Goal: Information Seeking & Learning: Learn about a topic

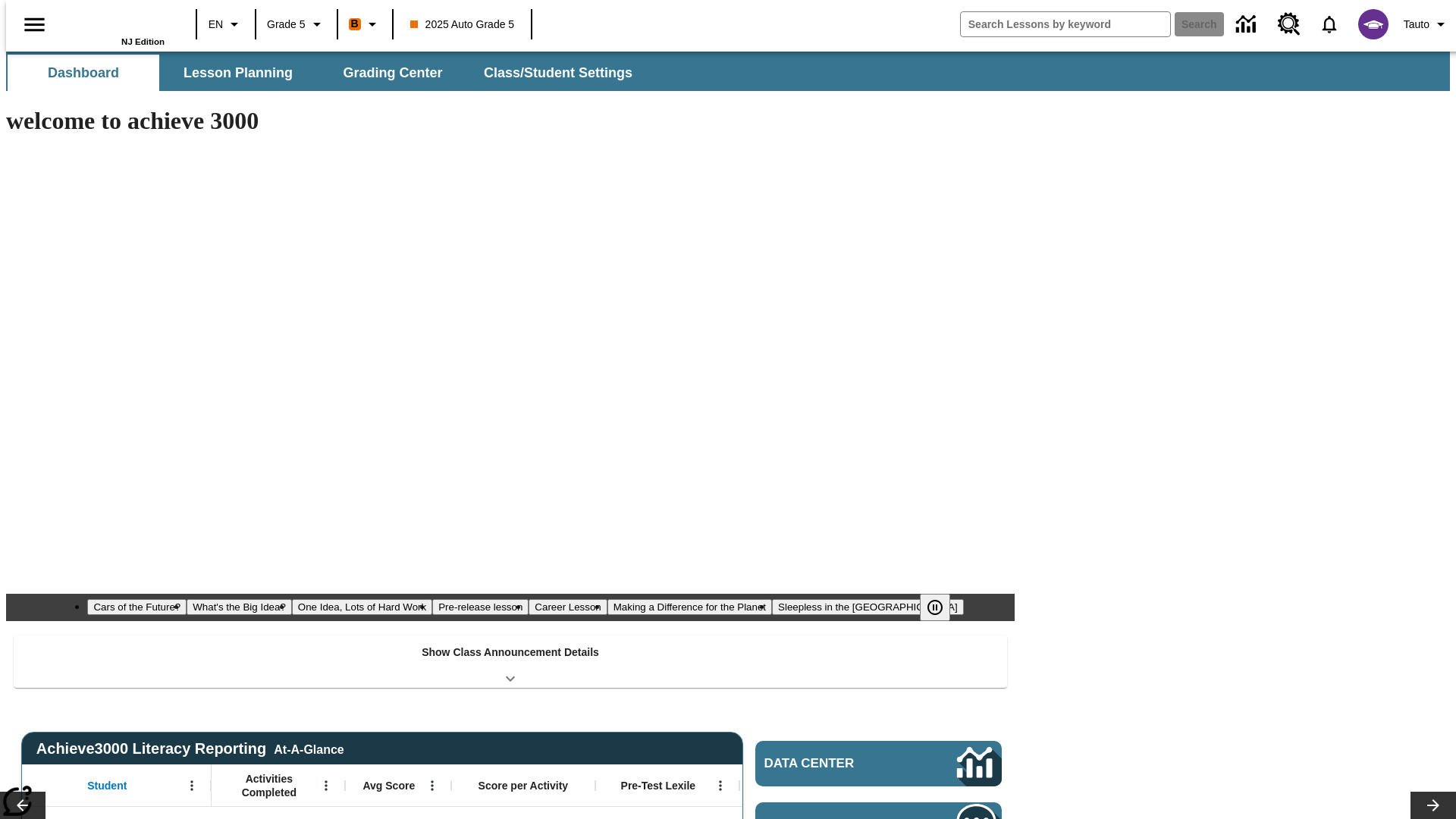
type input "-1"
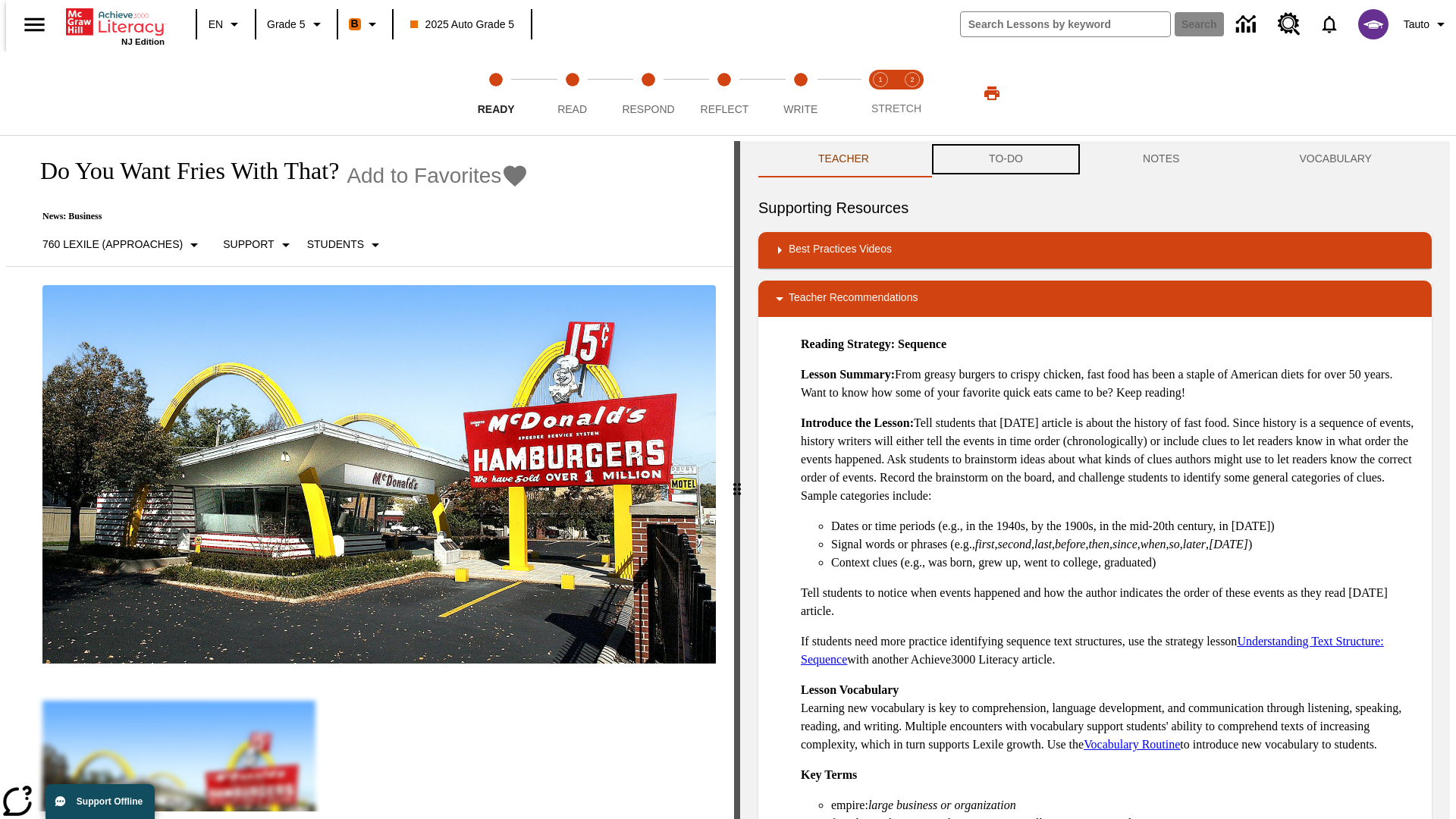
click at [1005, 159] on button "TO-DO" at bounding box center [1005, 159] width 154 height 36
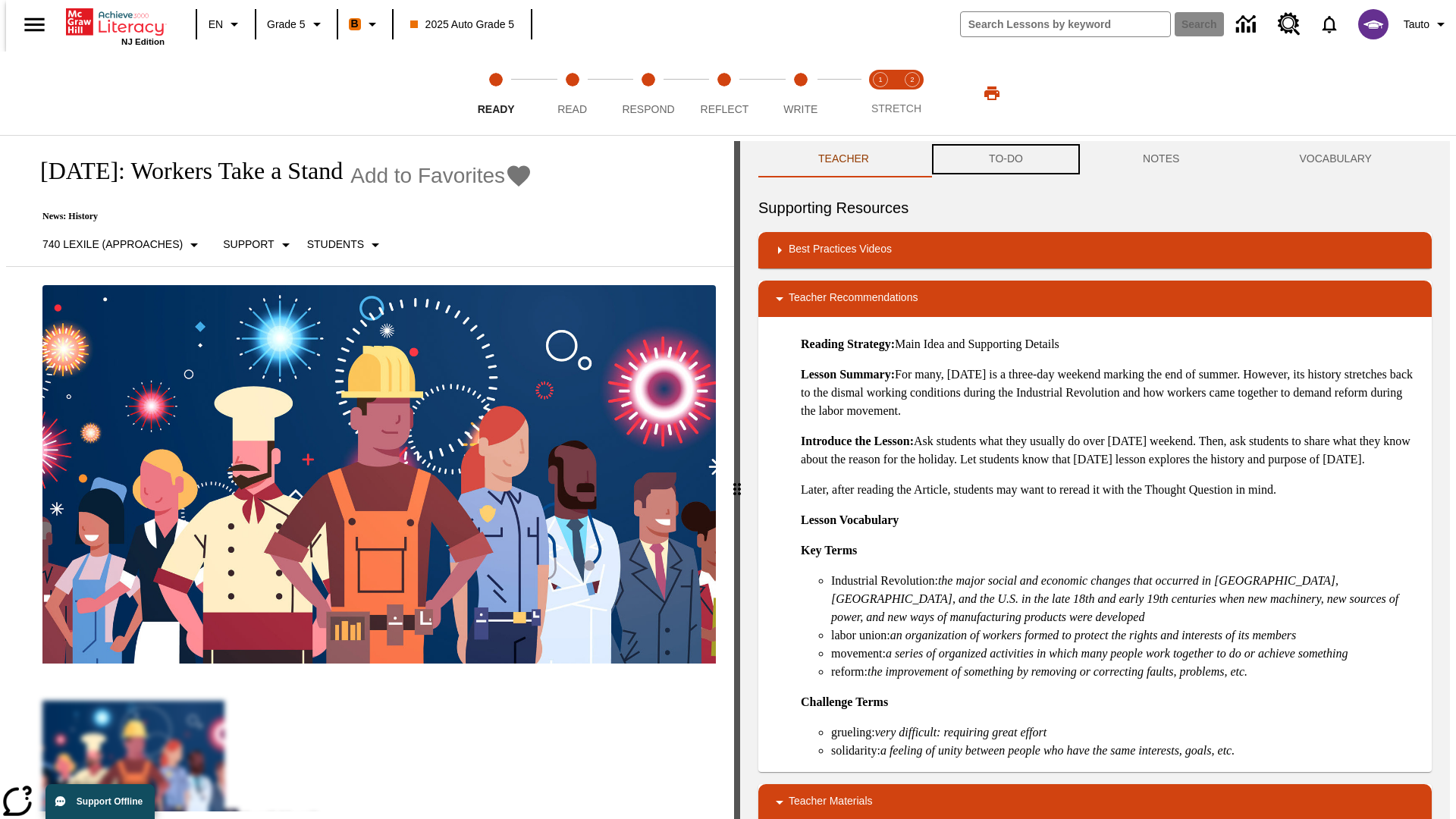
click at [1005, 159] on button "TO-DO" at bounding box center [1005, 159] width 154 height 36
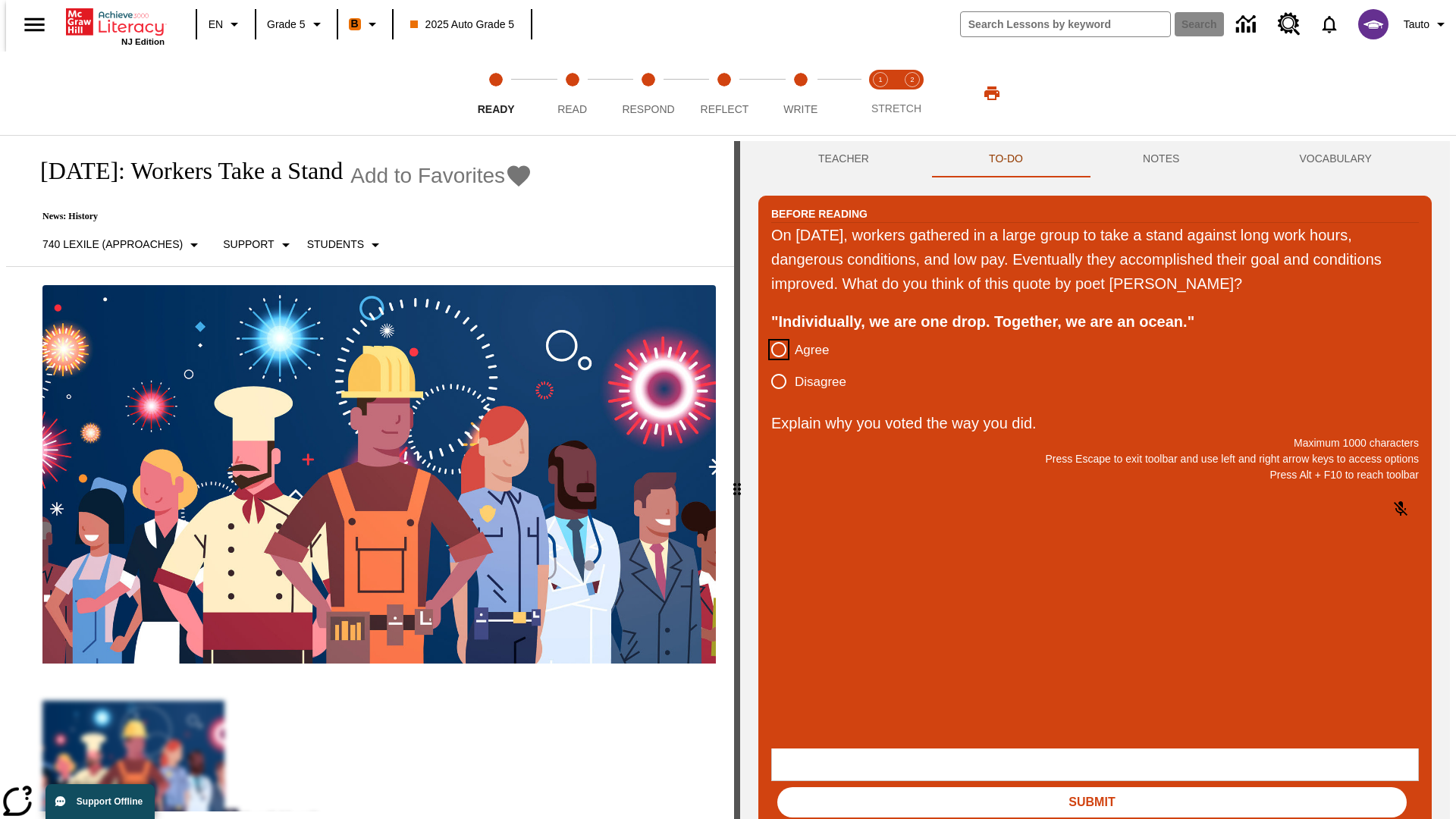
click at [773, 351] on input "Agree" at bounding box center [778, 349] width 31 height 31
radio input "true"
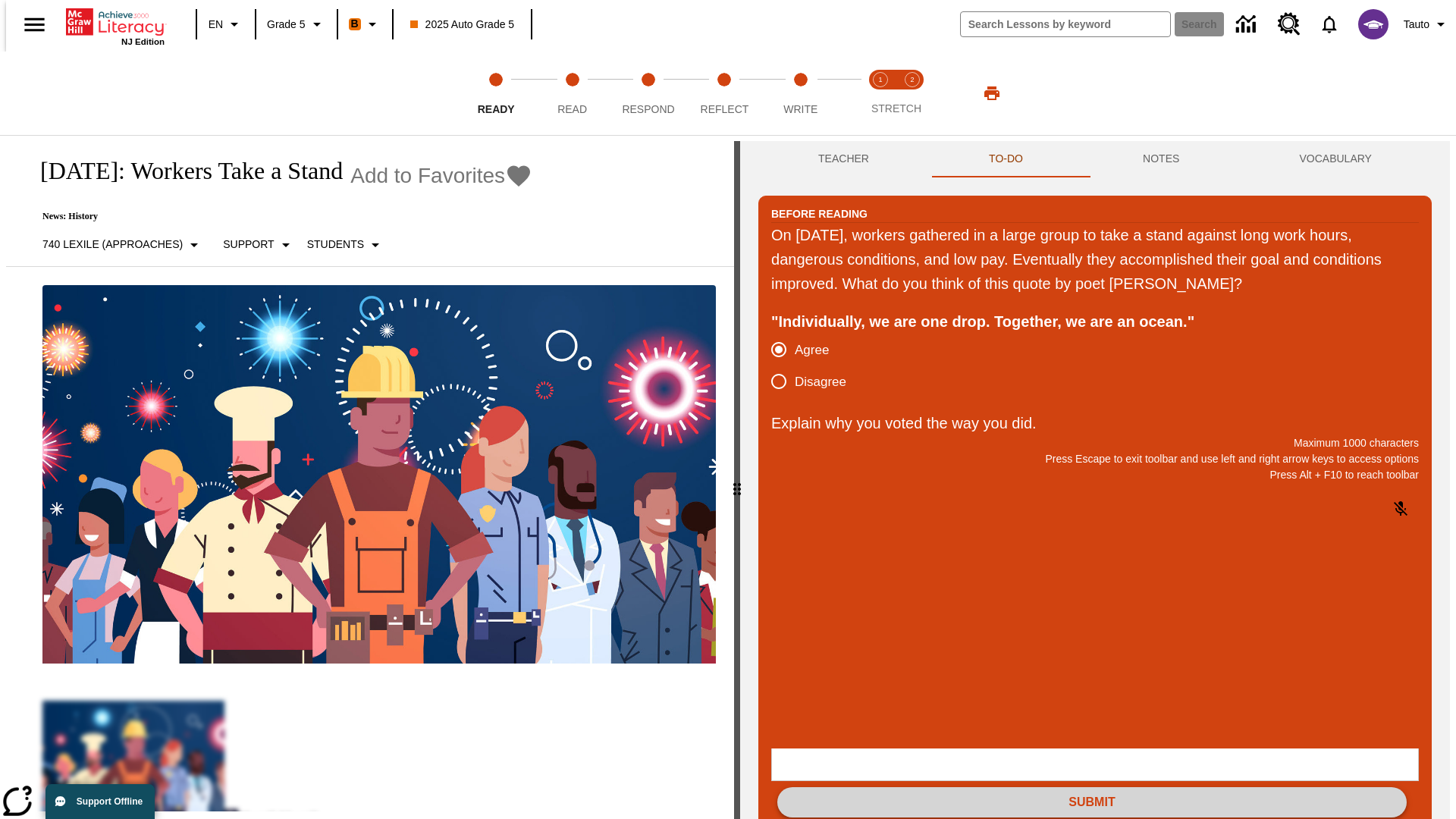
click at [1092, 788] on button "Submit" at bounding box center [1092, 803] width 629 height 31
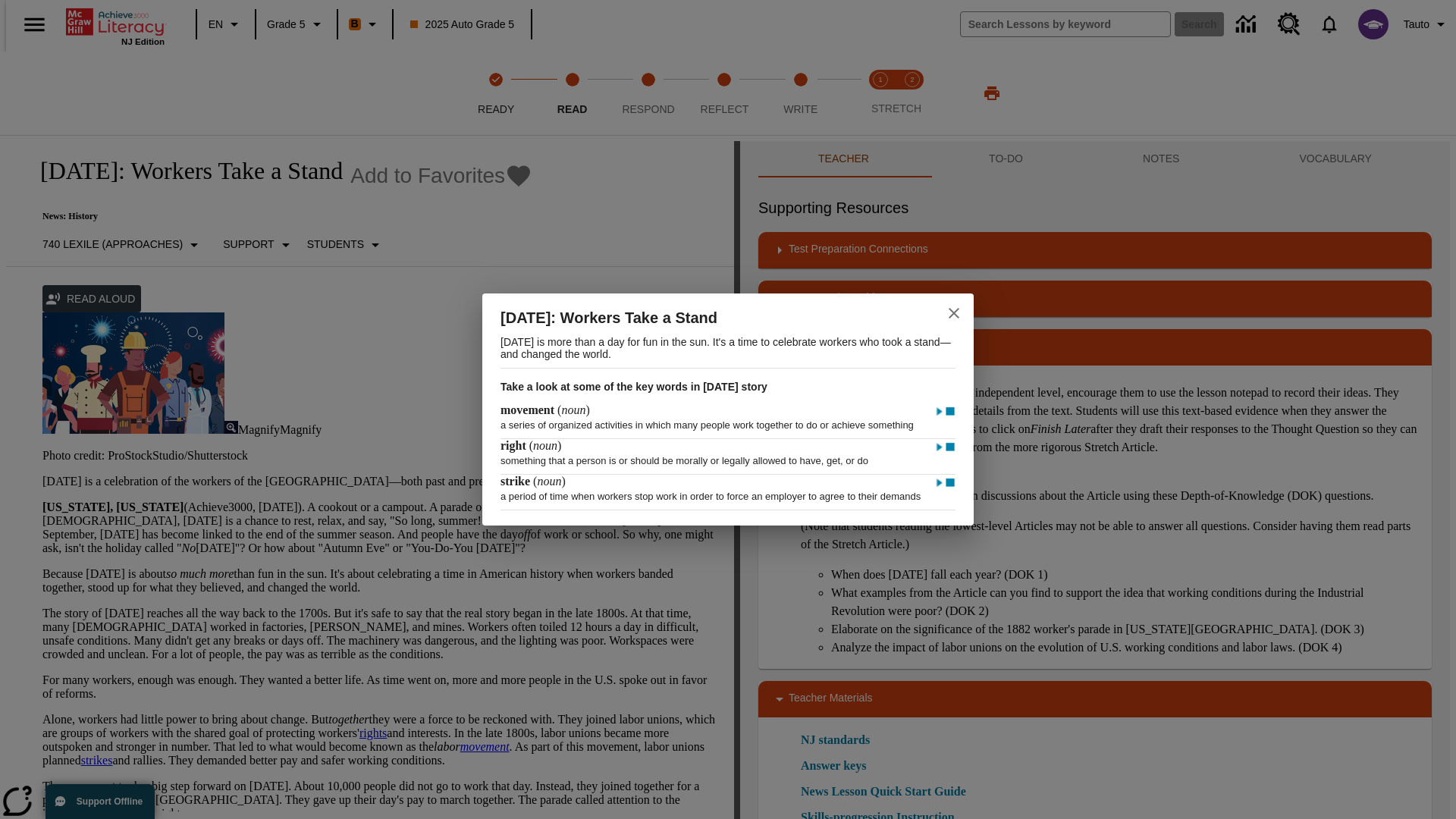
click at [954, 307] on icon "close" at bounding box center [954, 313] width 11 height 11
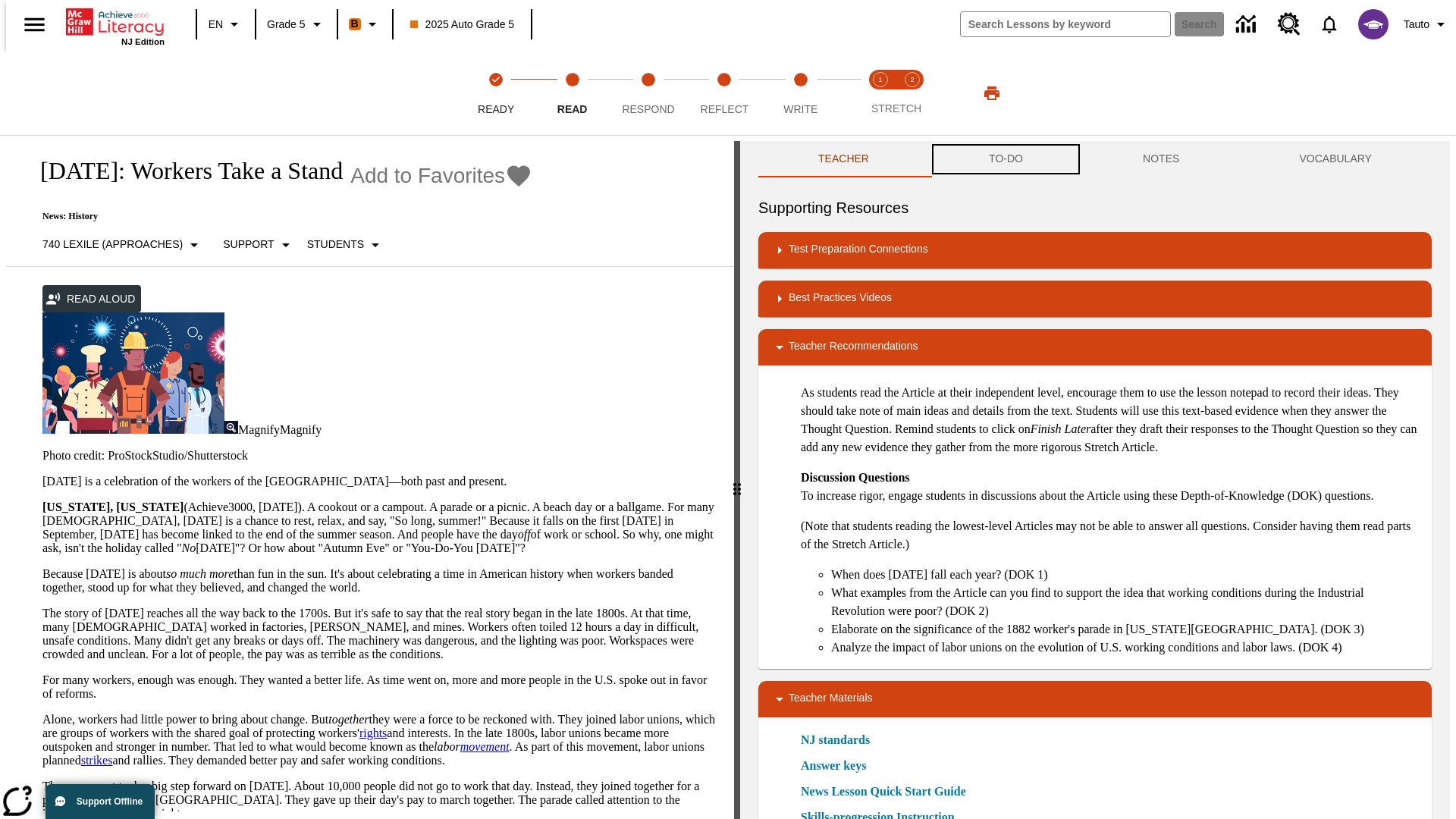
scroll to position [1, 0]
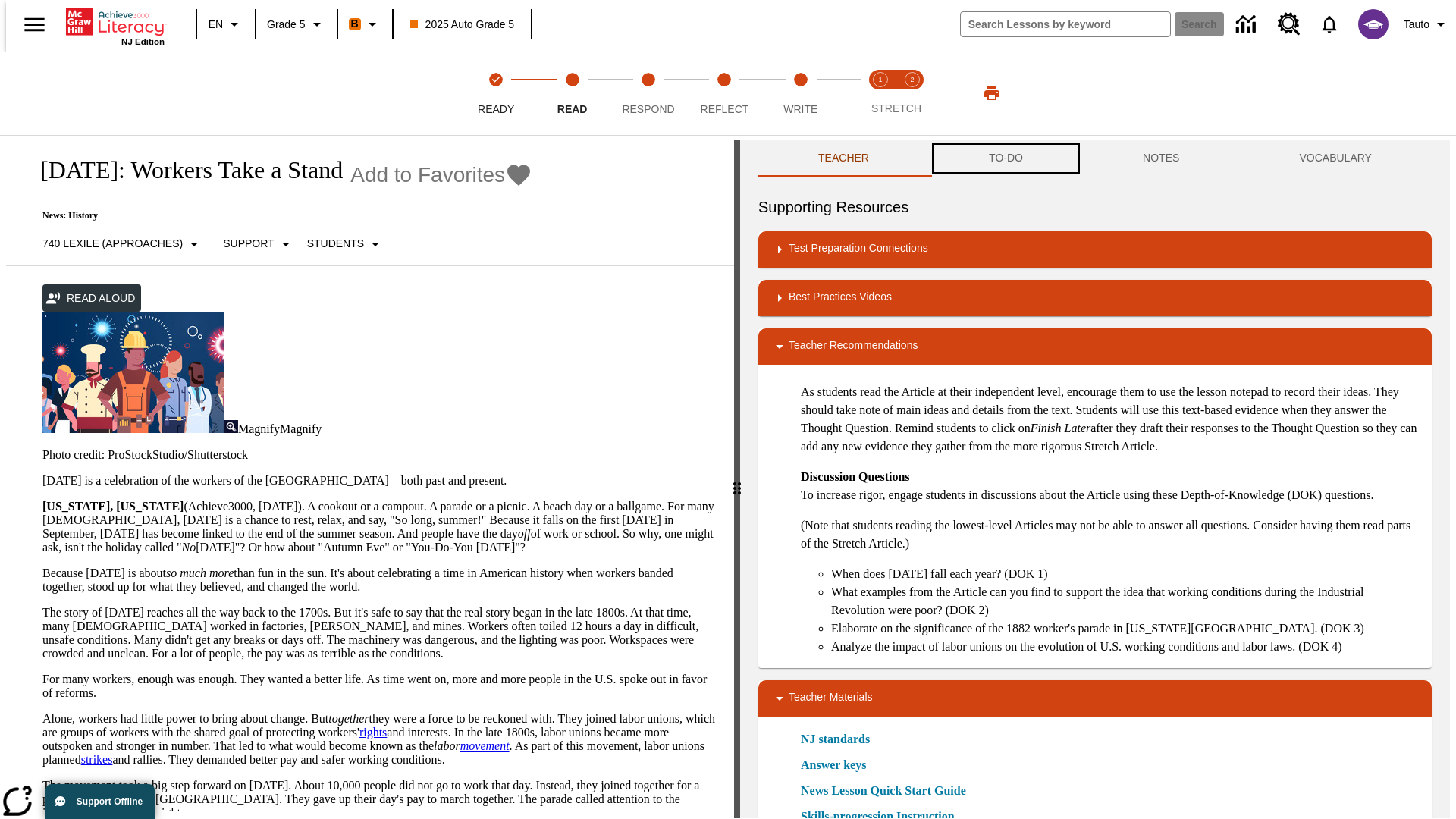
click at [1005, 159] on button "TO-DO" at bounding box center [1005, 158] width 154 height 36
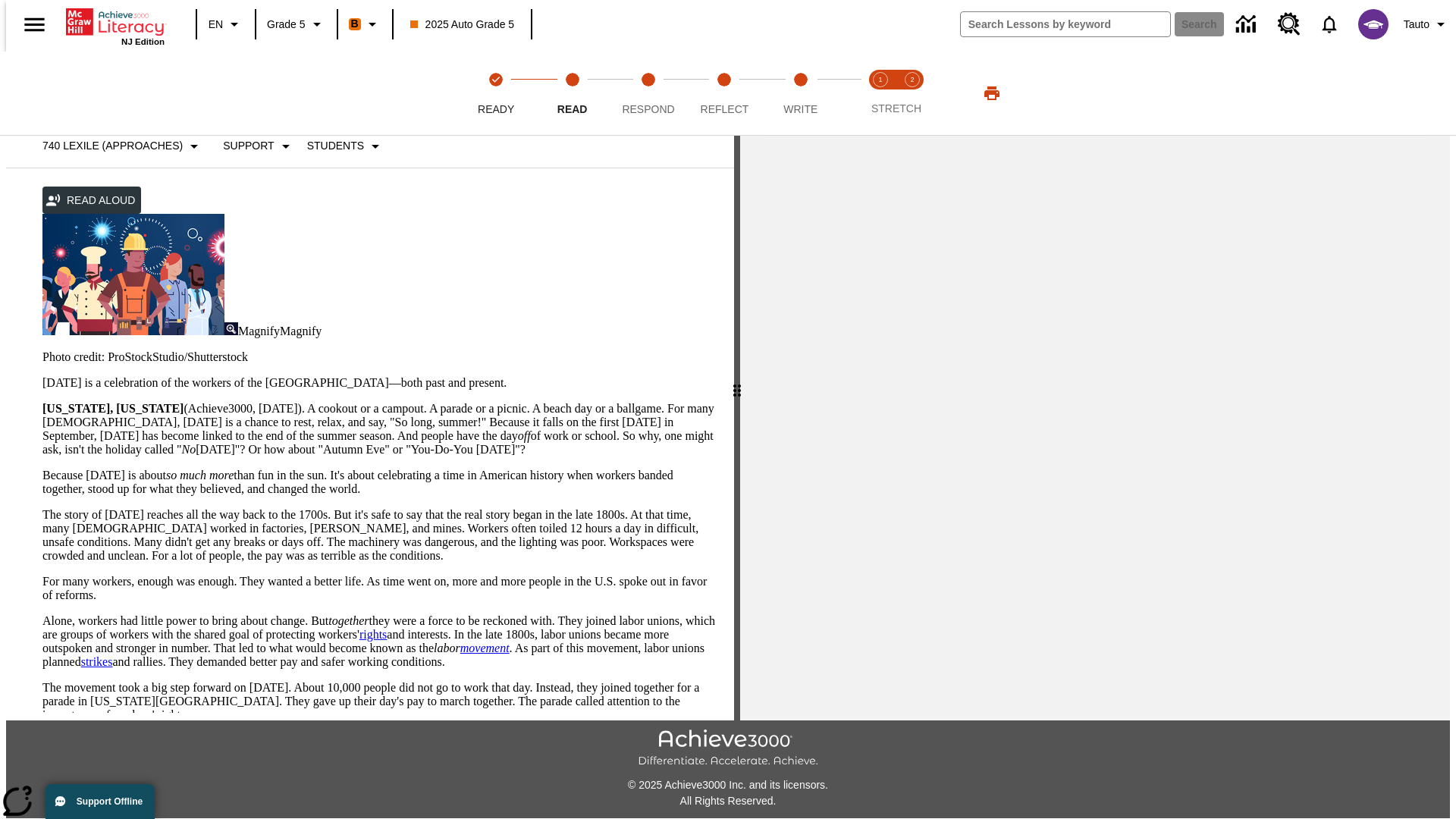
scroll to position [626, 0]
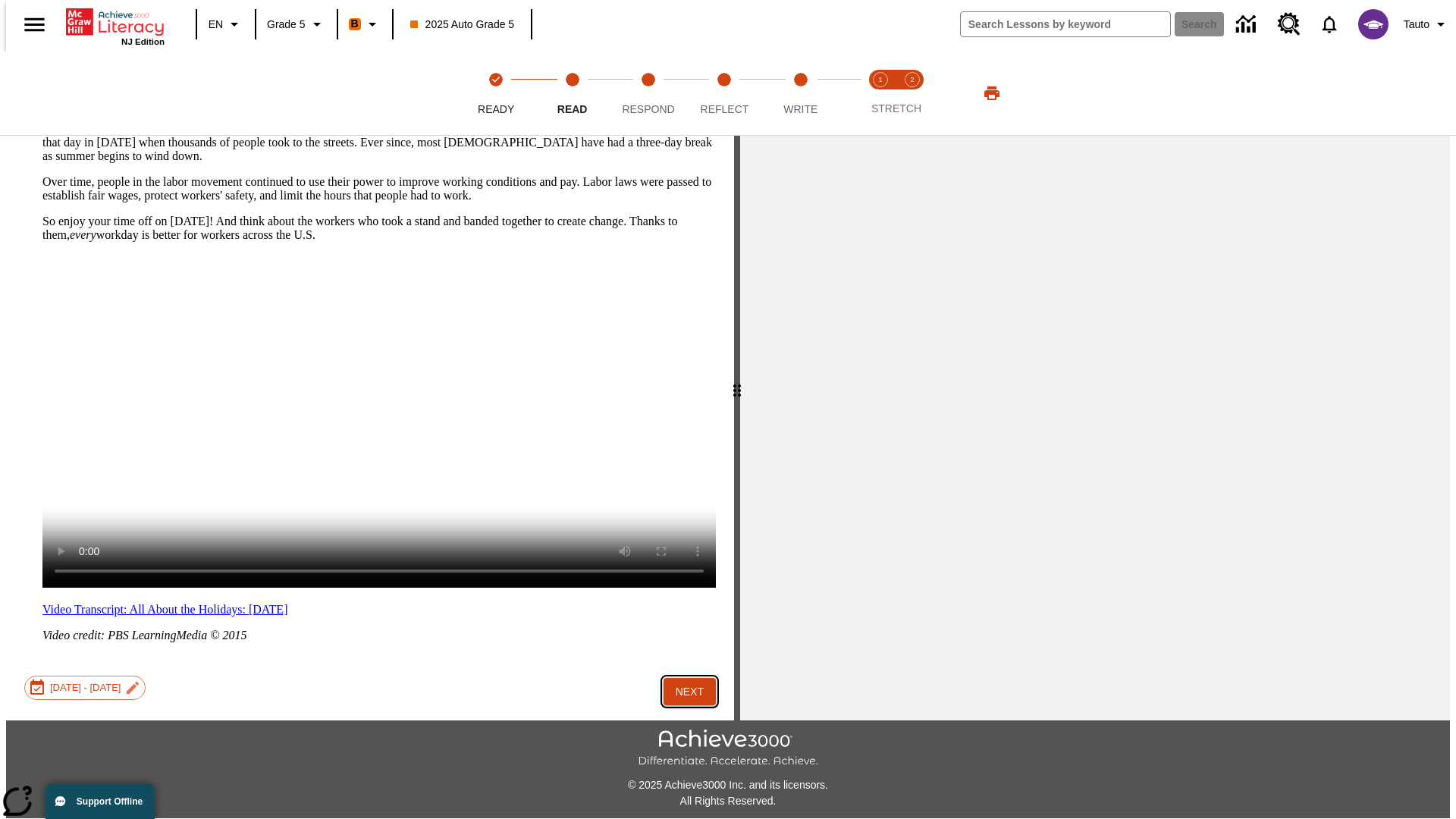
click at [684, 678] on button "Next" at bounding box center [689, 691] width 52 height 28
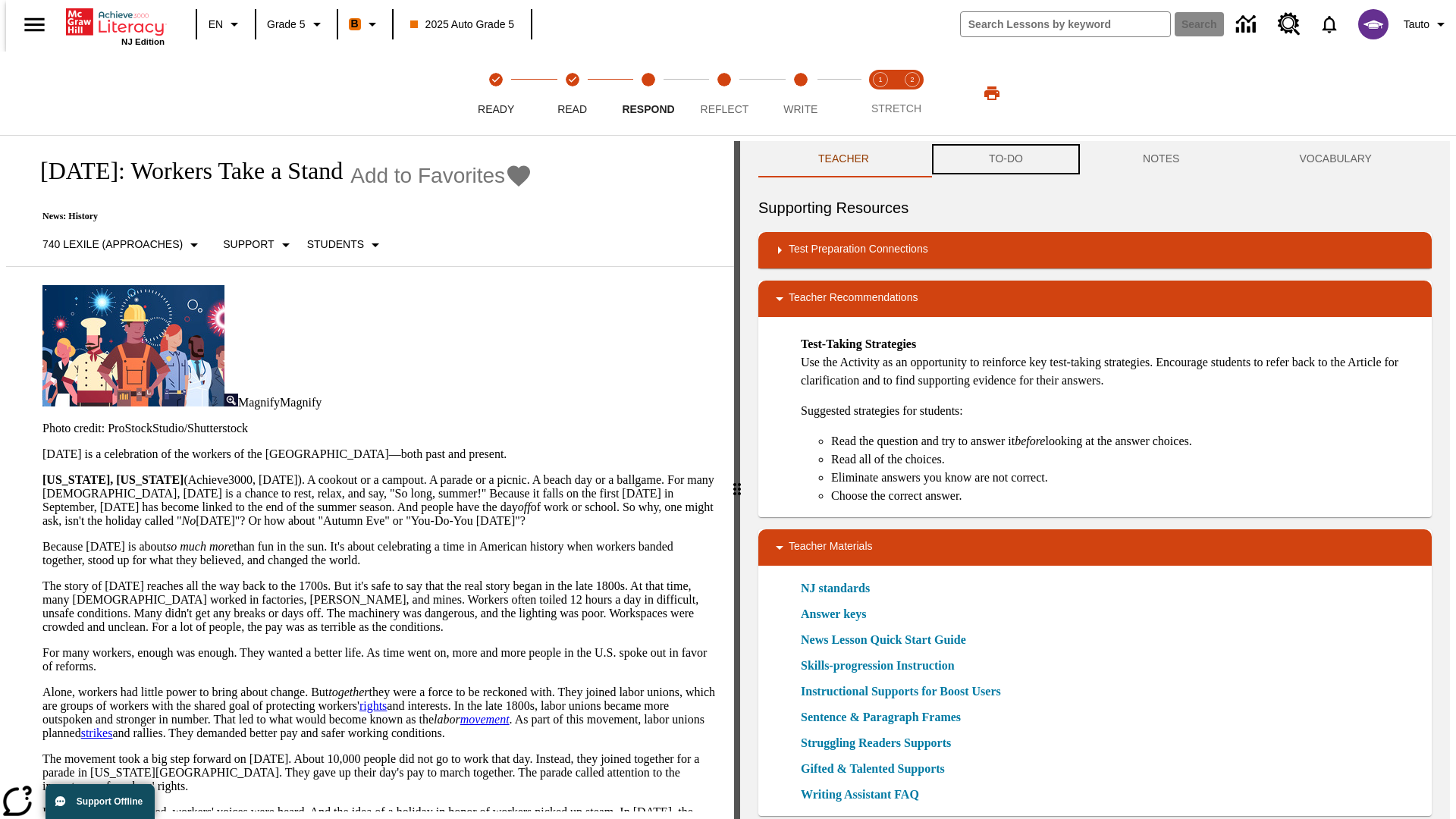
scroll to position [1, 0]
click at [1005, 159] on button "TO-DO" at bounding box center [1005, 158] width 154 height 36
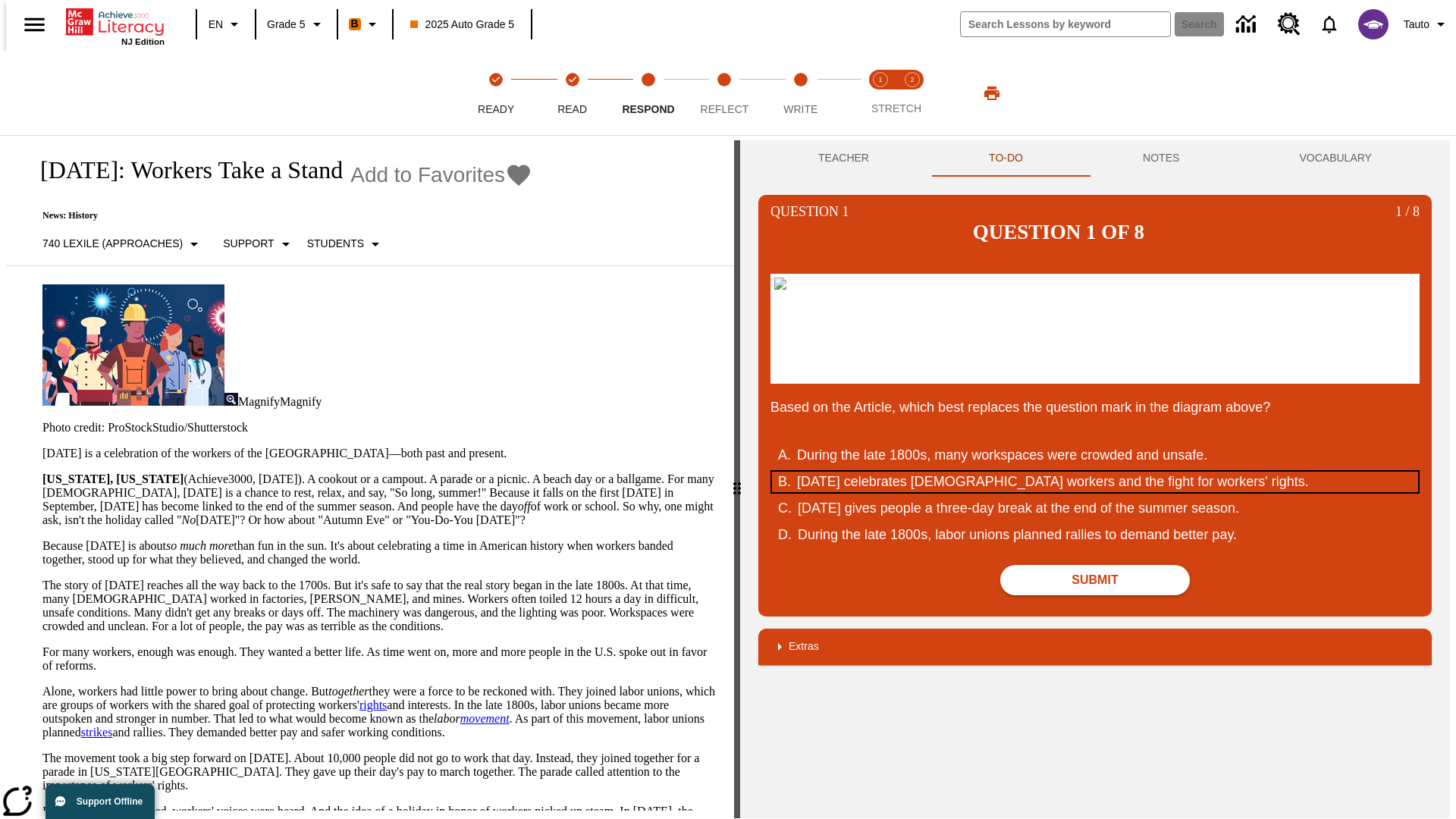
click at [1095, 492] on div "Labor Day celebrates U.S. workers and the fight for workers' rights." at bounding box center [1085, 482] width 576 height 21
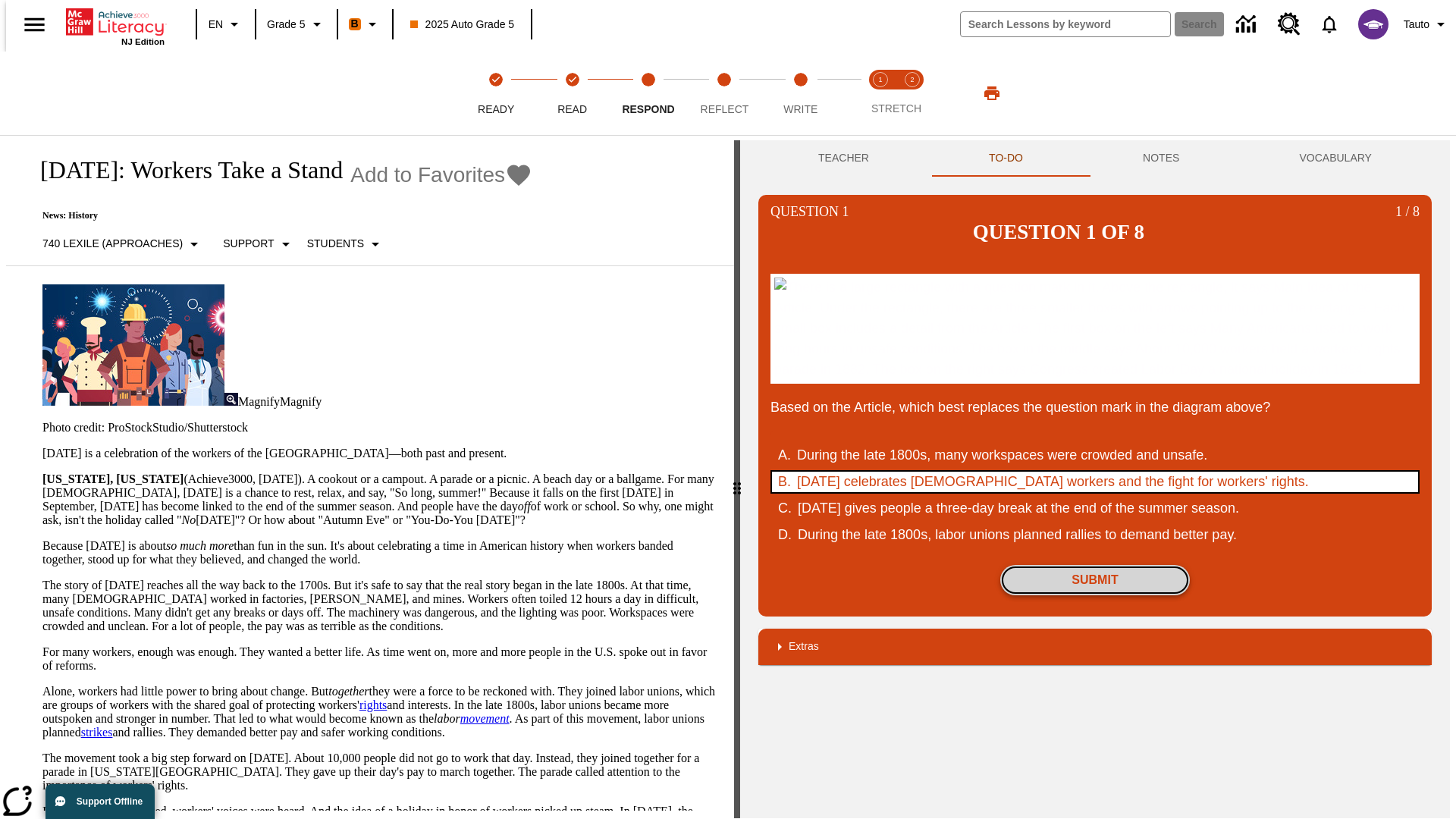
click at [1095, 595] on button "Submit" at bounding box center [1095, 580] width 190 height 31
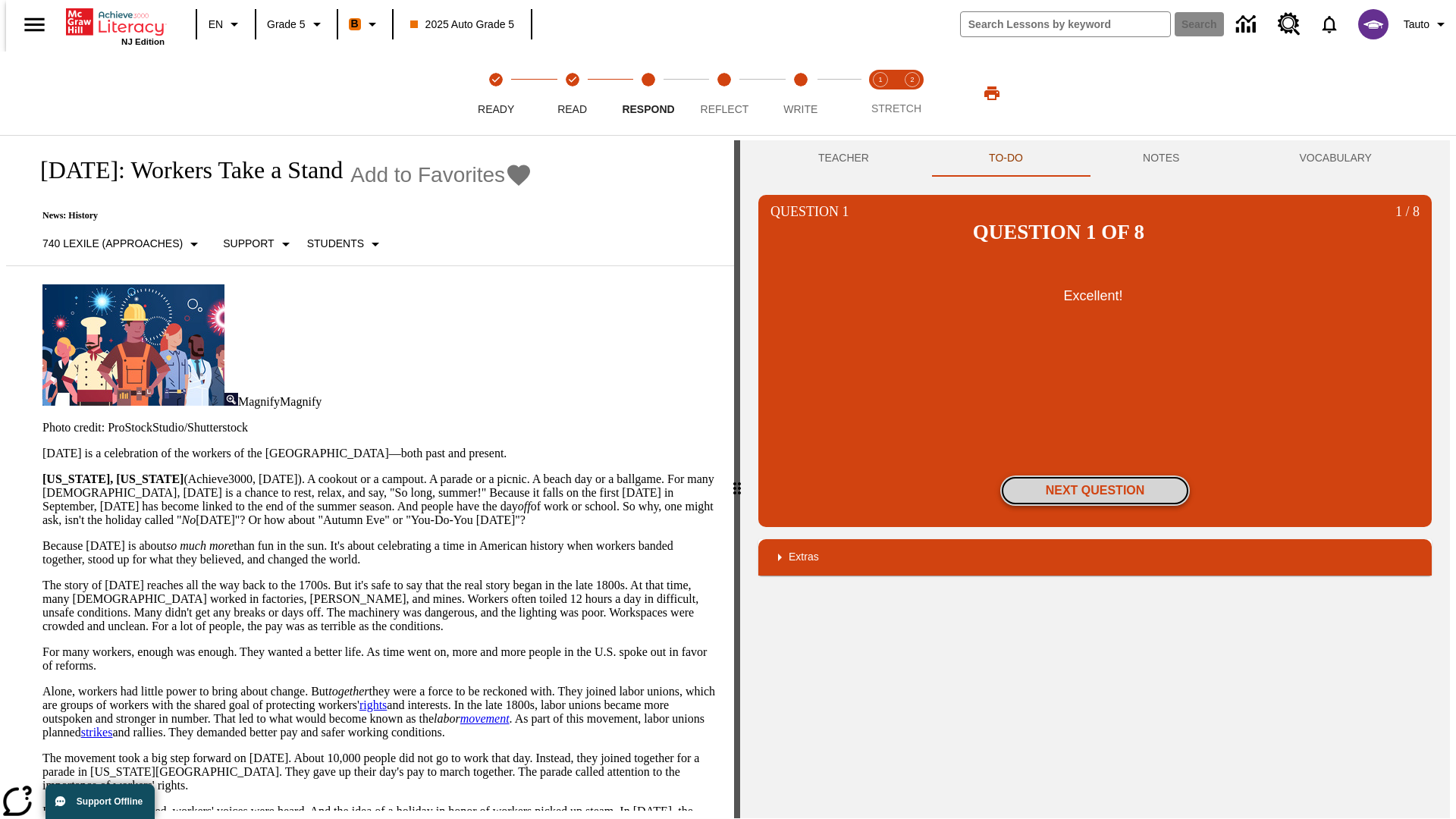
click at [1095, 476] on button "Next Question" at bounding box center [1095, 491] width 190 height 31
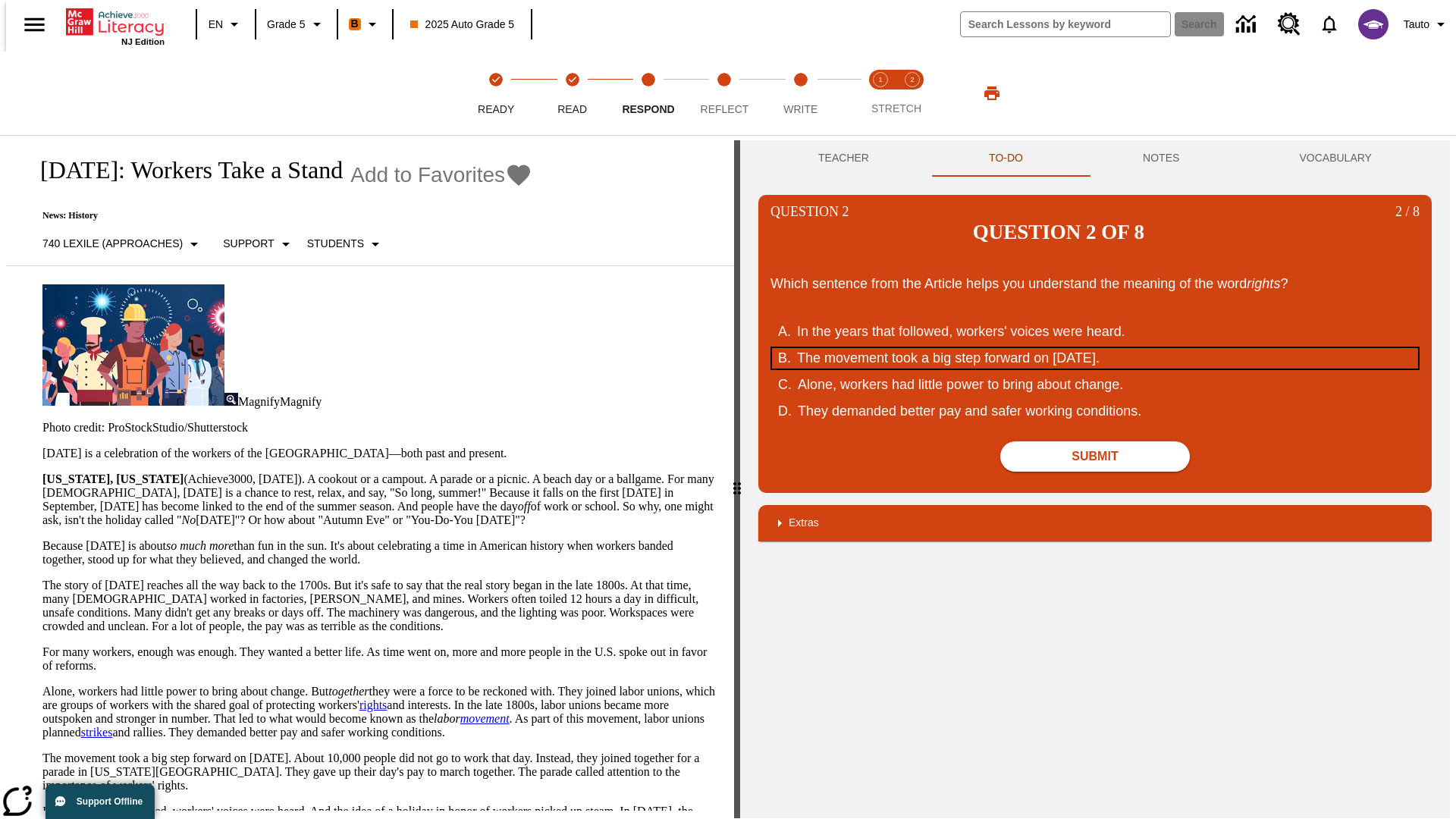
click at [1095, 348] on div "The movement took a big step forward on September 5, 1882." at bounding box center [1085, 358] width 576 height 21
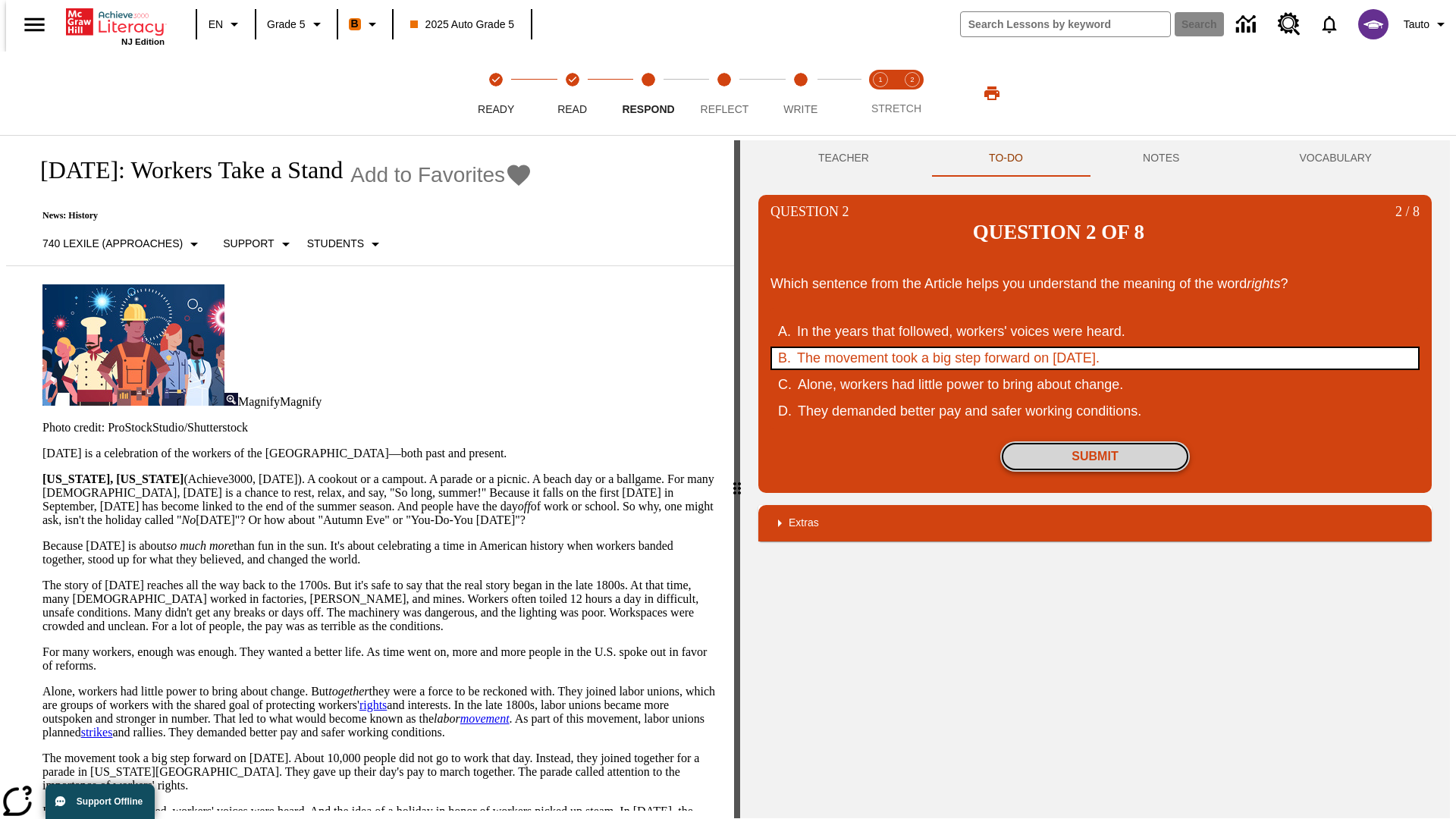
click at [1095, 441] on button "Submit" at bounding box center [1095, 457] width 190 height 31
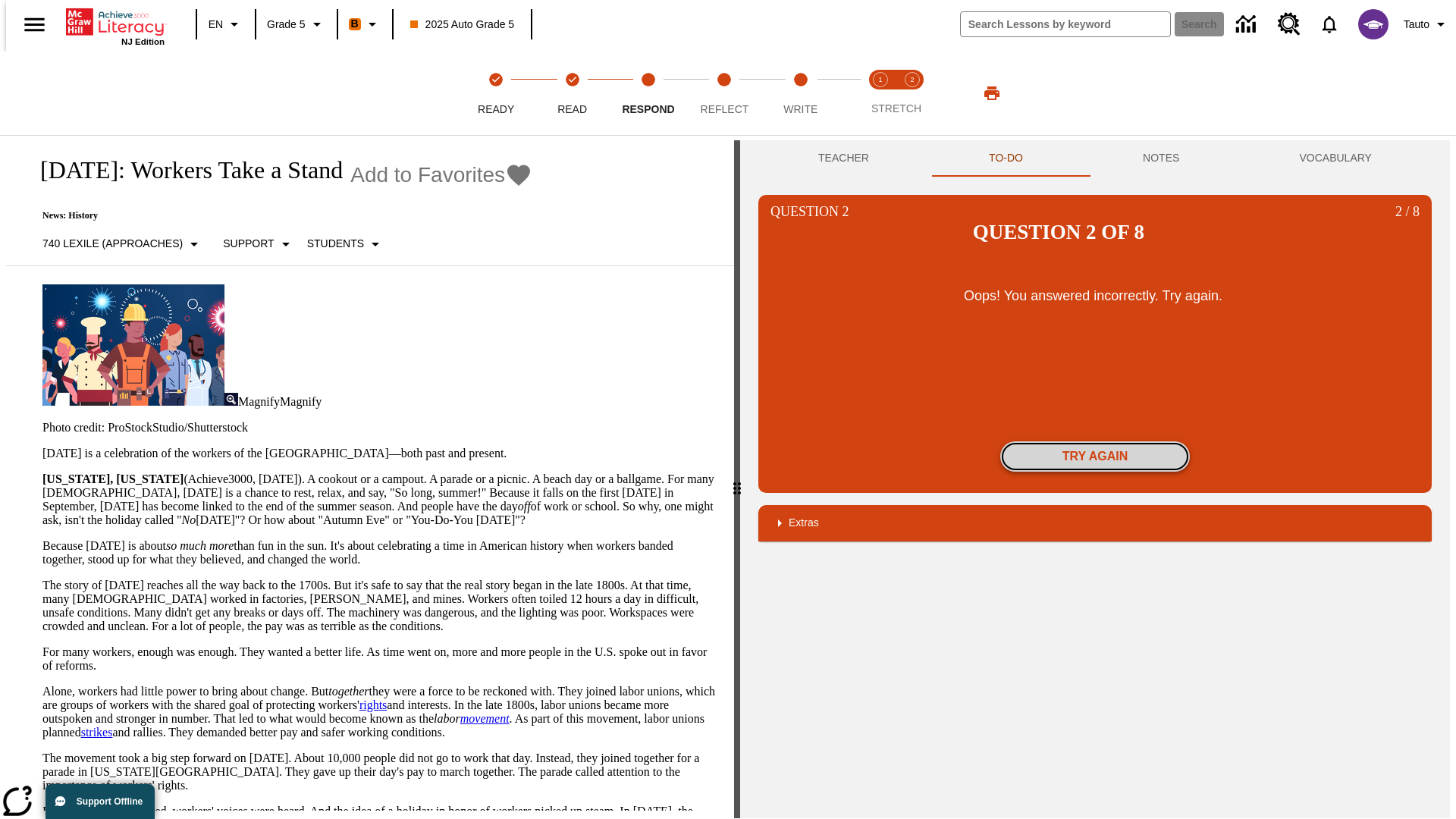
click at [1095, 441] on button "Try again" at bounding box center [1095, 457] width 190 height 31
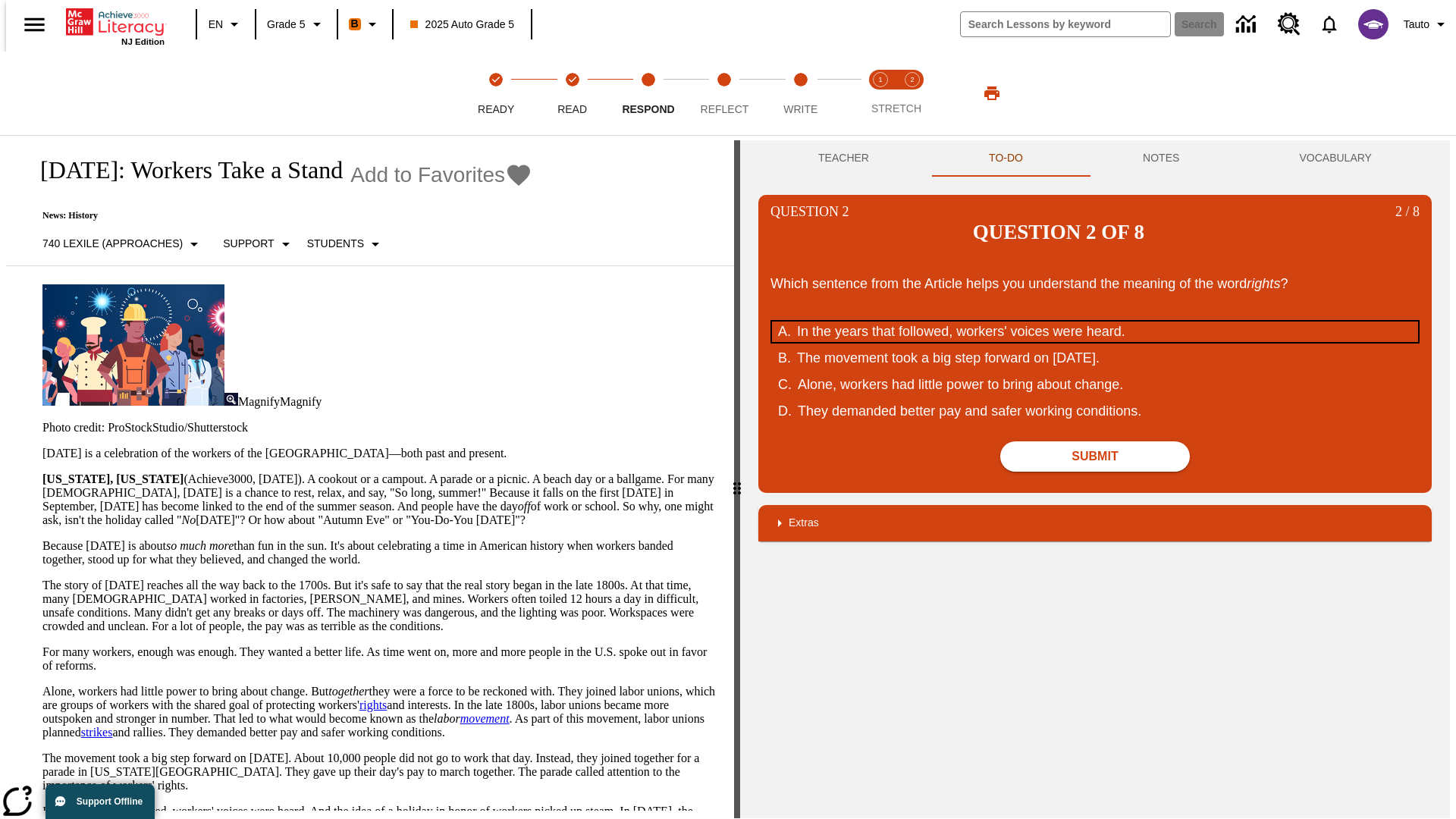
click at [1095, 322] on div "In the years that followed, workers' voices were heard." at bounding box center [1085, 332] width 576 height 21
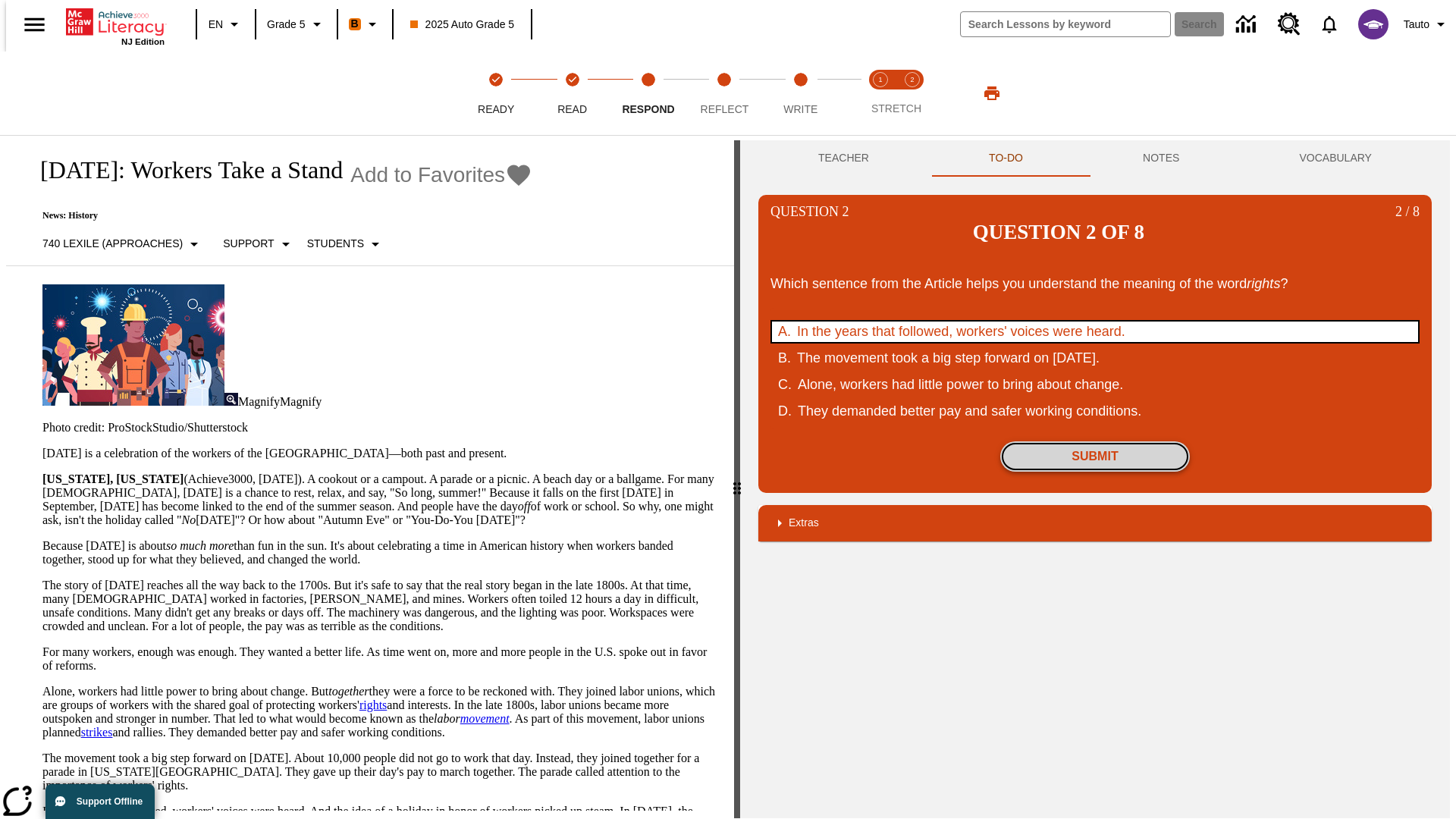
click at [1095, 441] on button "Submit" at bounding box center [1095, 457] width 190 height 31
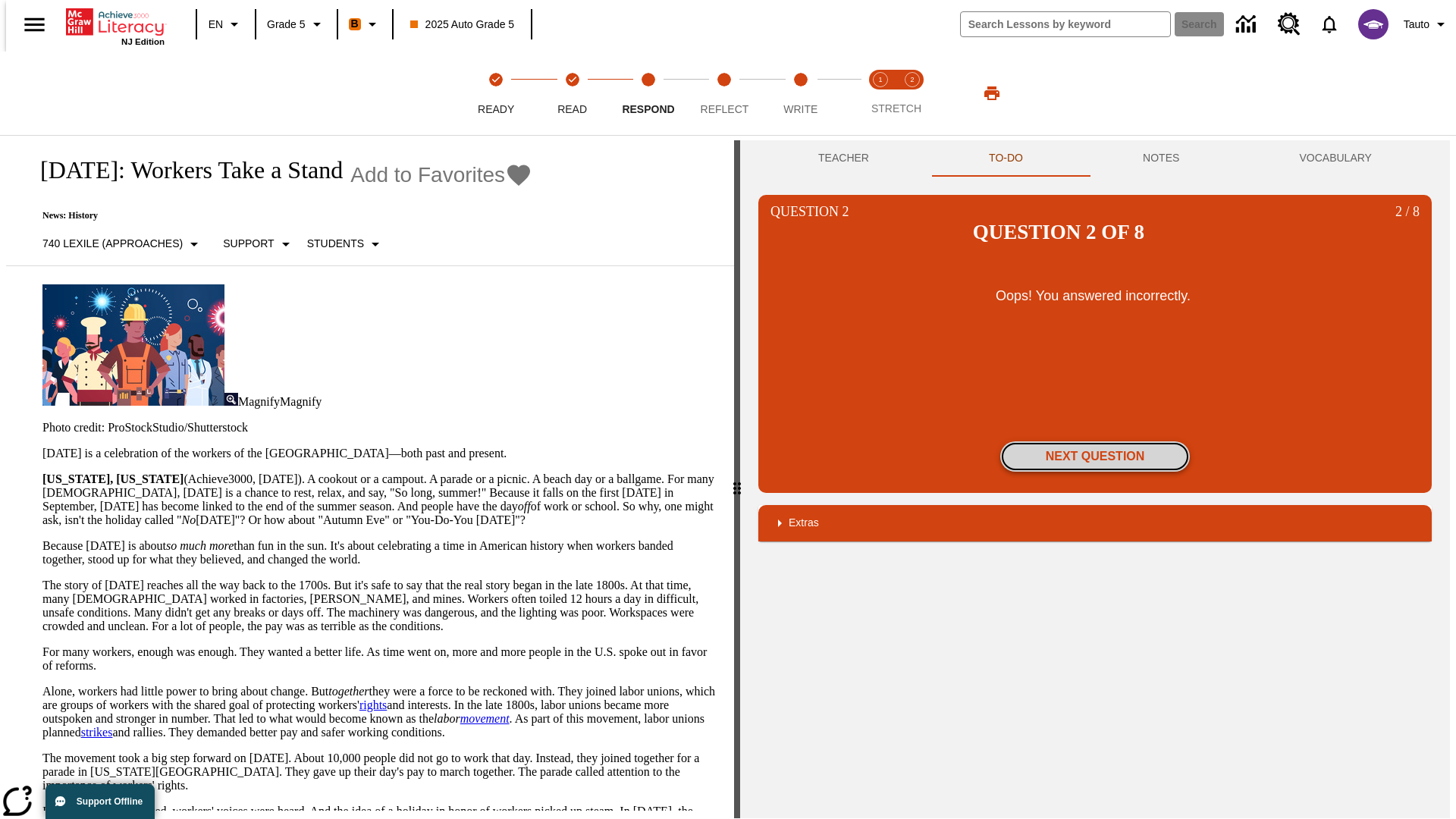
click at [1095, 441] on button "Next Question" at bounding box center [1095, 457] width 190 height 31
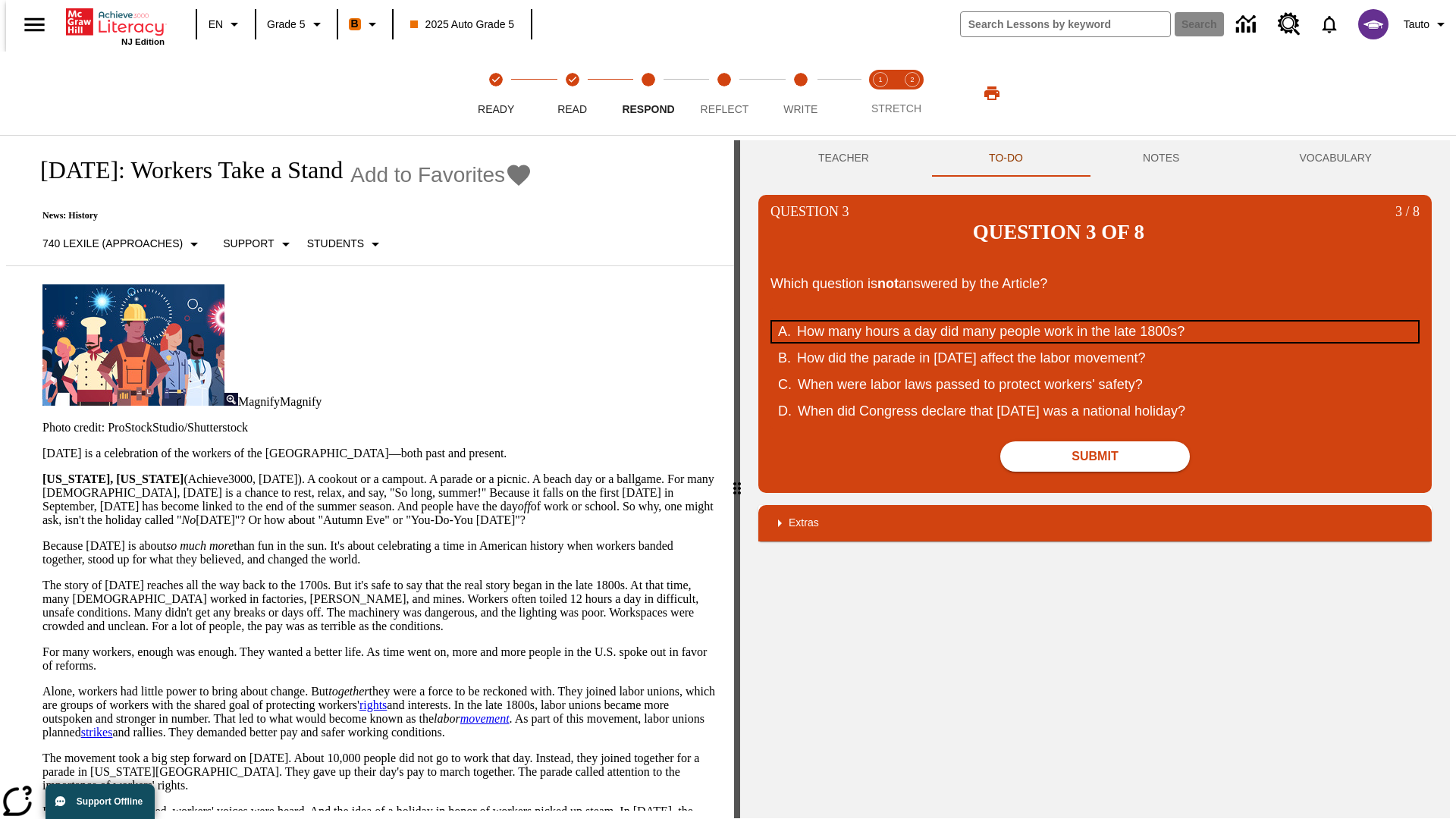
click at [1095, 322] on div "How many hours a day did many people work in the late 1800s?" at bounding box center [1085, 332] width 576 height 21
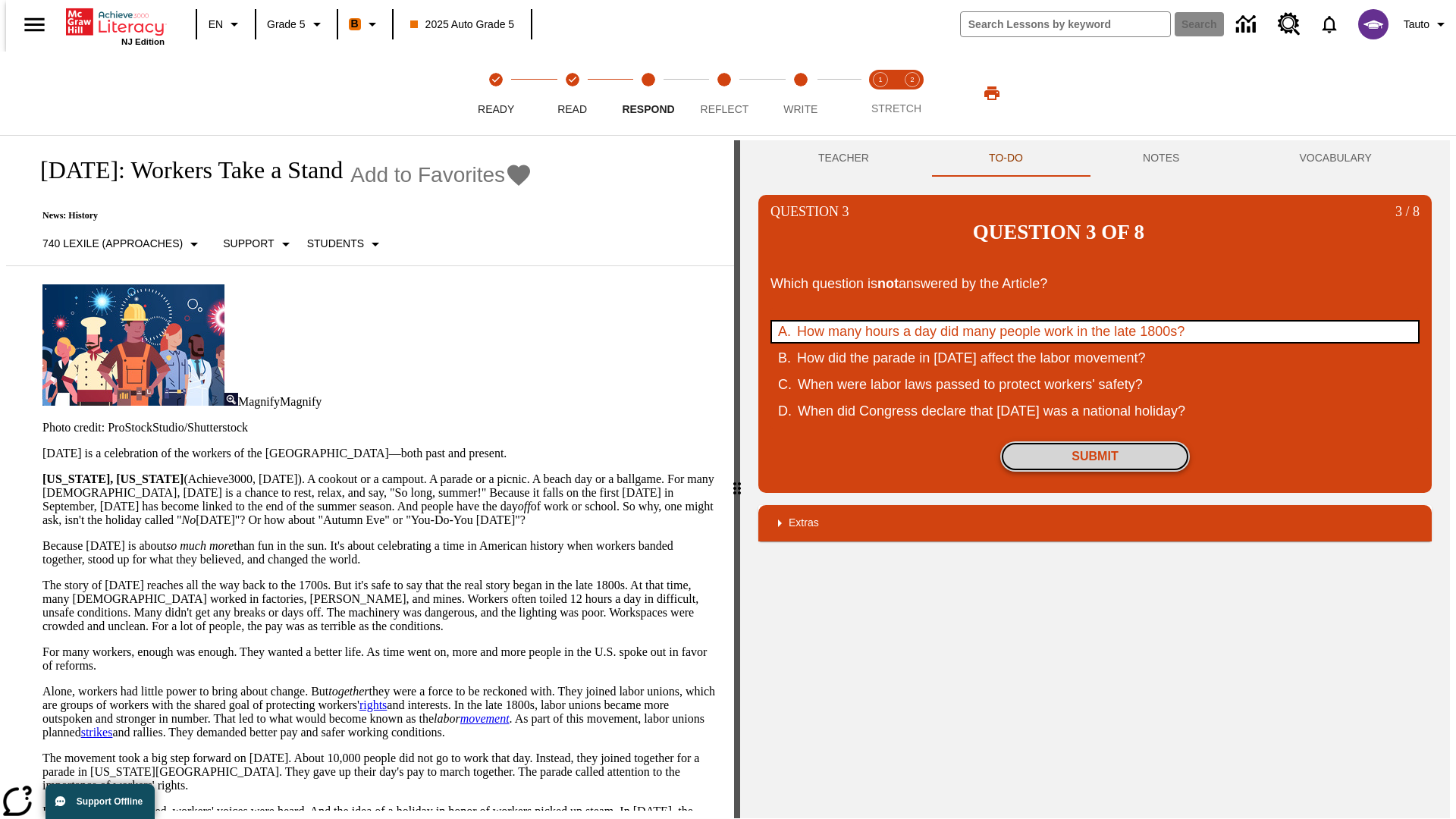
click at [1095, 441] on button "Submit" at bounding box center [1095, 457] width 190 height 31
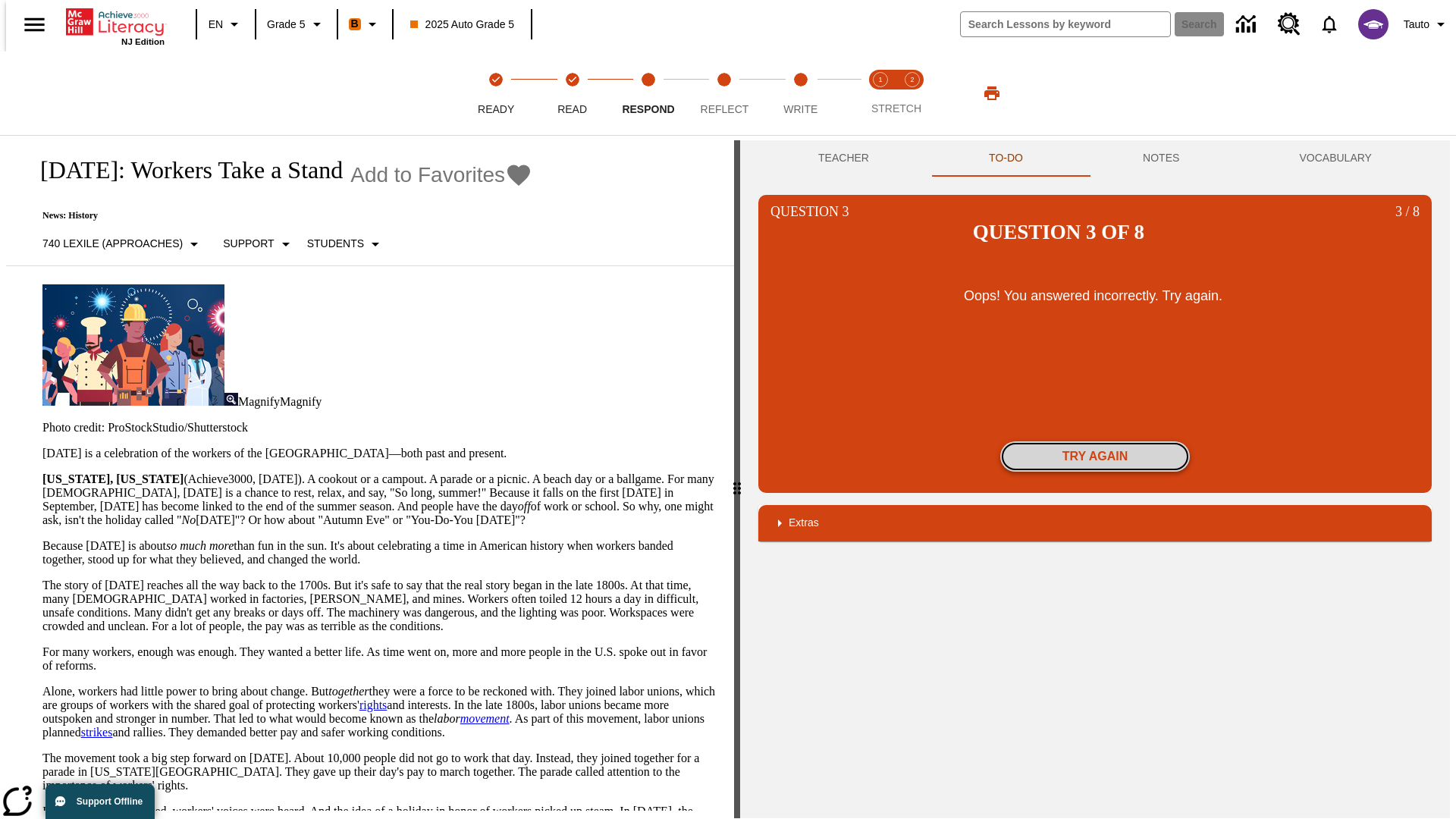
click at [1095, 441] on button "Try again" at bounding box center [1095, 457] width 190 height 31
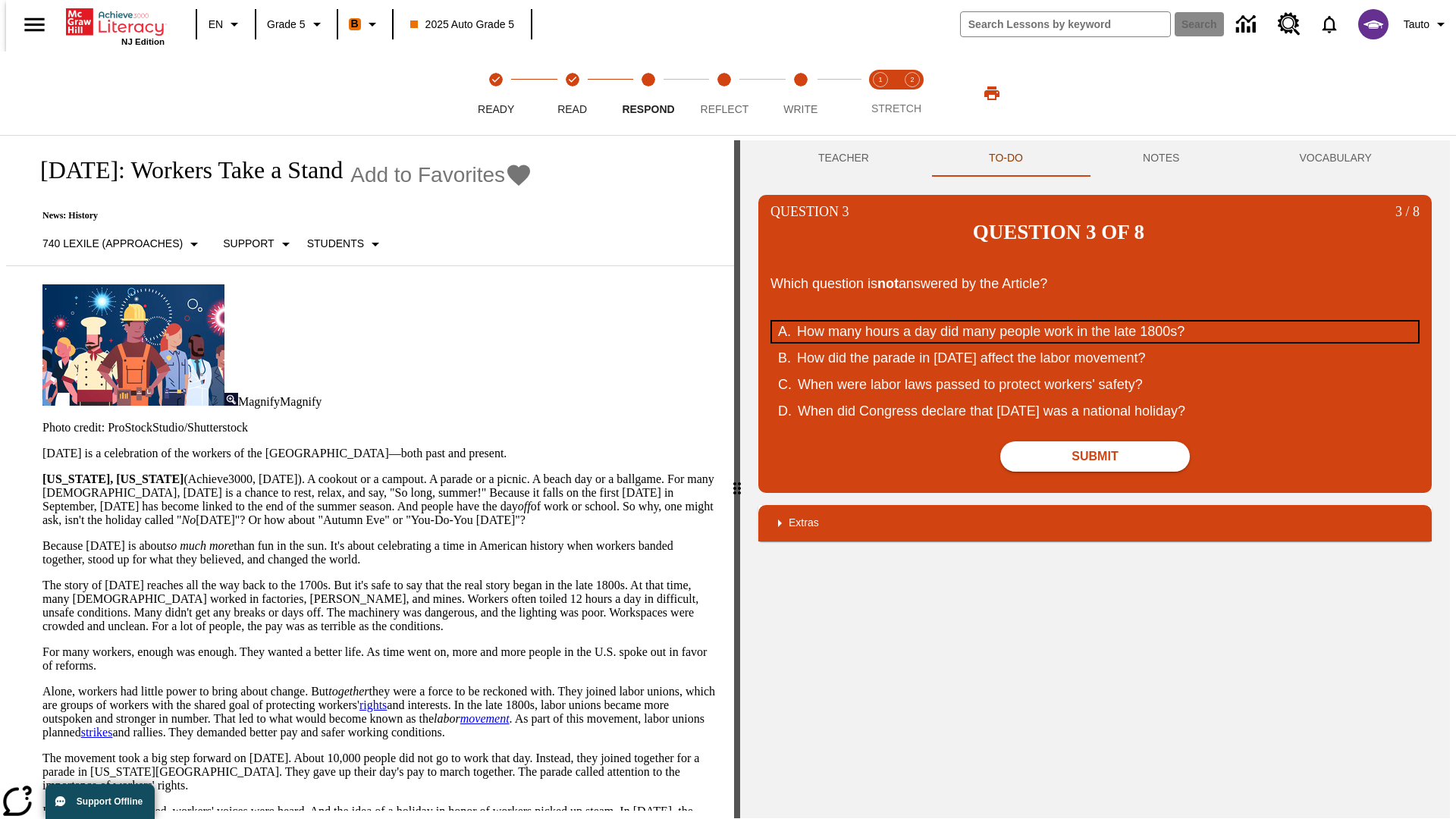
click at [1095, 322] on div "How many hours a day did many people work in the late 1800s?" at bounding box center [1085, 332] width 576 height 21
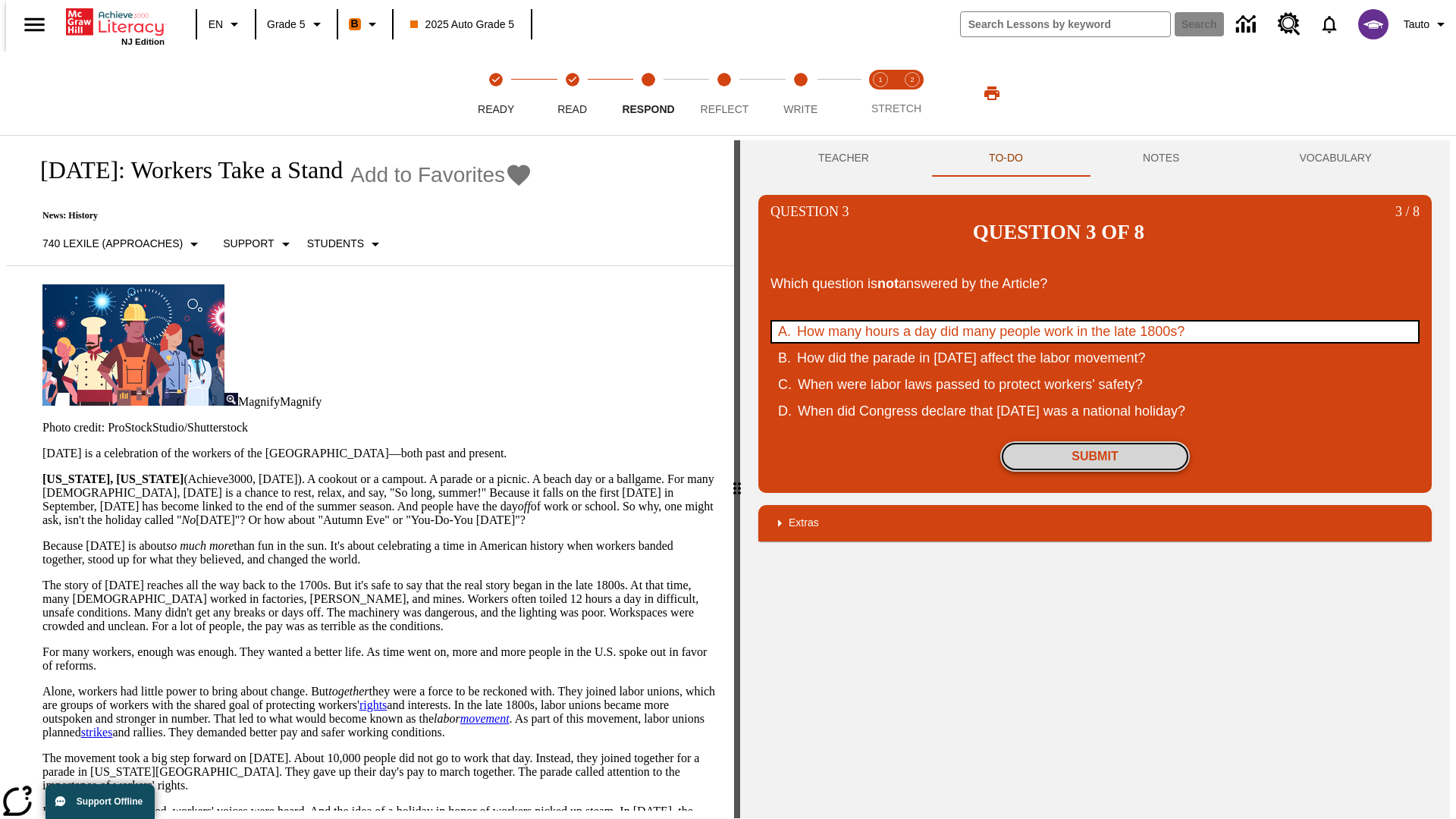
click at [1095, 441] on button "Submit" at bounding box center [1095, 457] width 190 height 31
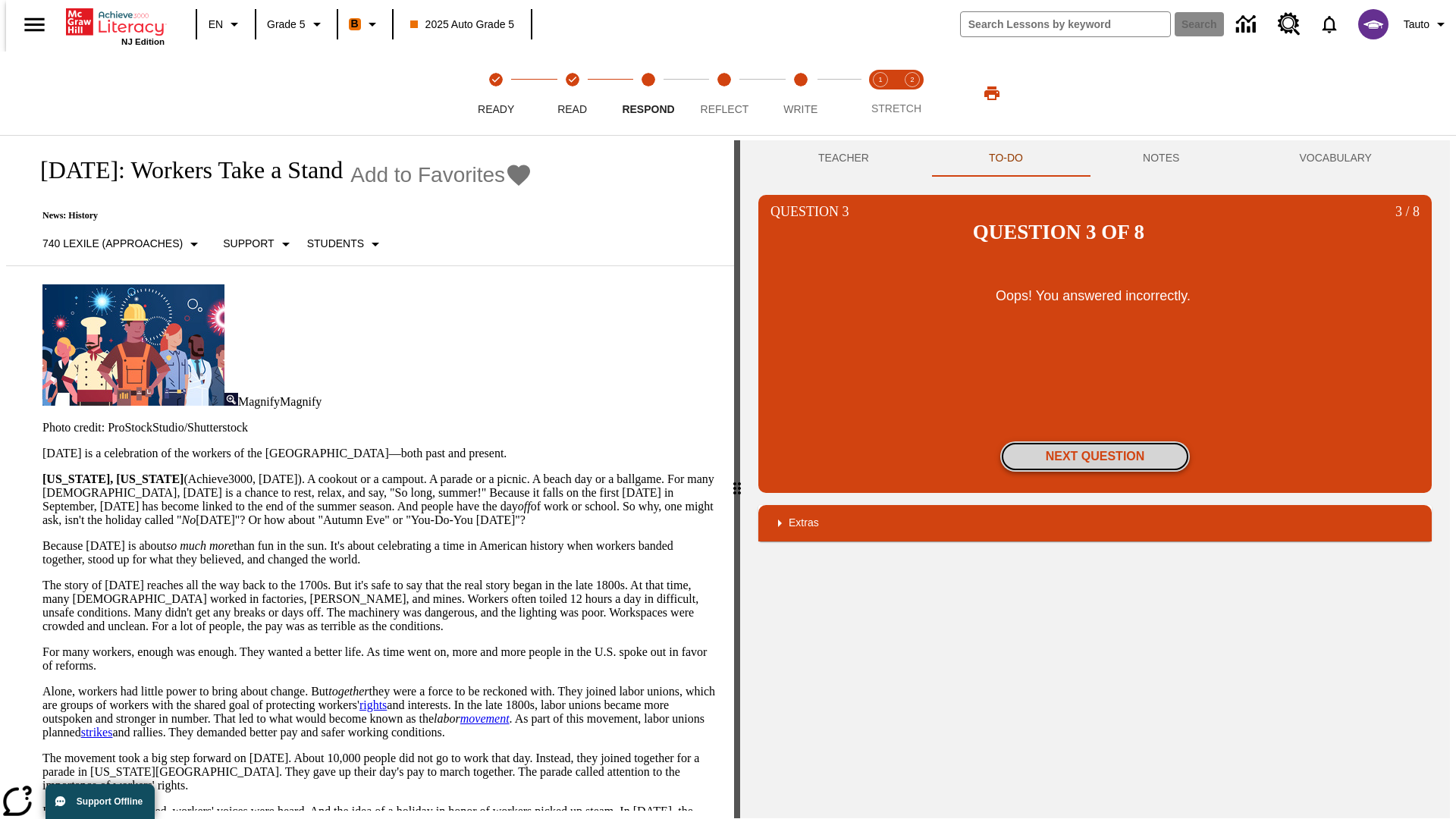
click at [1095, 441] on button "Next Question" at bounding box center [1095, 457] width 190 height 31
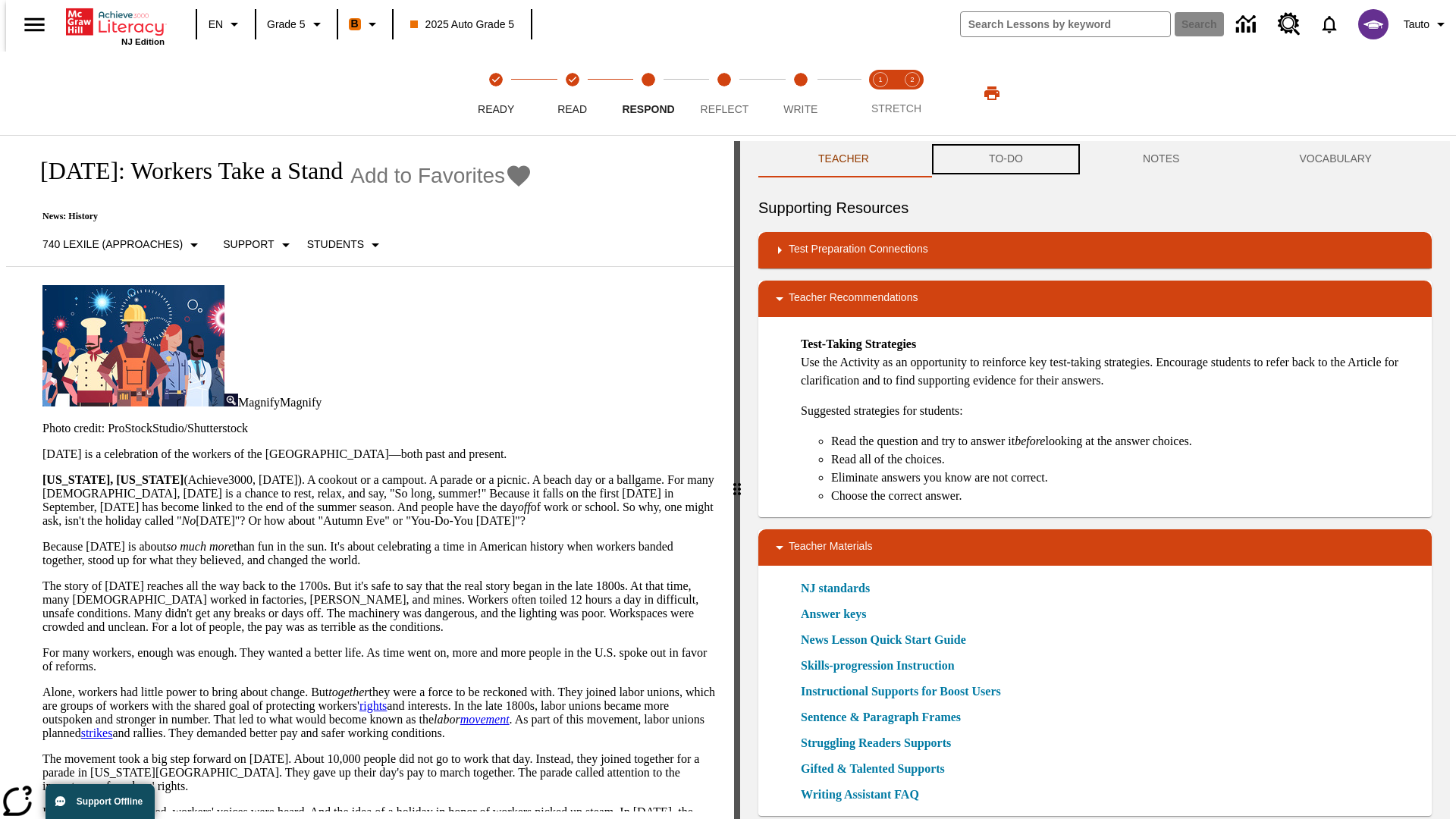
click at [1005, 159] on button "TO-DO" at bounding box center [1005, 159] width 154 height 36
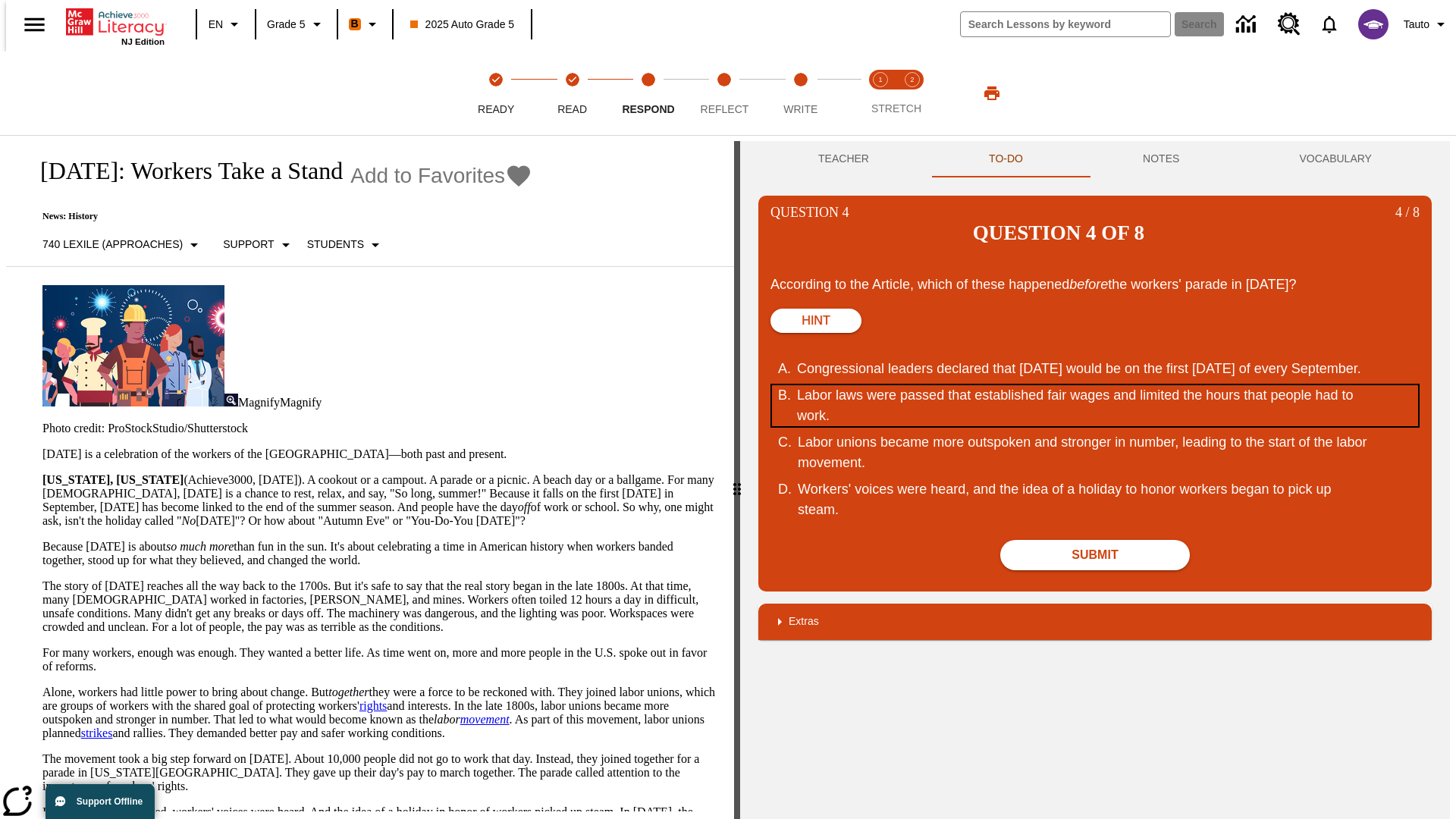
click at [1095, 386] on div "Labor laws were passed that established fair wages and limited the hours that p…" at bounding box center [1085, 406] width 576 height 41
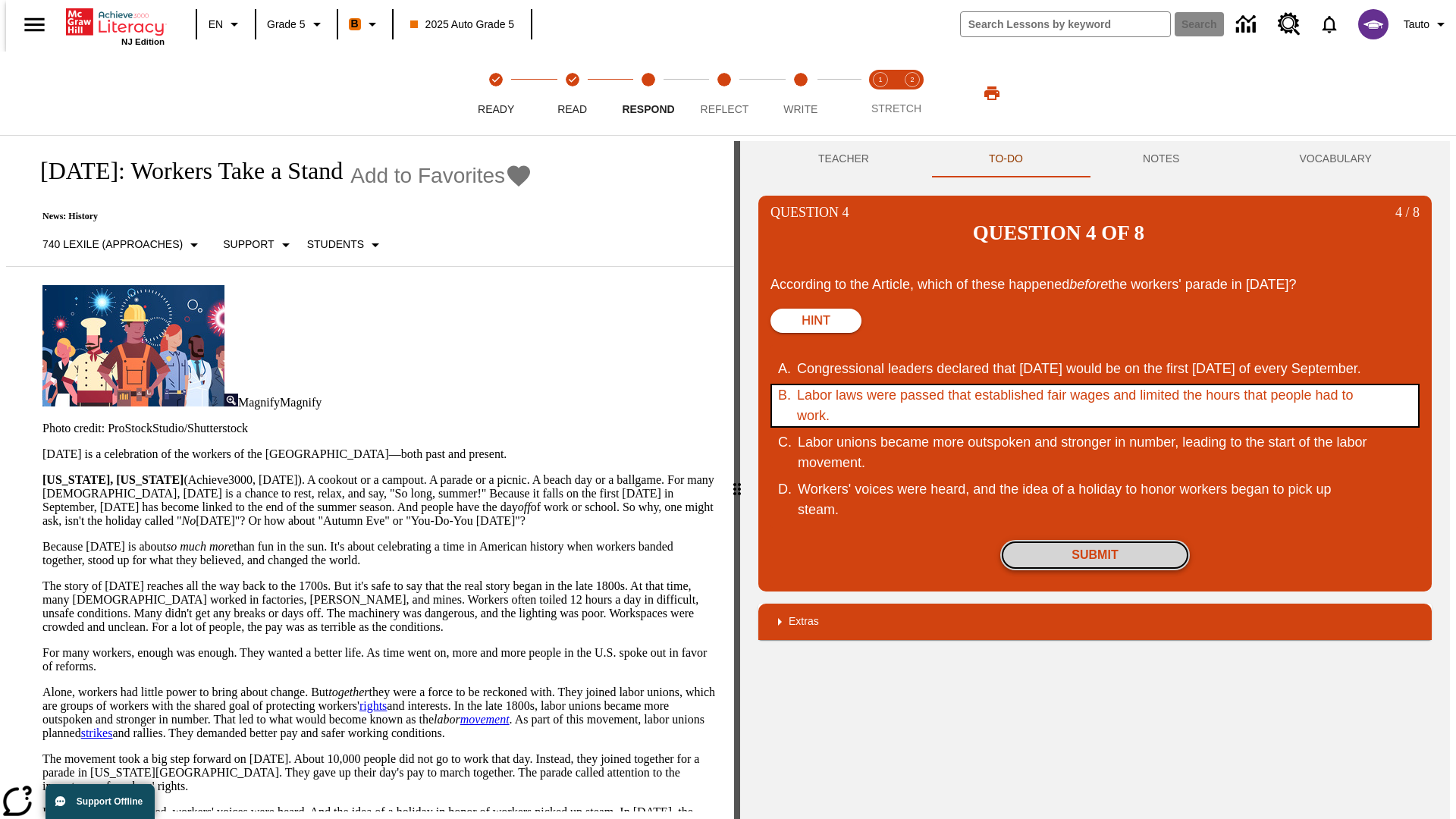
click at [1095, 540] on button "Submit" at bounding box center [1095, 556] width 190 height 31
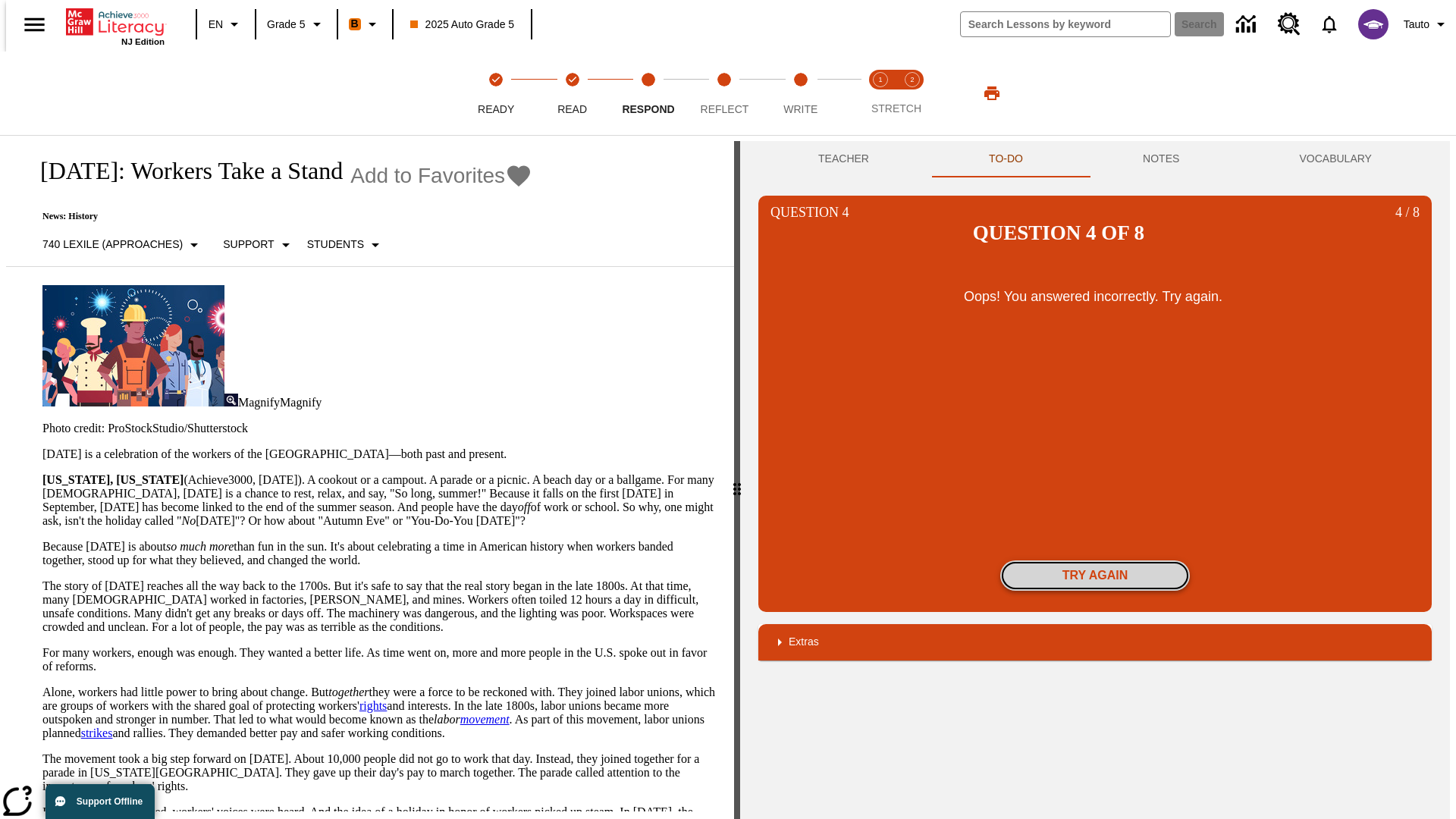
click at [1095, 560] on button "Try again" at bounding box center [1095, 575] width 190 height 31
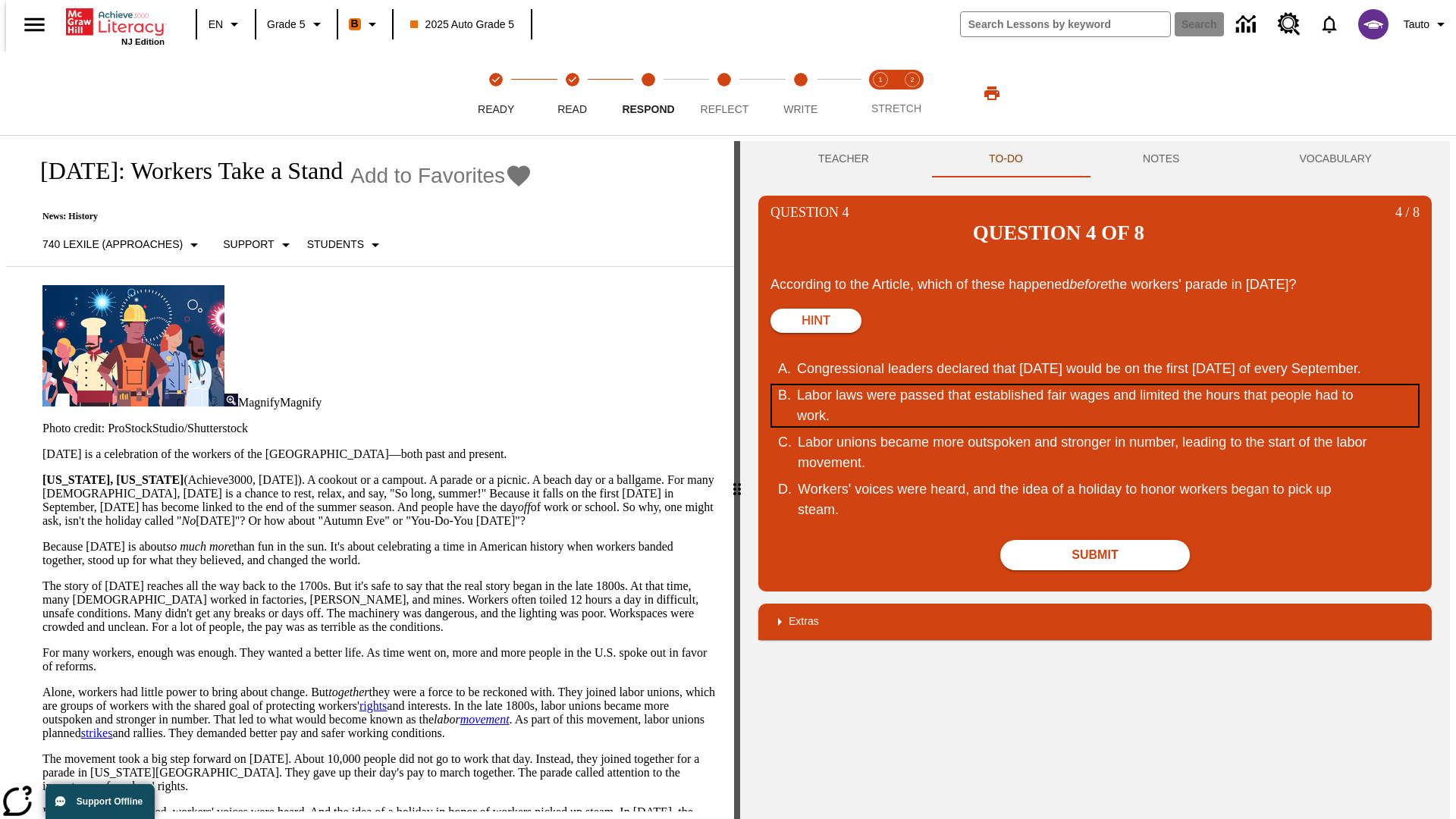
click at [1095, 386] on div "Labor laws were passed that established fair wages and limited the hours that p…" at bounding box center [1085, 406] width 576 height 41
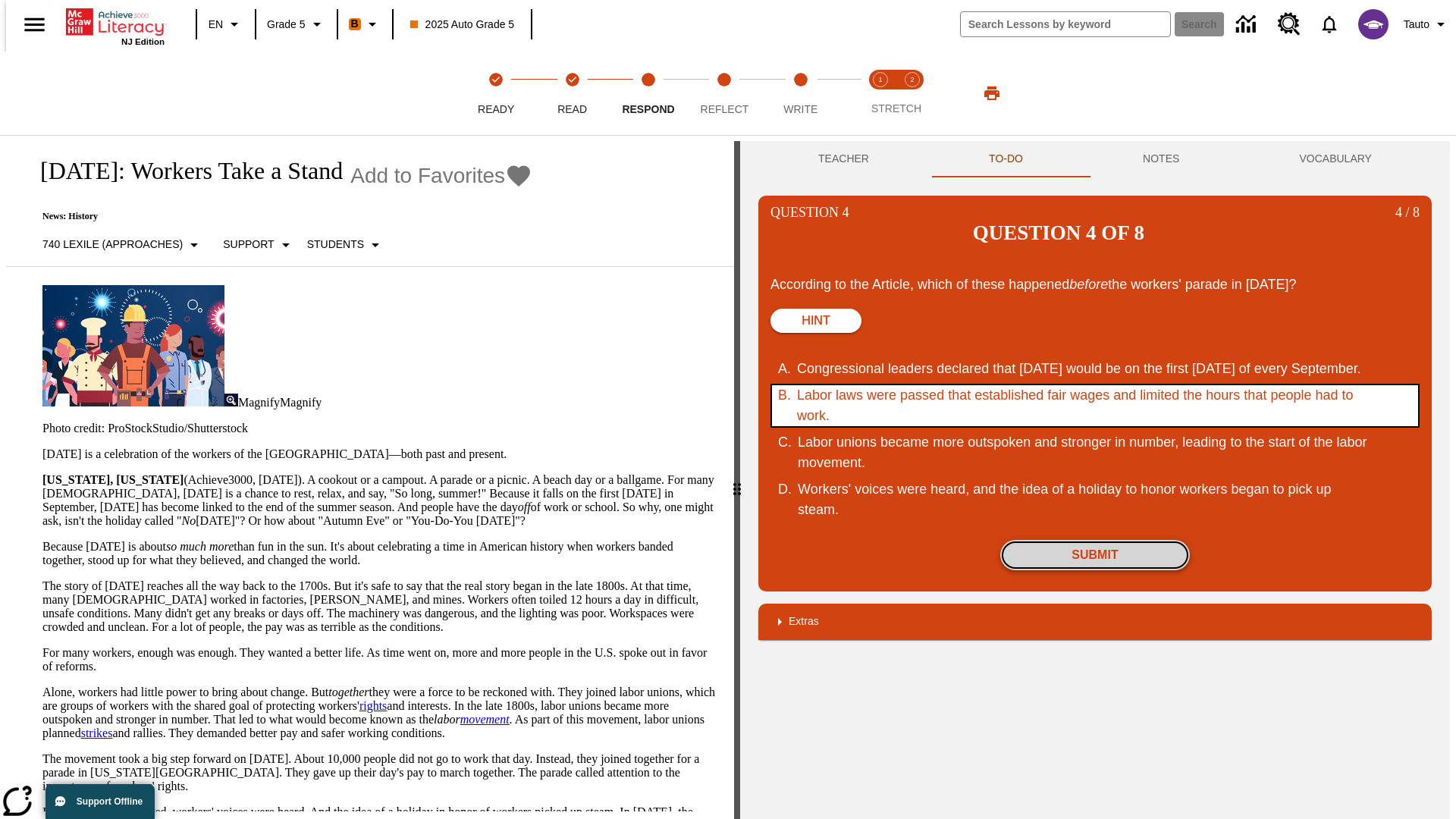
click at [1095, 540] on button "Submit" at bounding box center [1095, 556] width 190 height 31
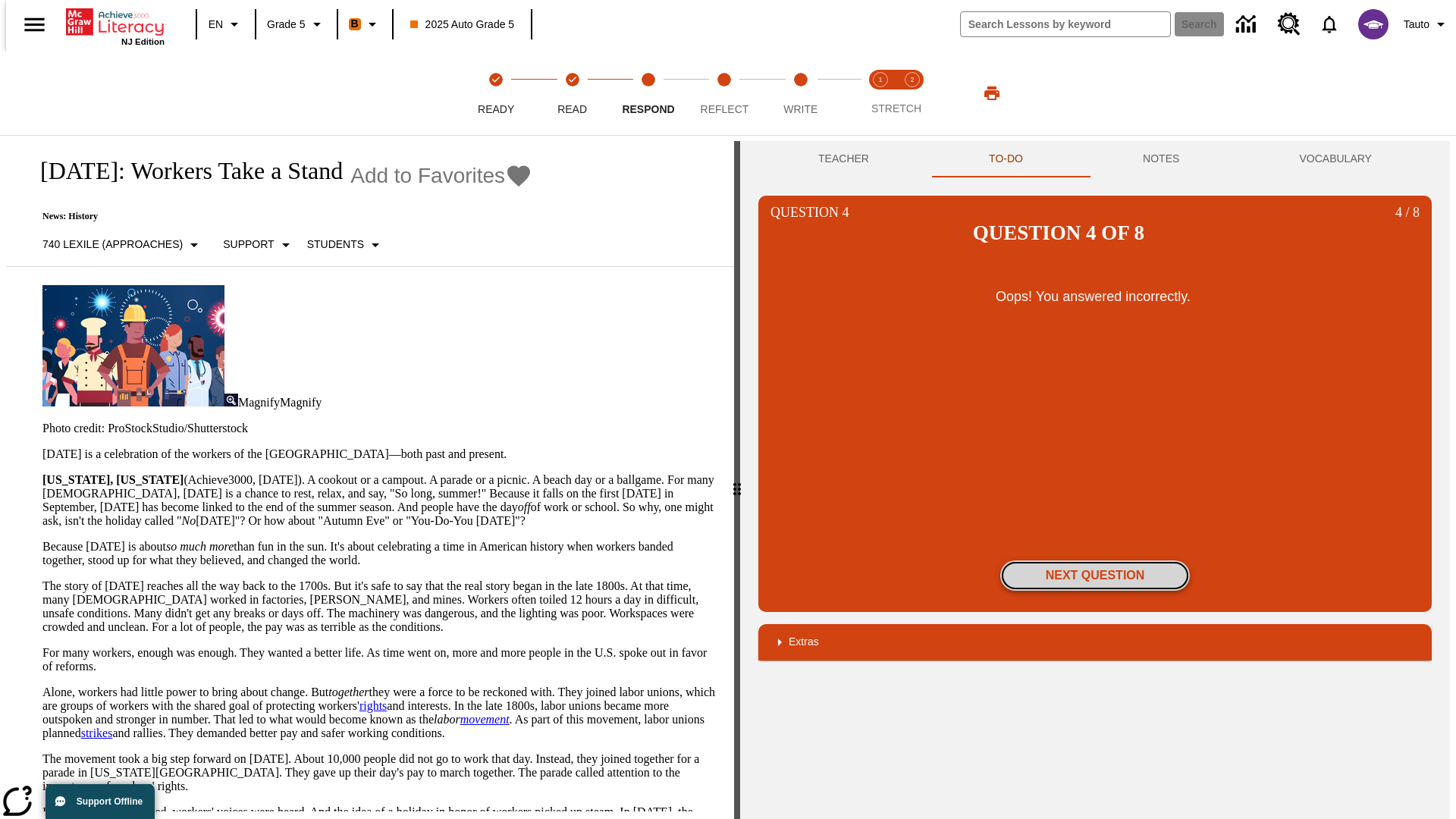
click at [1095, 560] on button "Next Question" at bounding box center [1095, 575] width 190 height 31
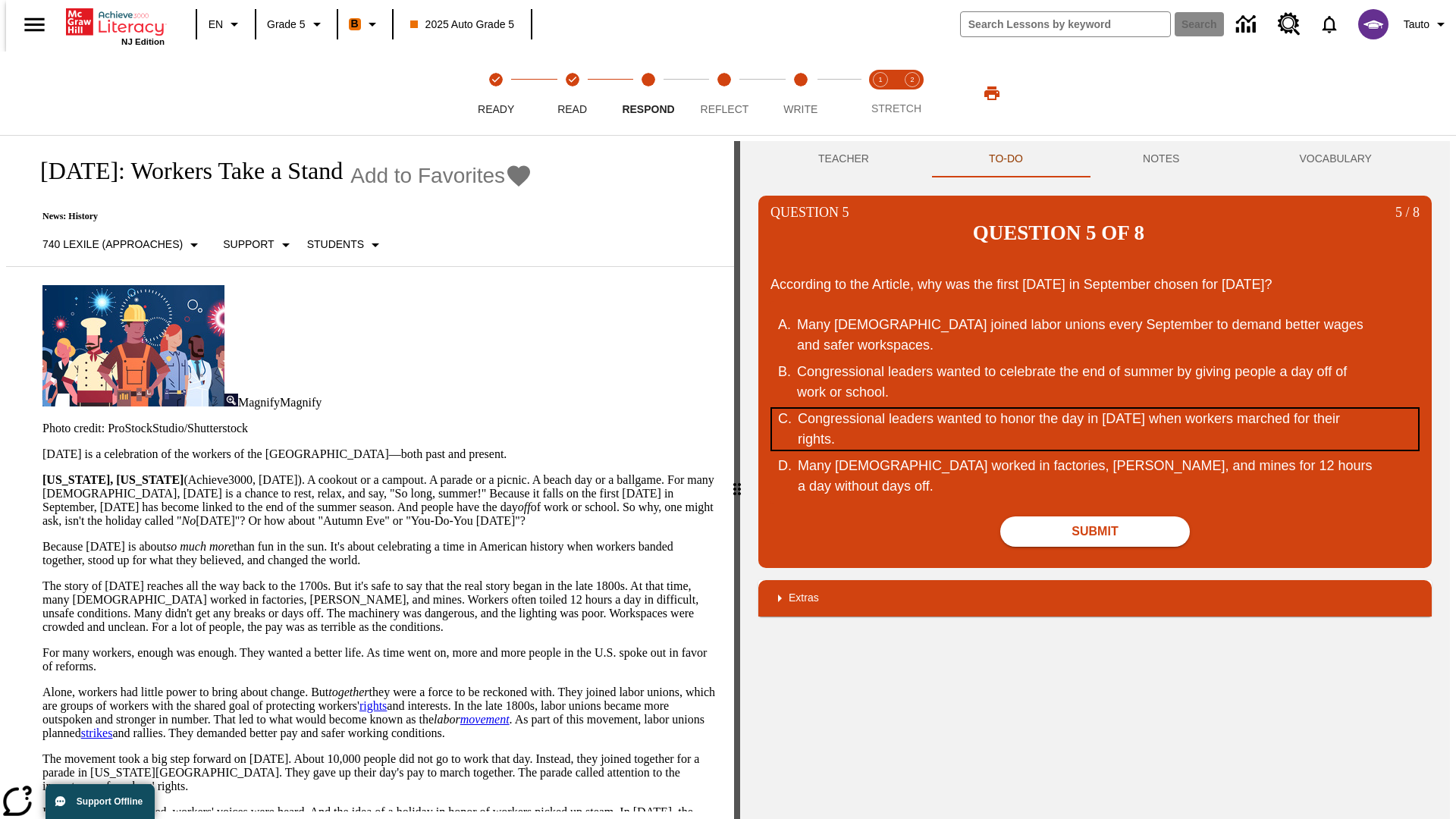
click at [1095, 409] on div "Congressional leaders wanted to honor the day in September of 1882 when workers…" at bounding box center [1085, 430] width 576 height 41
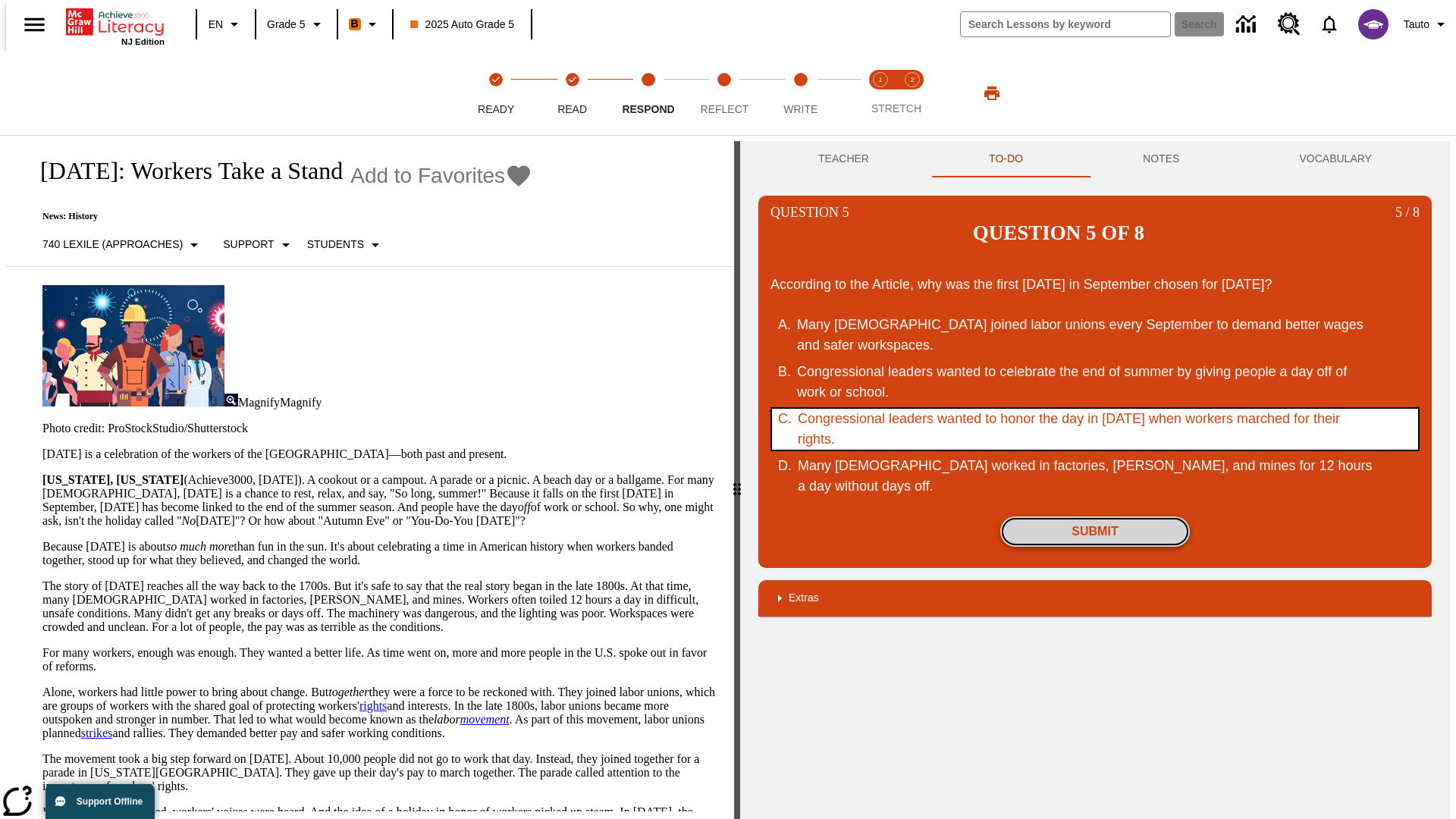
click at [1095, 516] on button "Submit" at bounding box center [1095, 531] width 190 height 31
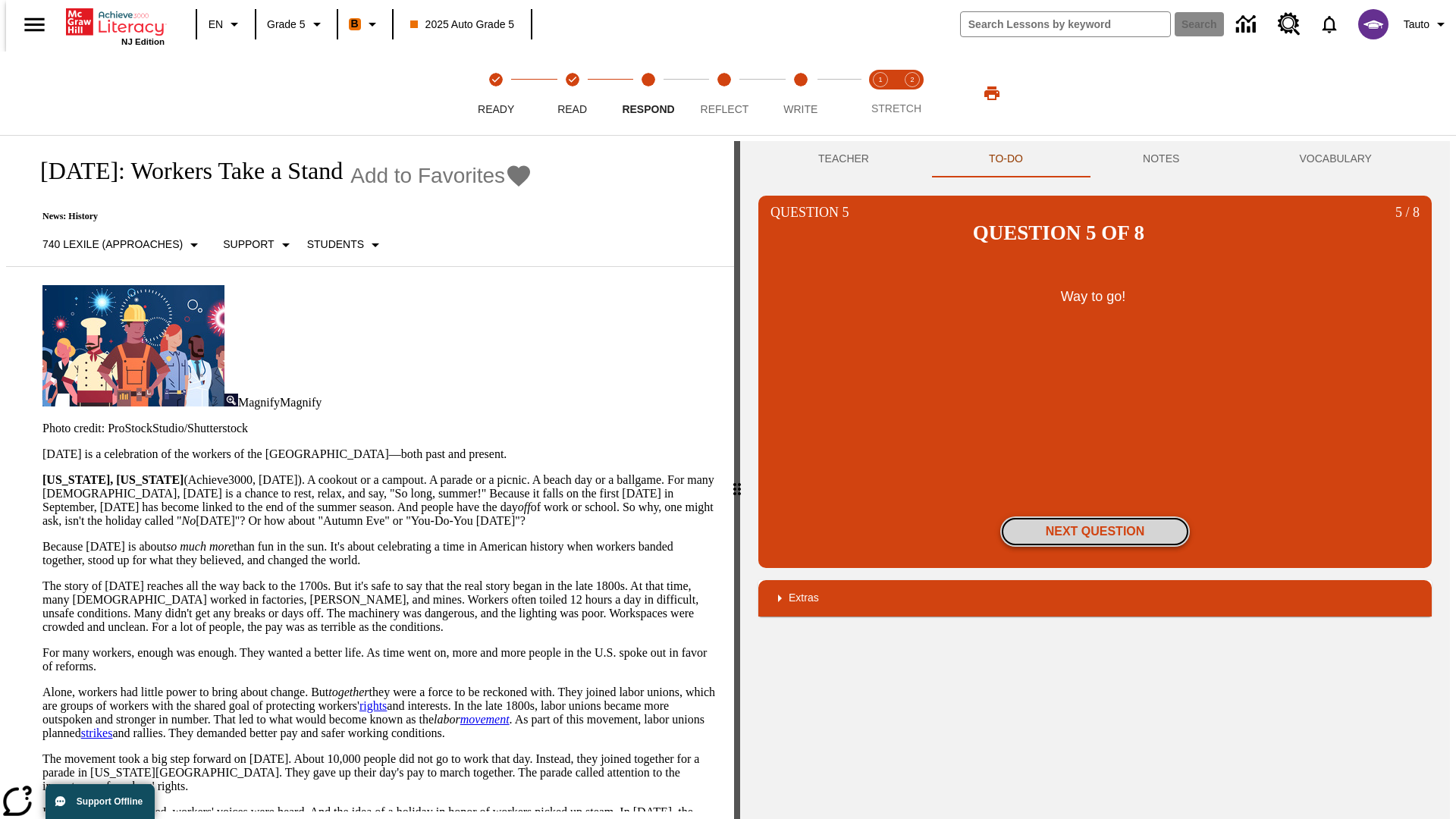
click at [1095, 516] on button "Next Question" at bounding box center [1095, 531] width 190 height 31
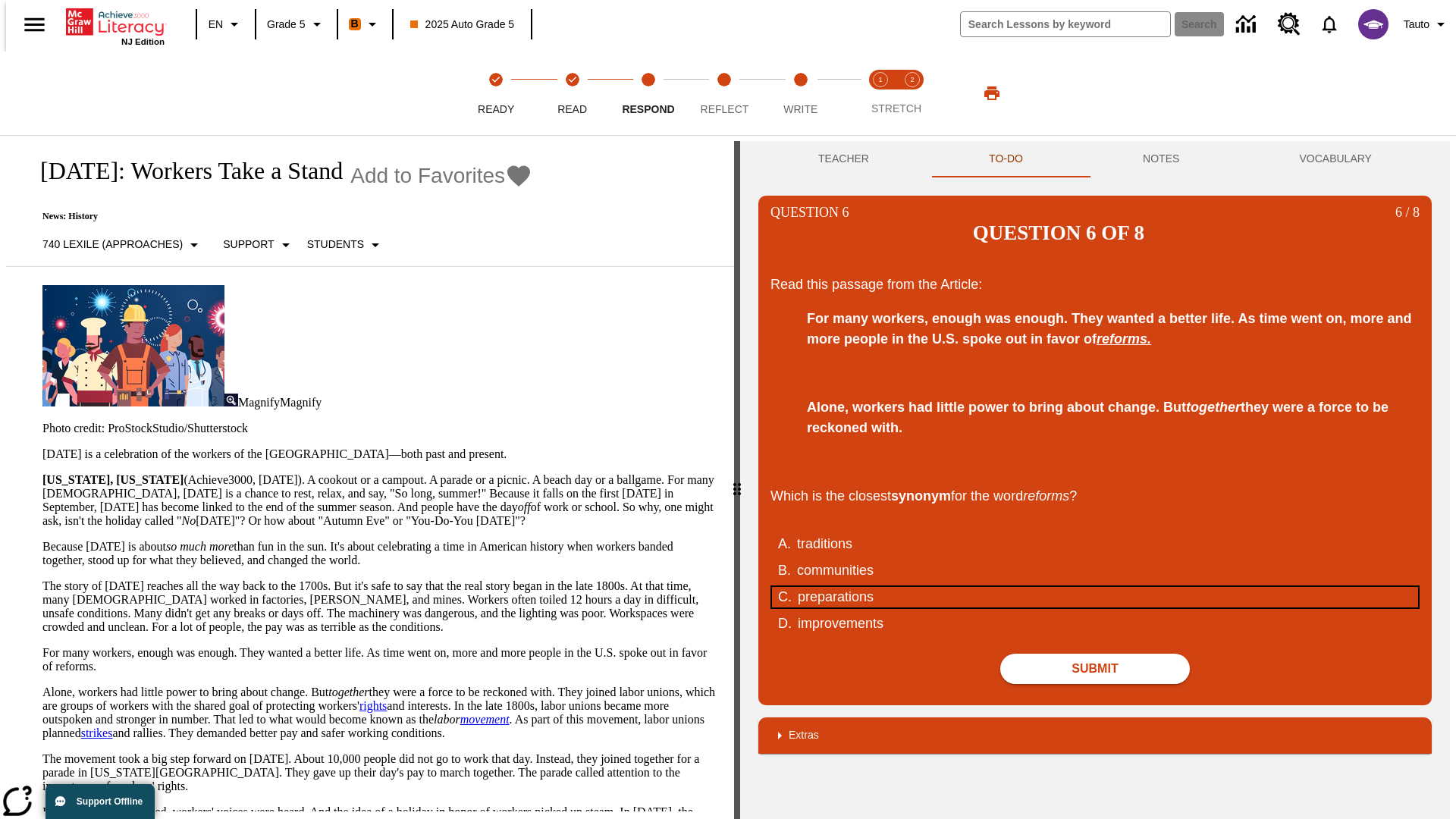
click at [1095, 587] on div "preparations" at bounding box center [1085, 597] width 576 height 21
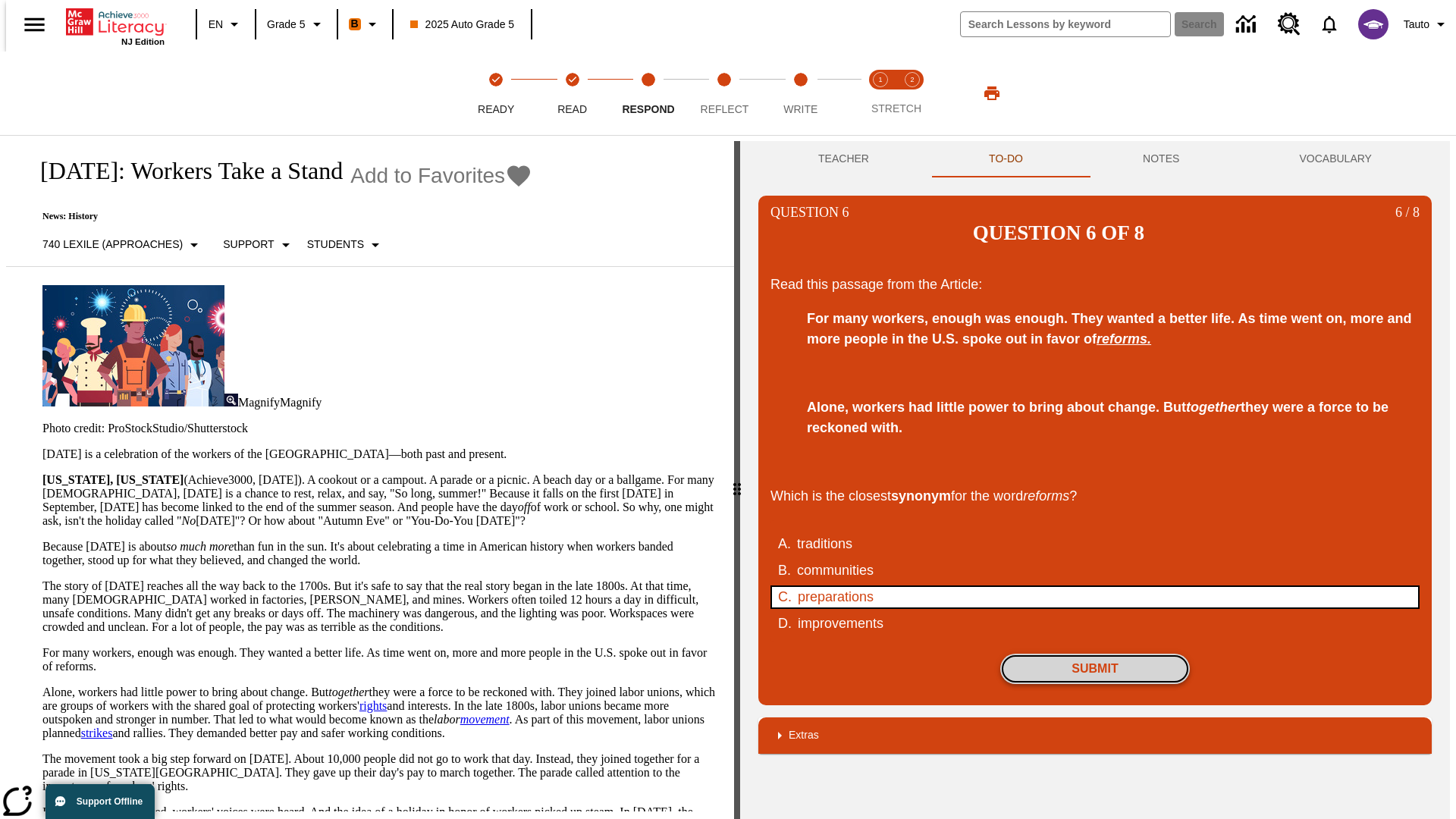
click at [1095, 654] on button "Submit" at bounding box center [1095, 669] width 190 height 31
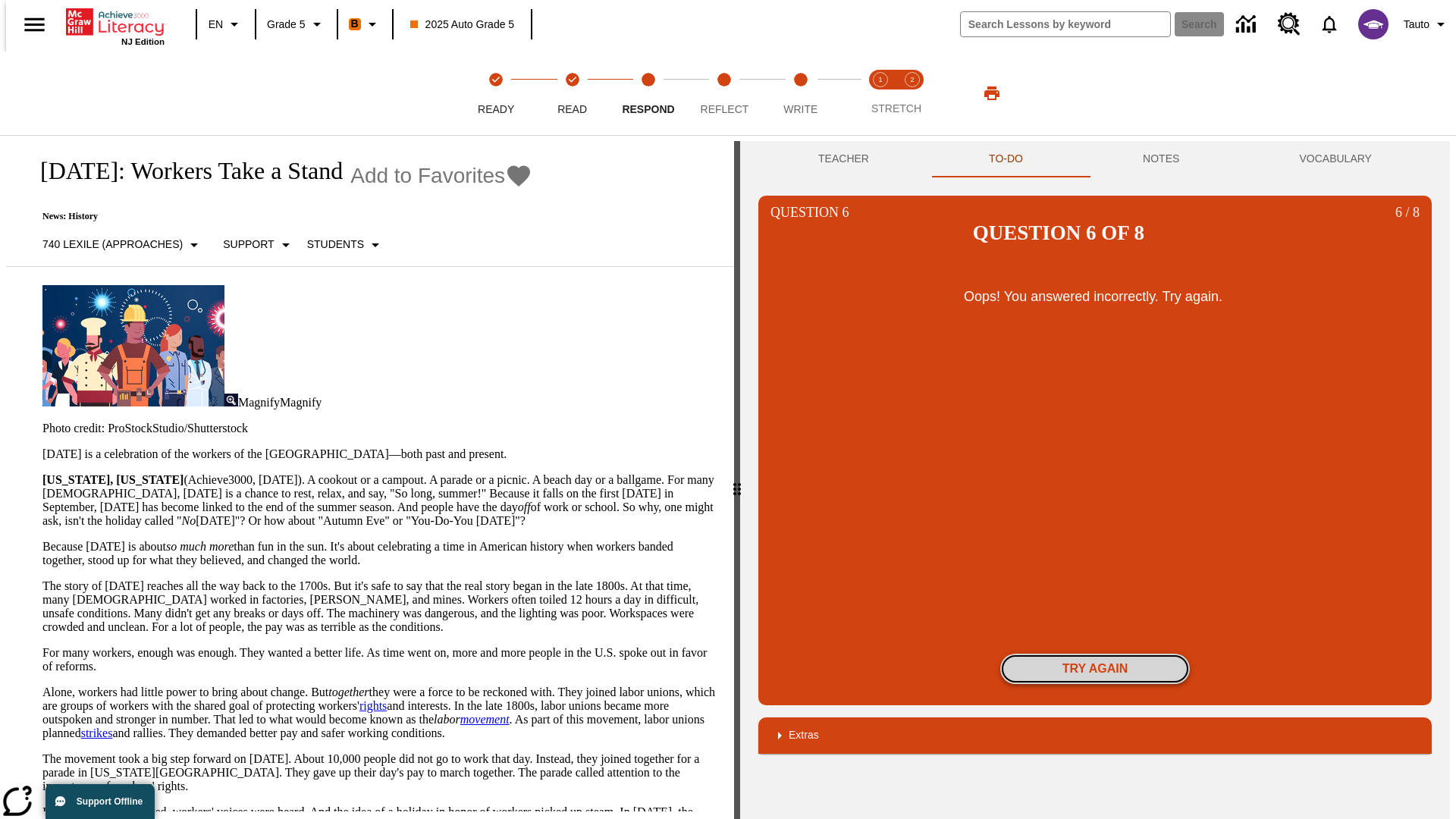
click at [1095, 654] on button "Try again" at bounding box center [1095, 669] width 190 height 31
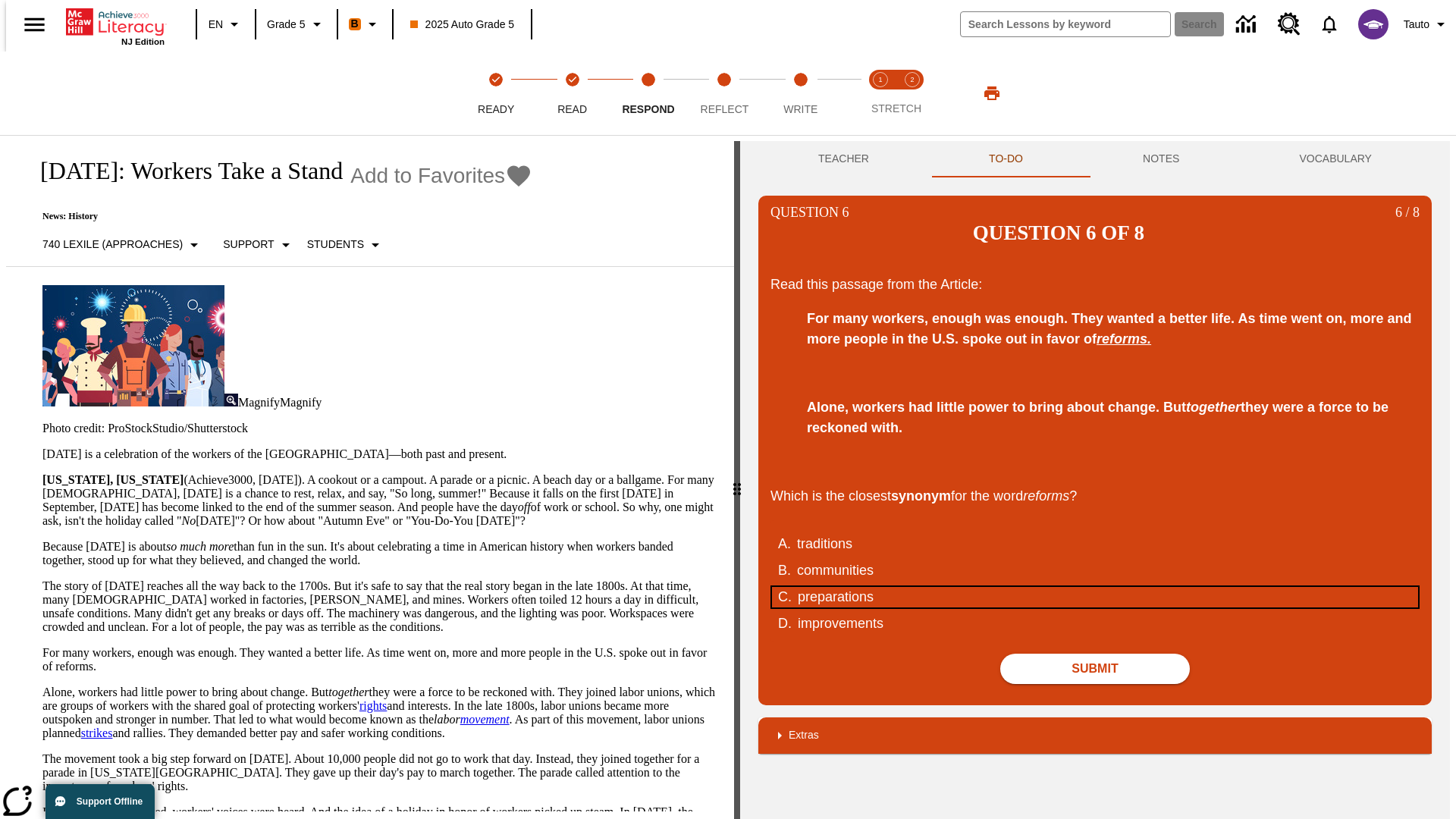
click at [1095, 587] on div "preparations" at bounding box center [1085, 597] width 576 height 21
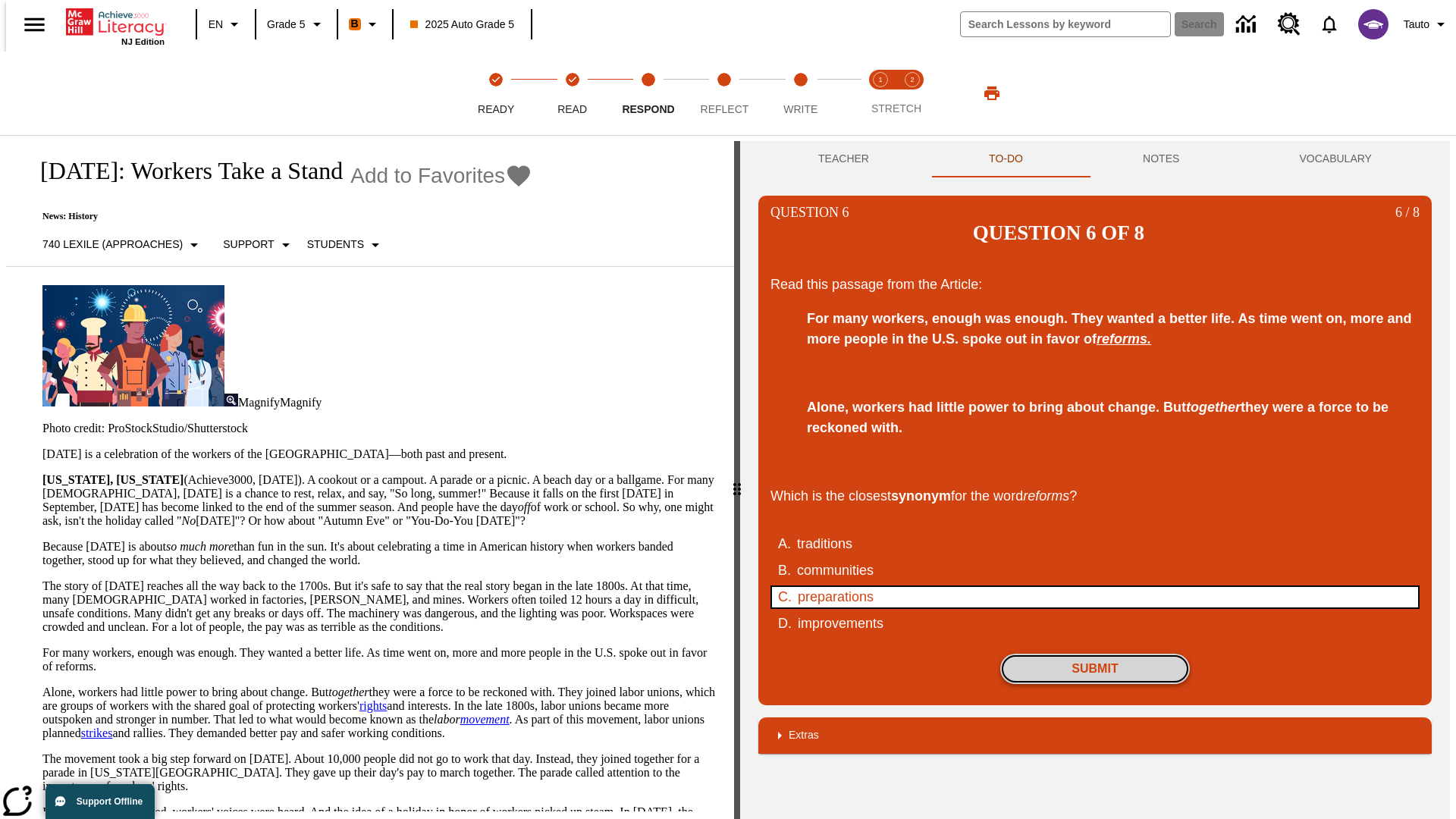
click at [1095, 654] on button "Submit" at bounding box center [1095, 669] width 190 height 31
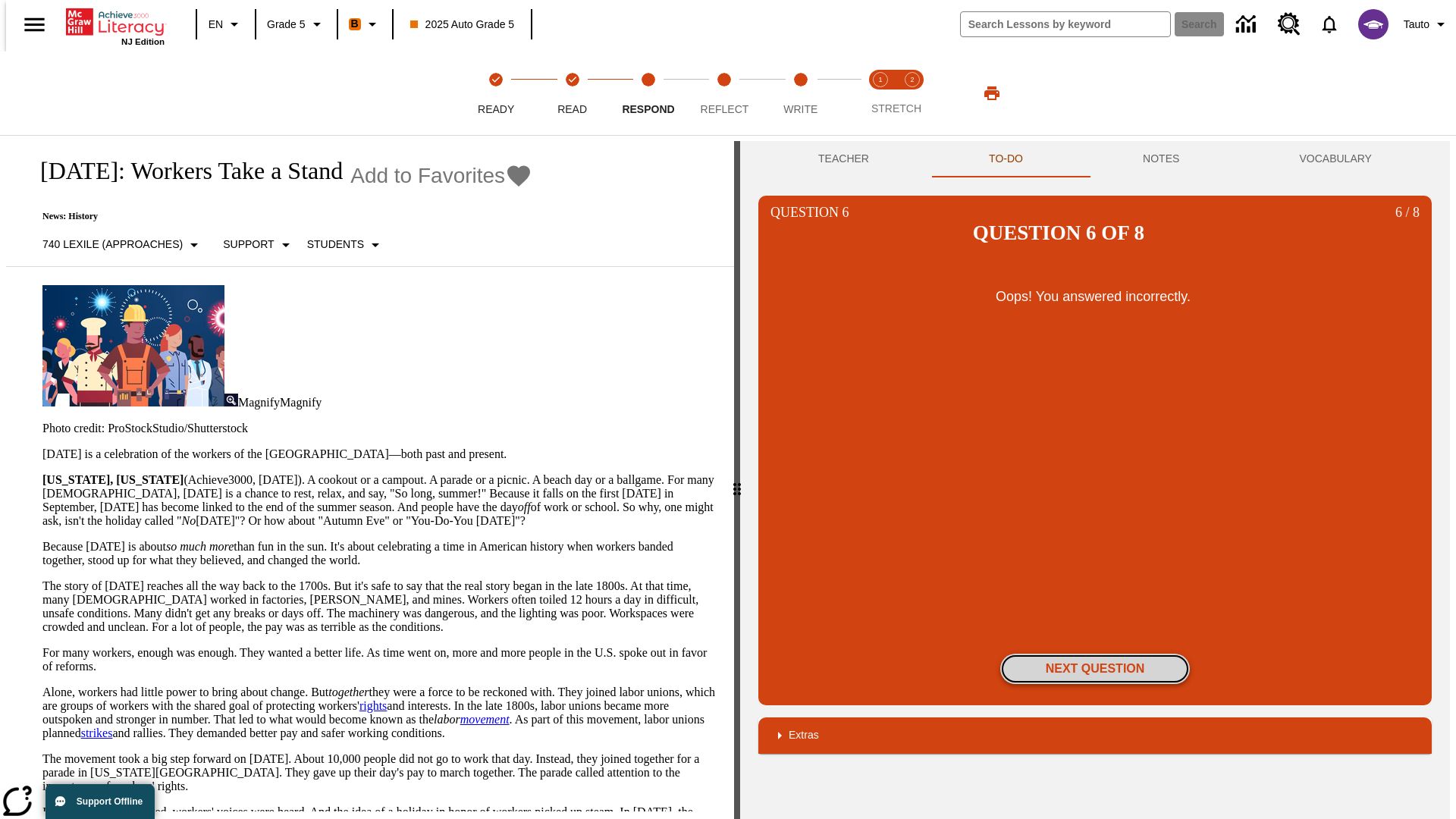
click at [1095, 654] on button "Next Question" at bounding box center [1095, 669] width 190 height 31
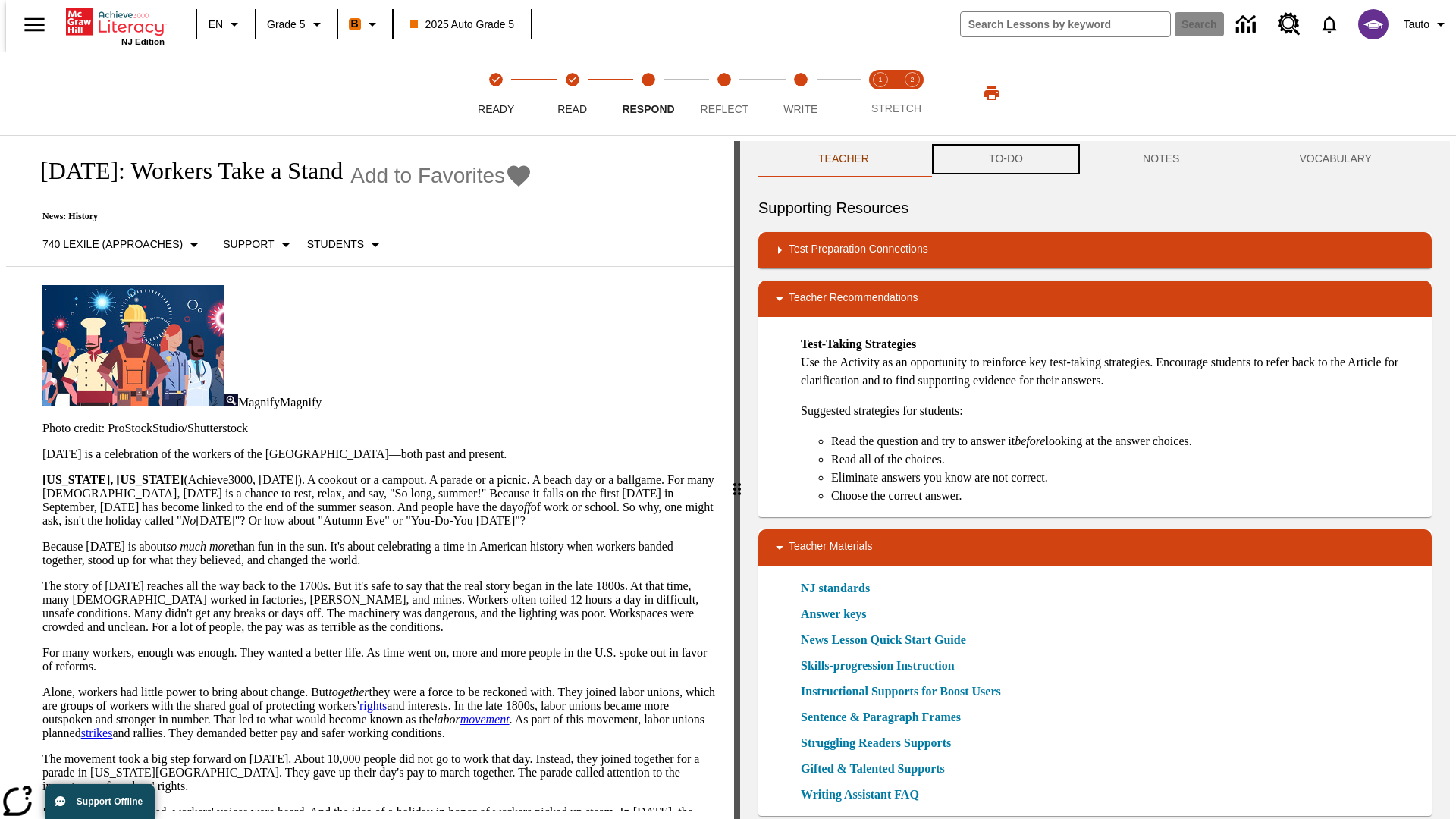
click at [1005, 159] on button "TO-DO" at bounding box center [1005, 159] width 154 height 36
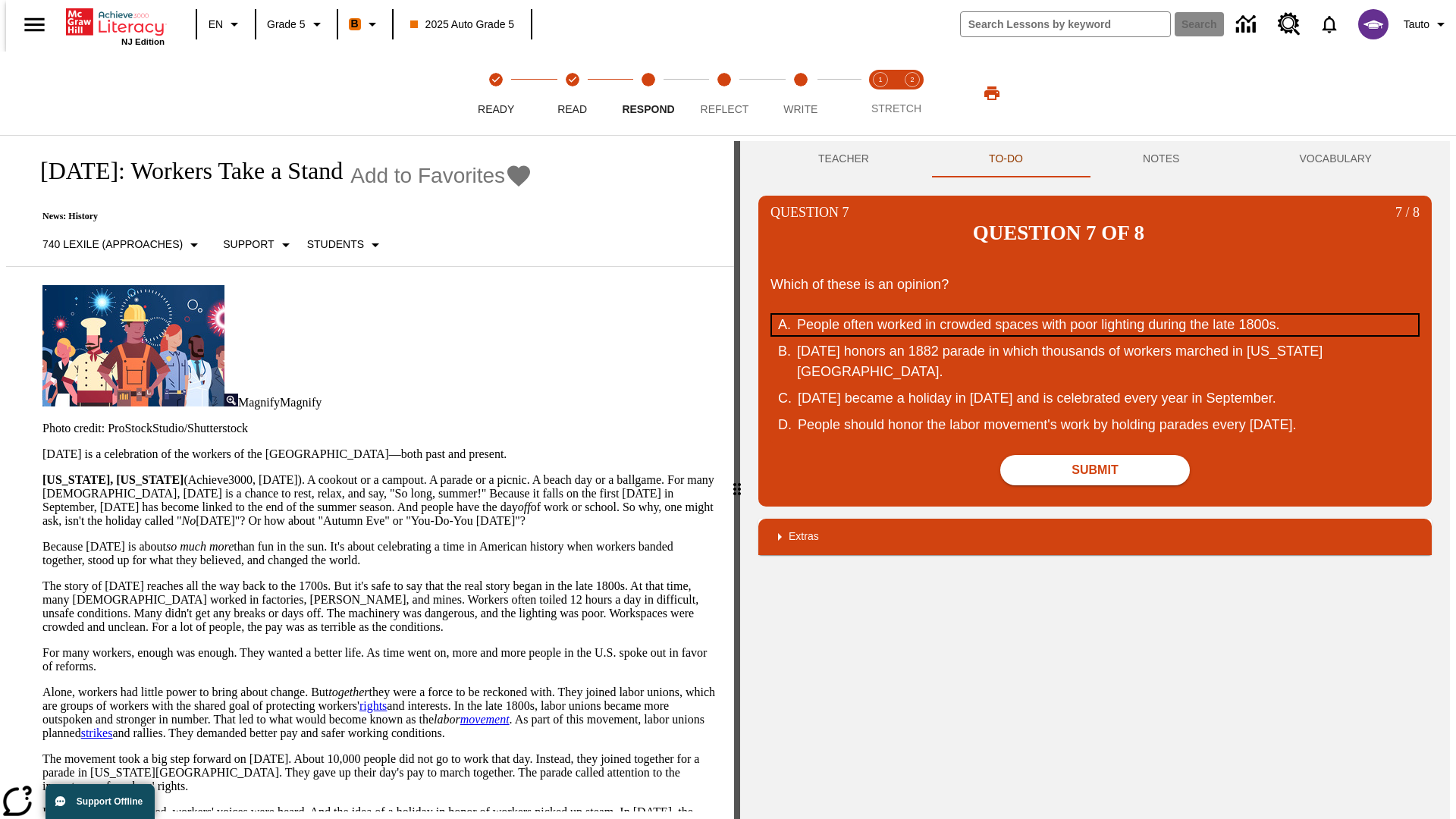
click at [1095, 315] on div "People often worked in crowded spaces with poor lighting during the late 1800s." at bounding box center [1085, 325] width 576 height 21
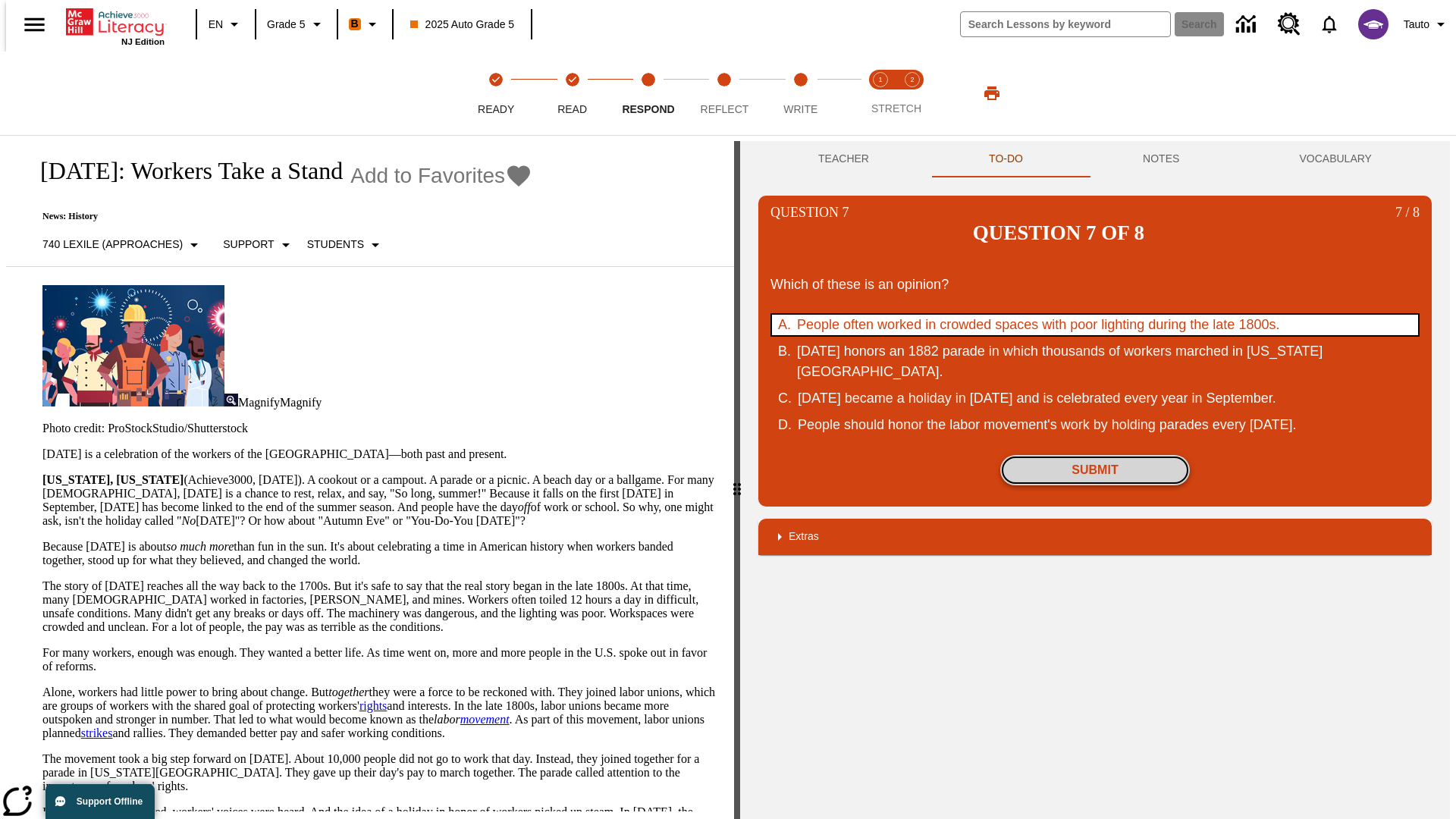
click at [1095, 455] on button "Submit" at bounding box center [1095, 470] width 190 height 31
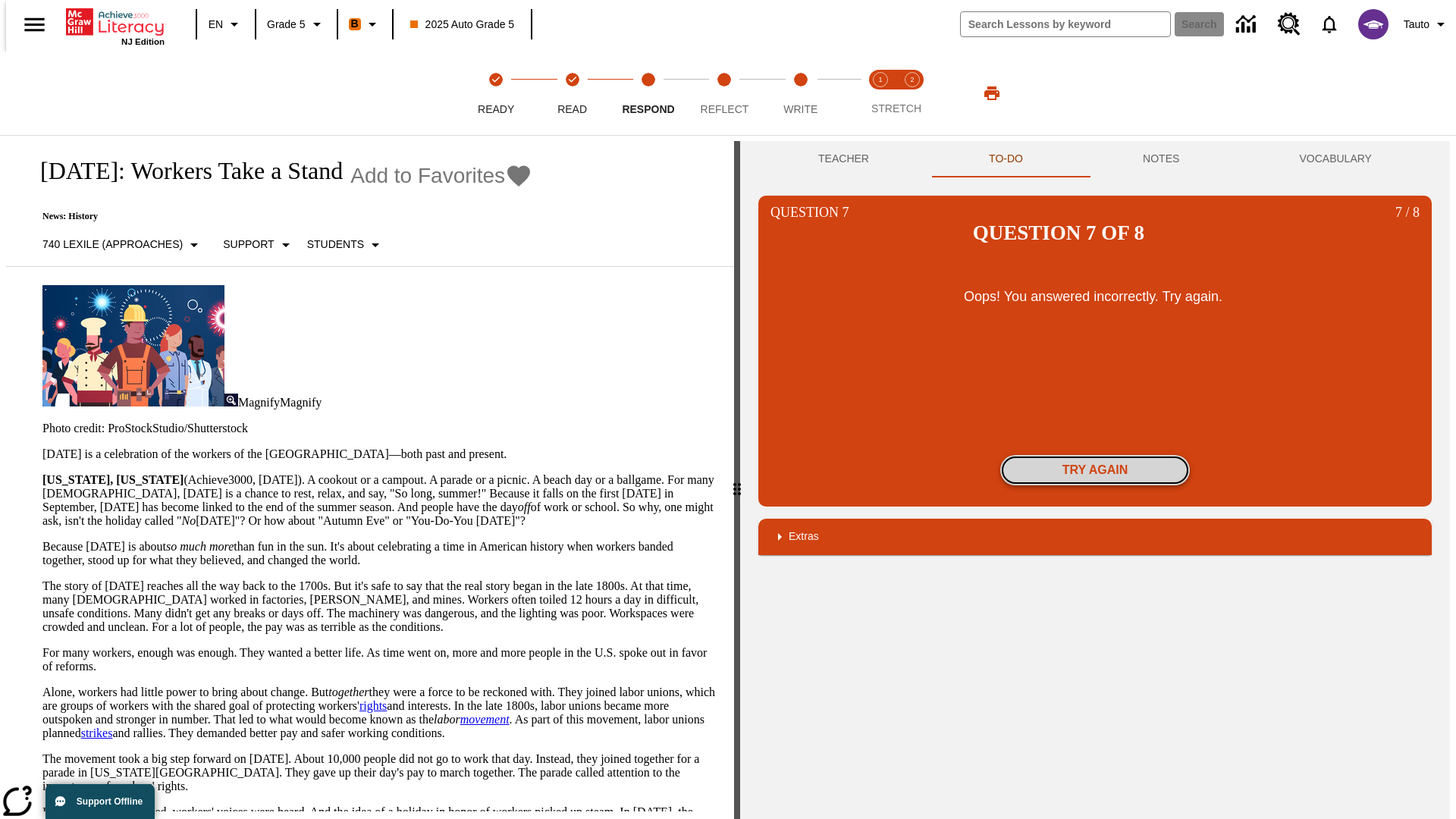
click at [1095, 455] on button "Try again" at bounding box center [1095, 470] width 190 height 31
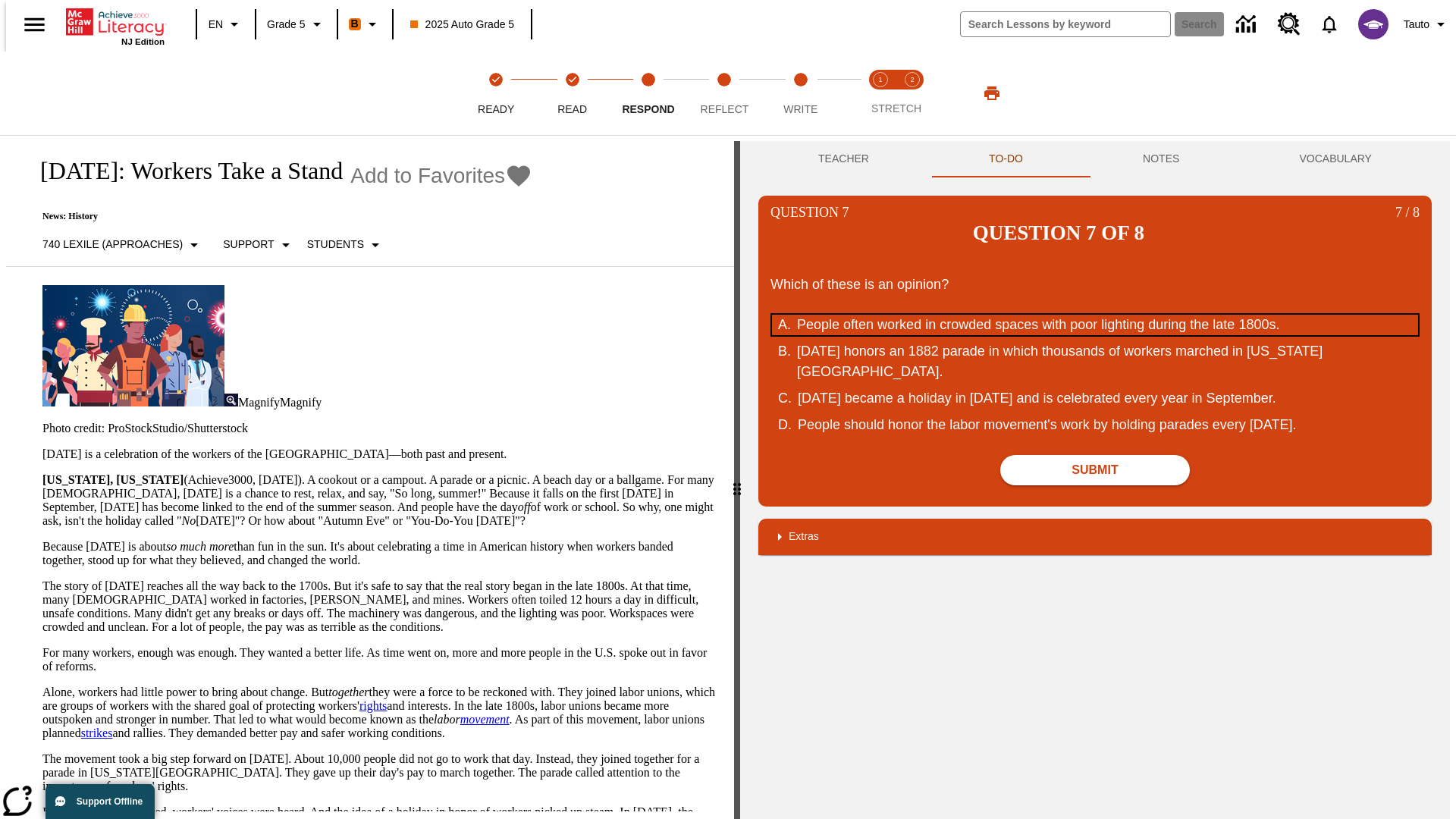
click at [1095, 315] on div "People often worked in crowded spaces with poor lighting during the late 1800s." at bounding box center [1085, 325] width 576 height 21
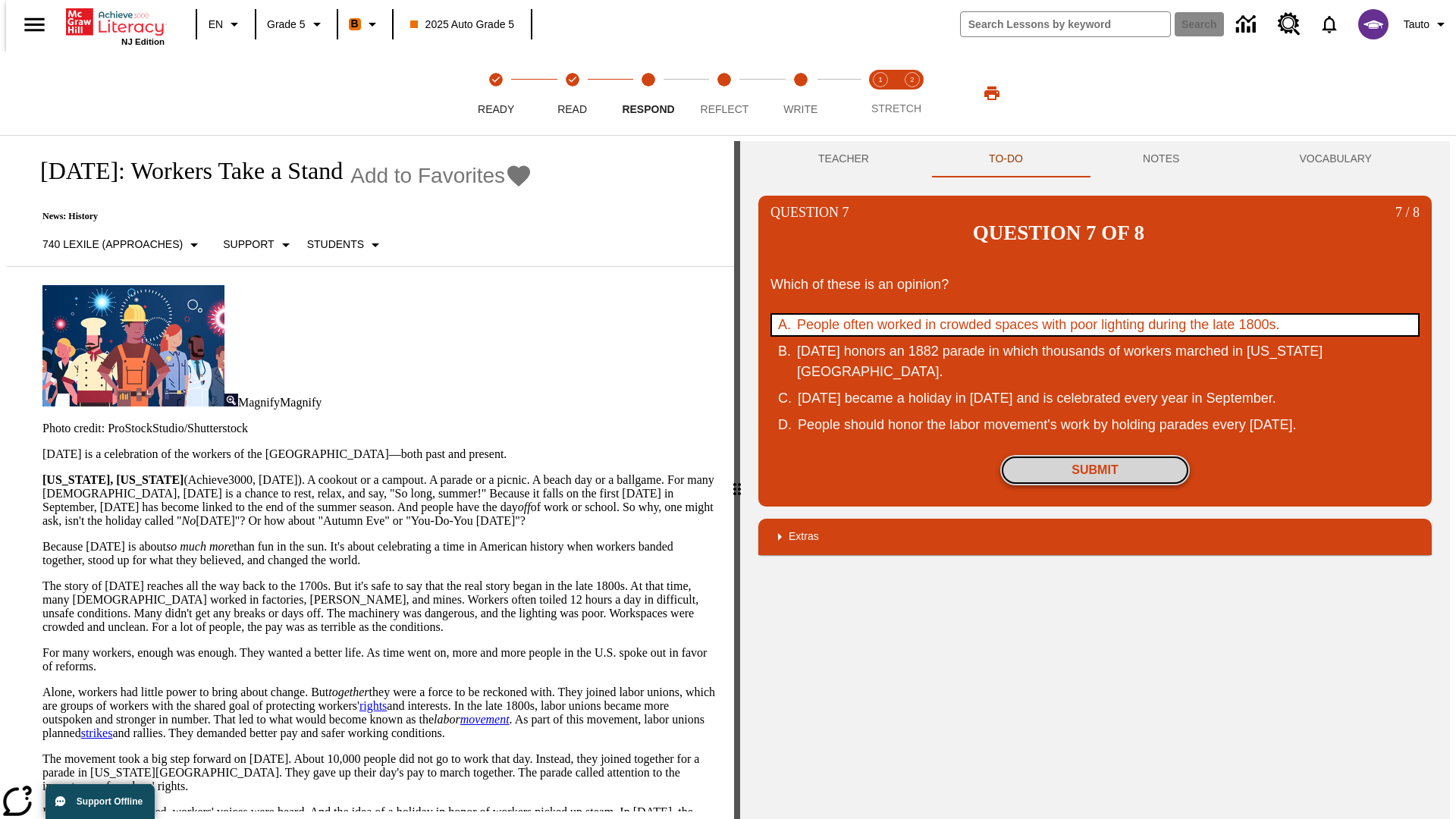
click at [1095, 455] on button "Submit" at bounding box center [1095, 470] width 190 height 31
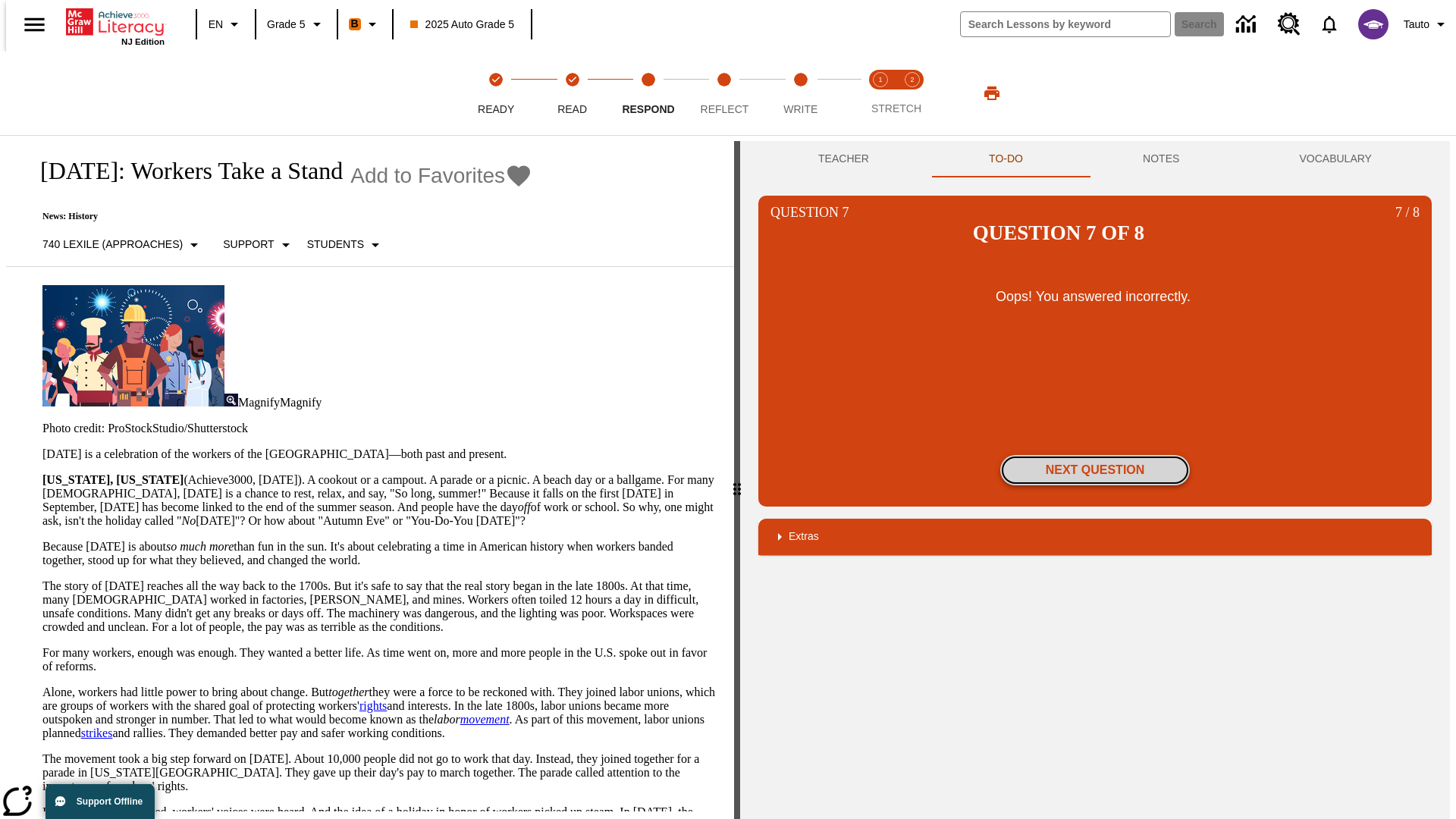
click at [1095, 455] on button "Next Question" at bounding box center [1095, 470] width 190 height 31
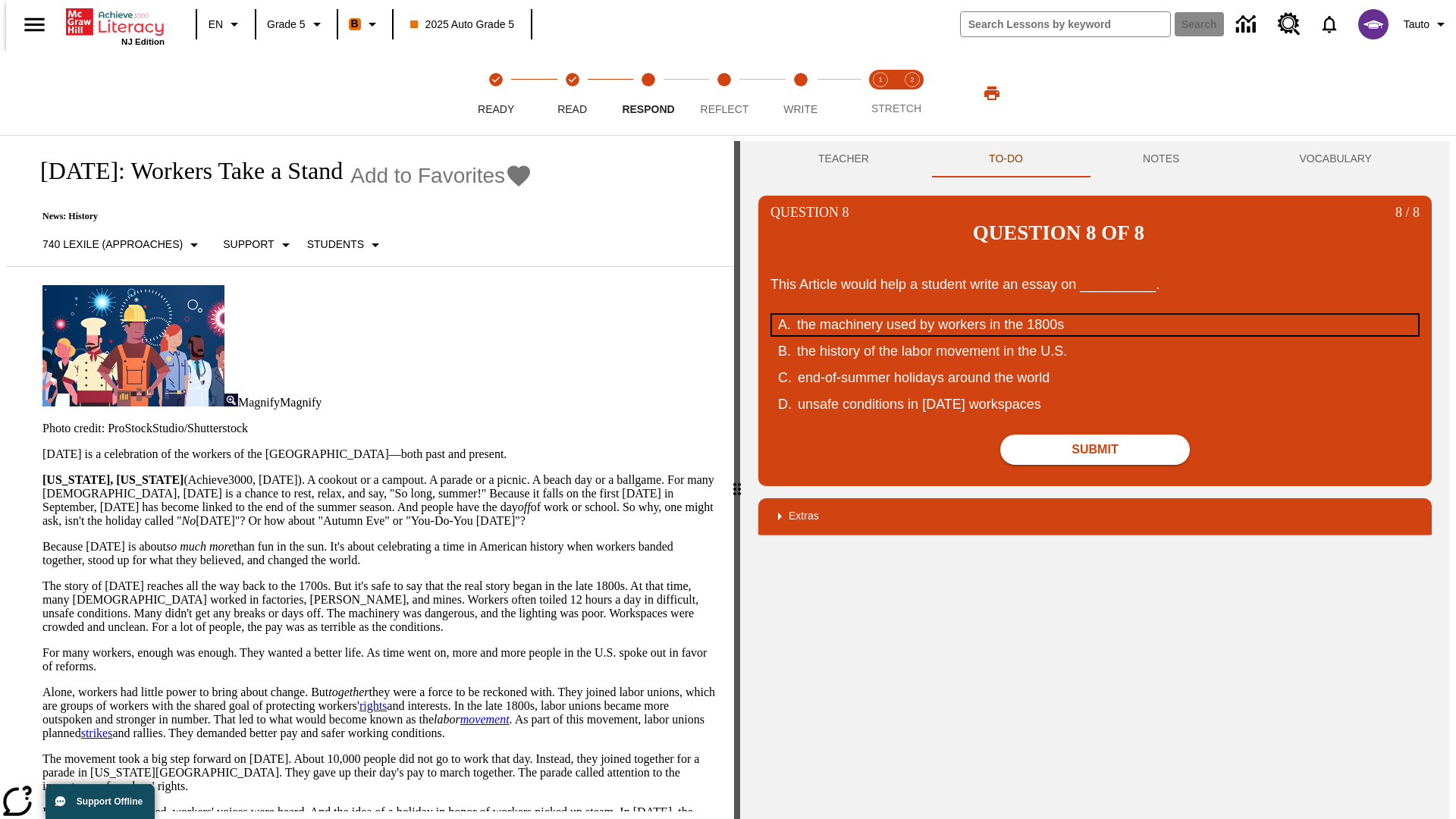
click at [1095, 315] on div "the machinery used by workers in the 1800s" at bounding box center [1085, 325] width 576 height 21
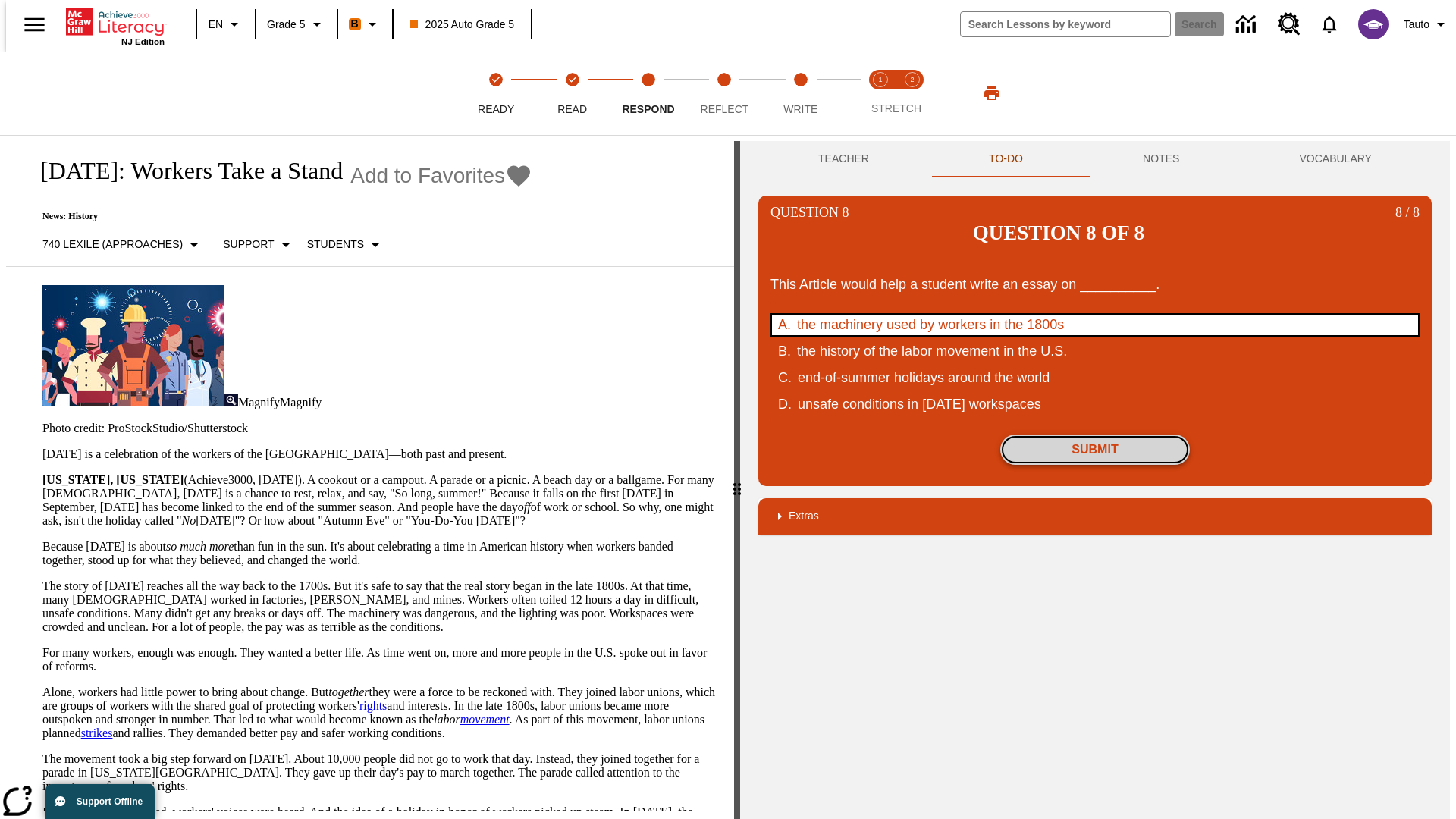
click at [1095, 434] on button "Submit" at bounding box center [1095, 450] width 190 height 31
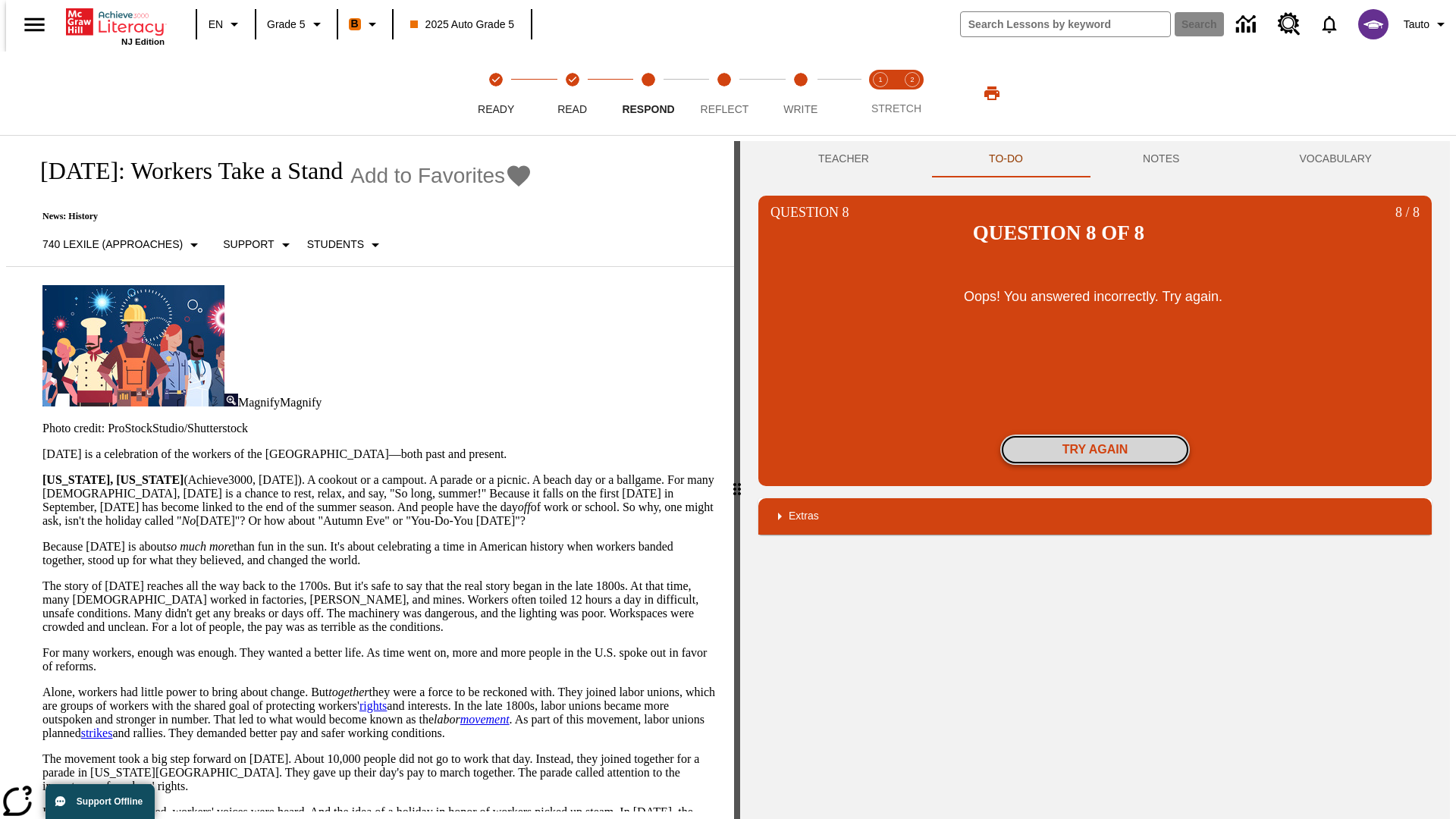
click at [1095, 434] on button "Try again" at bounding box center [1095, 450] width 190 height 31
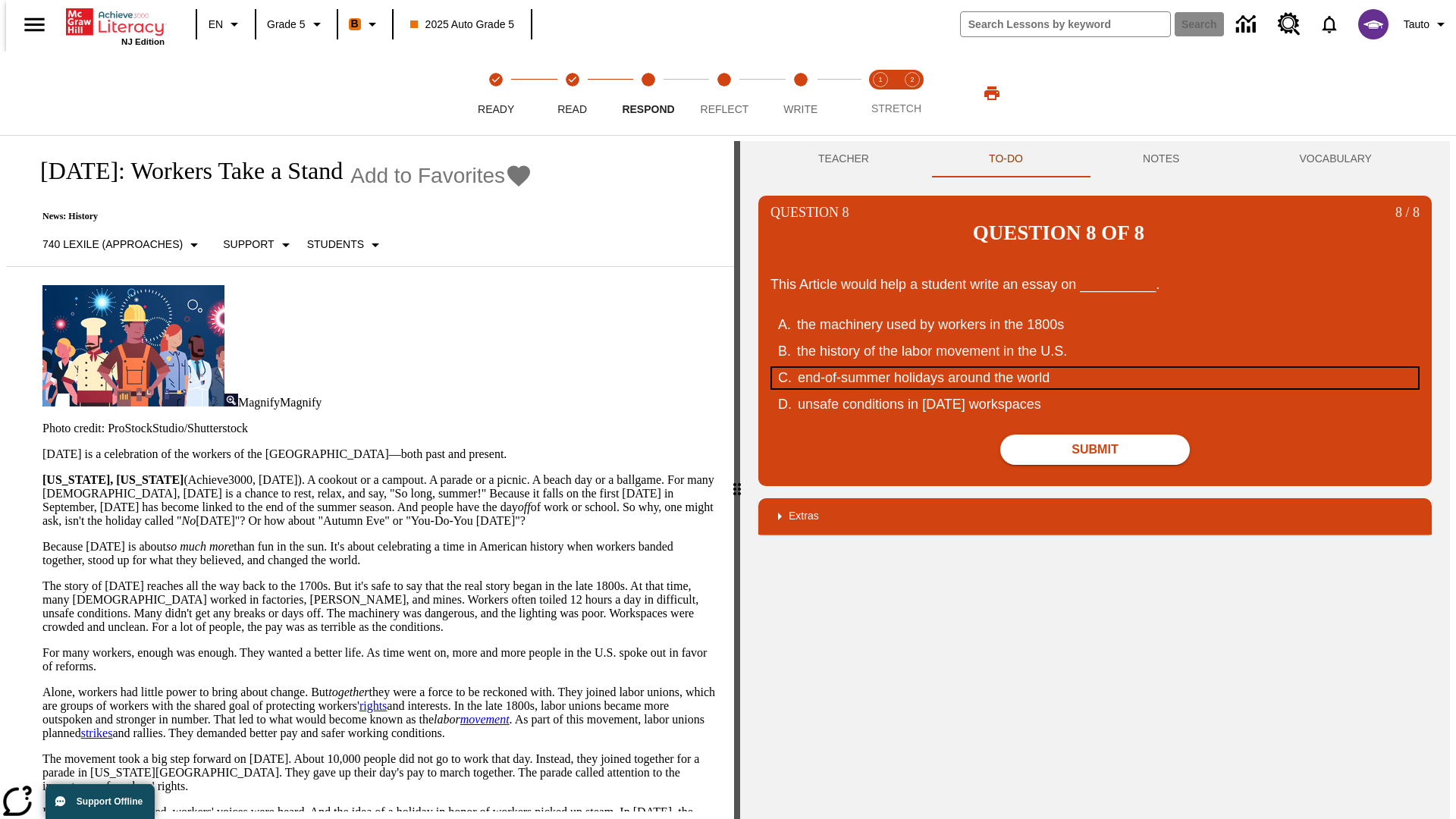
click at [1095, 368] on div "end-of-summer holidays around the world" at bounding box center [1085, 378] width 576 height 21
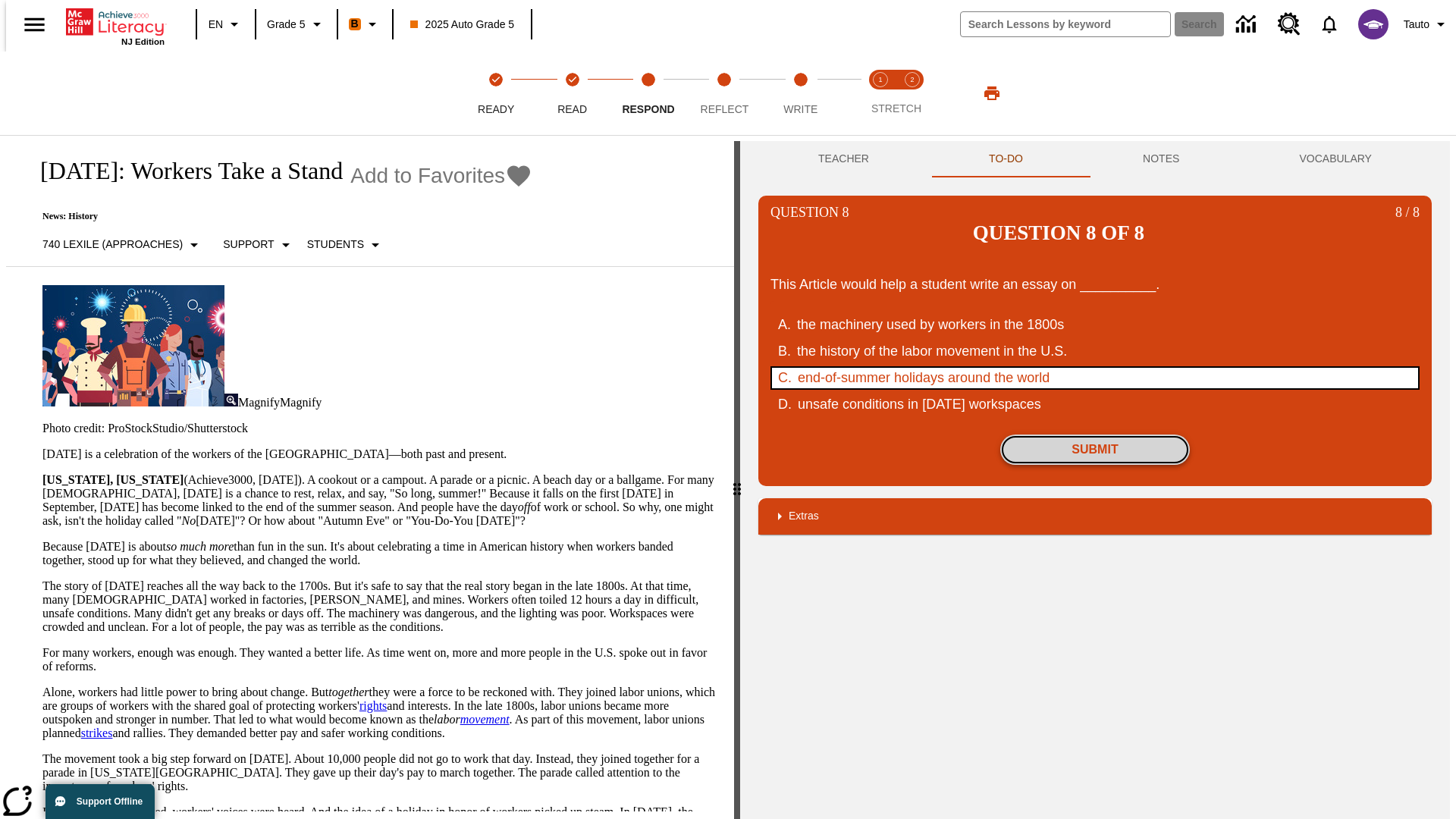
click at [1095, 434] on button "Submit" at bounding box center [1095, 450] width 190 height 31
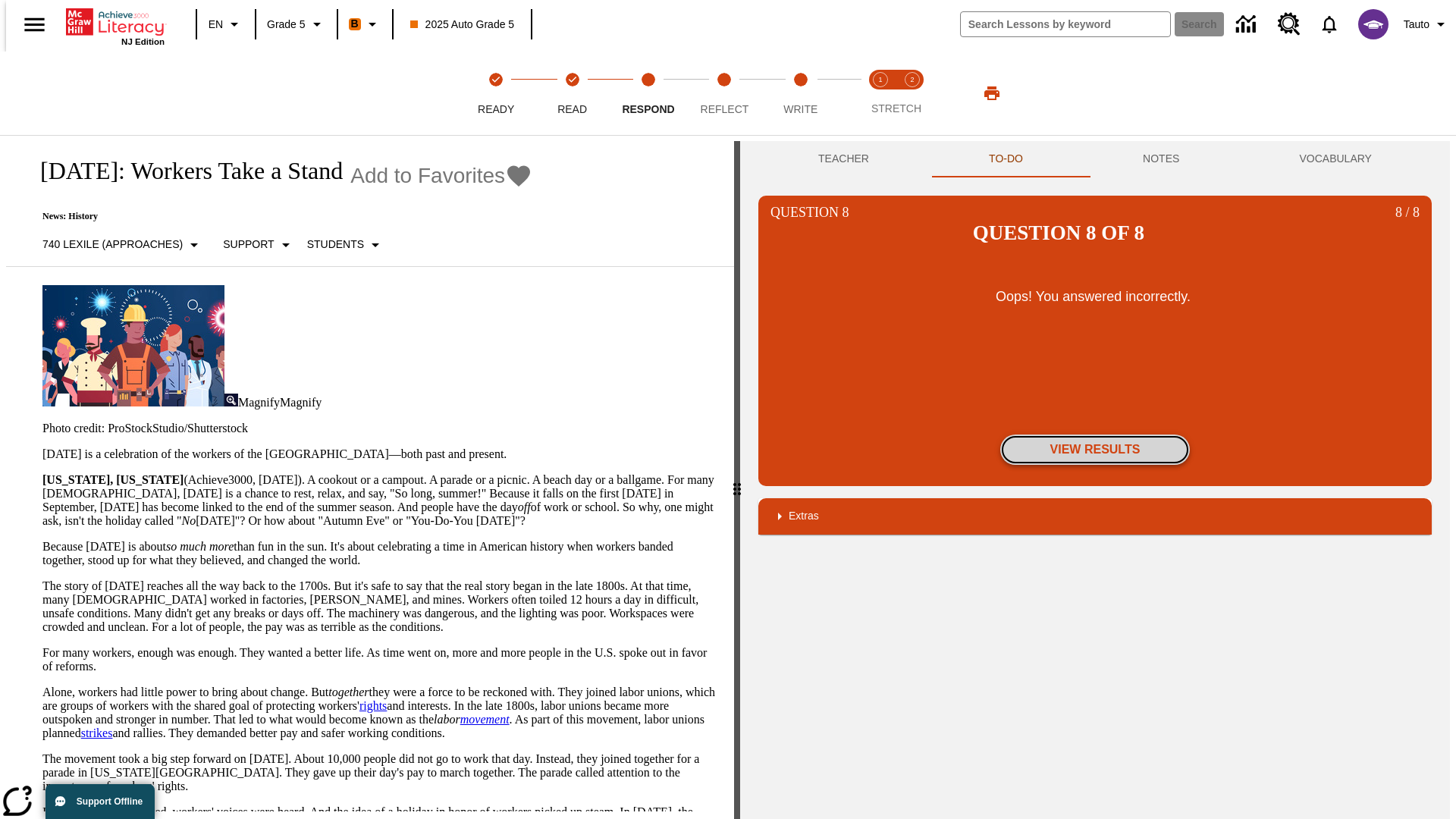
click at [1095, 434] on button "View Results" at bounding box center [1095, 450] width 190 height 31
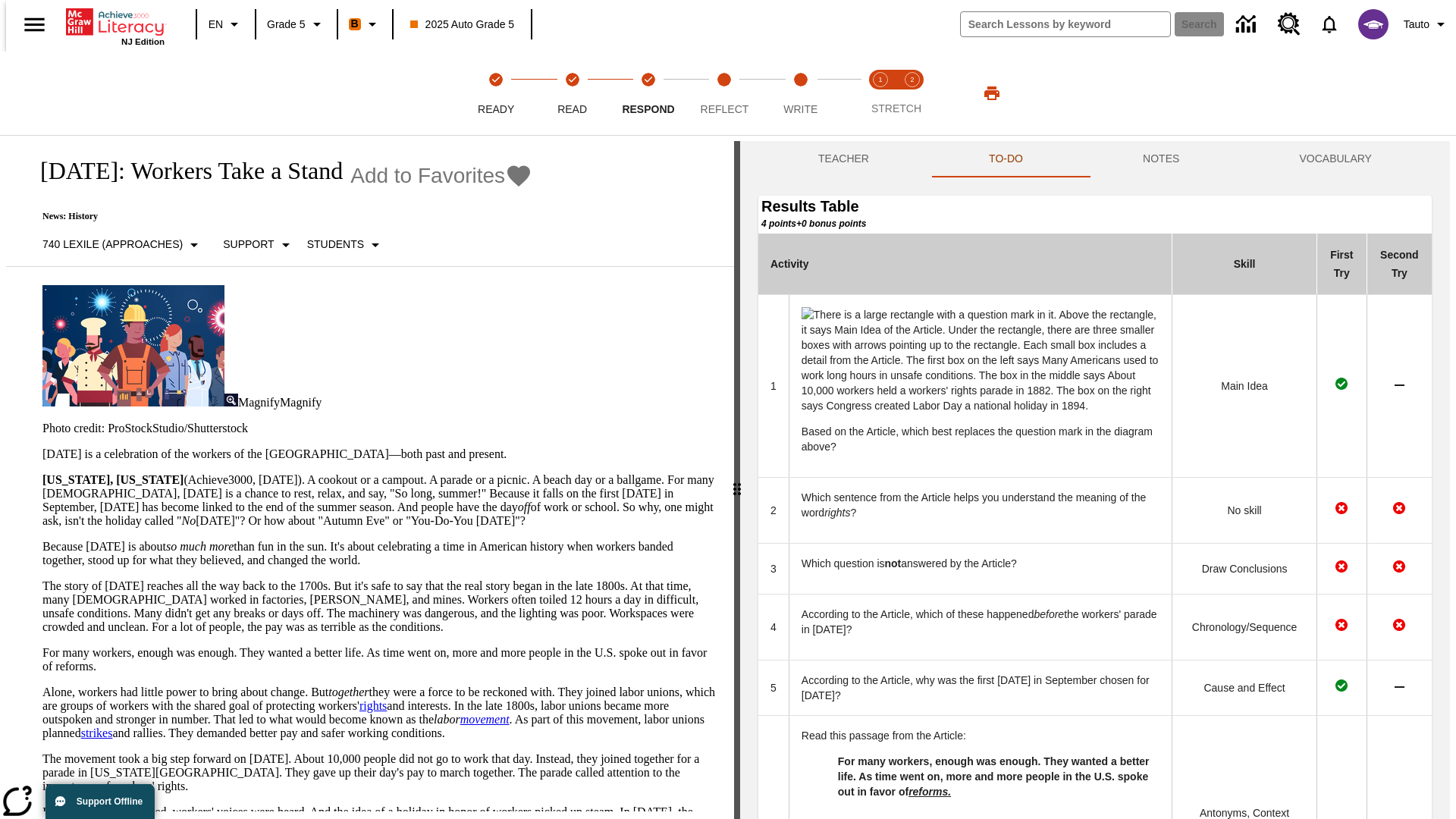
scroll to position [540, 0]
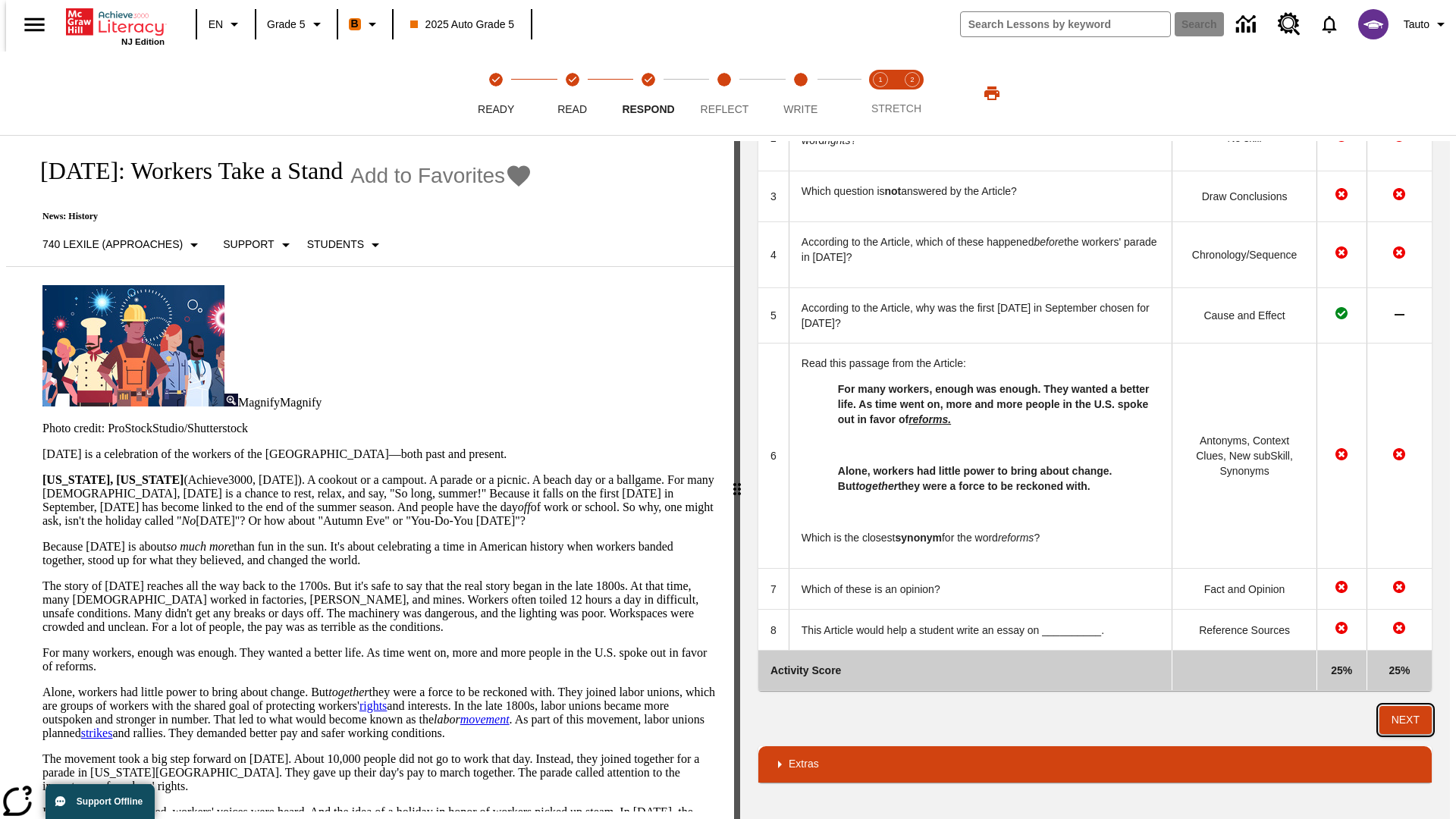
click at [1412, 720] on button "Next" at bounding box center [1405, 719] width 52 height 28
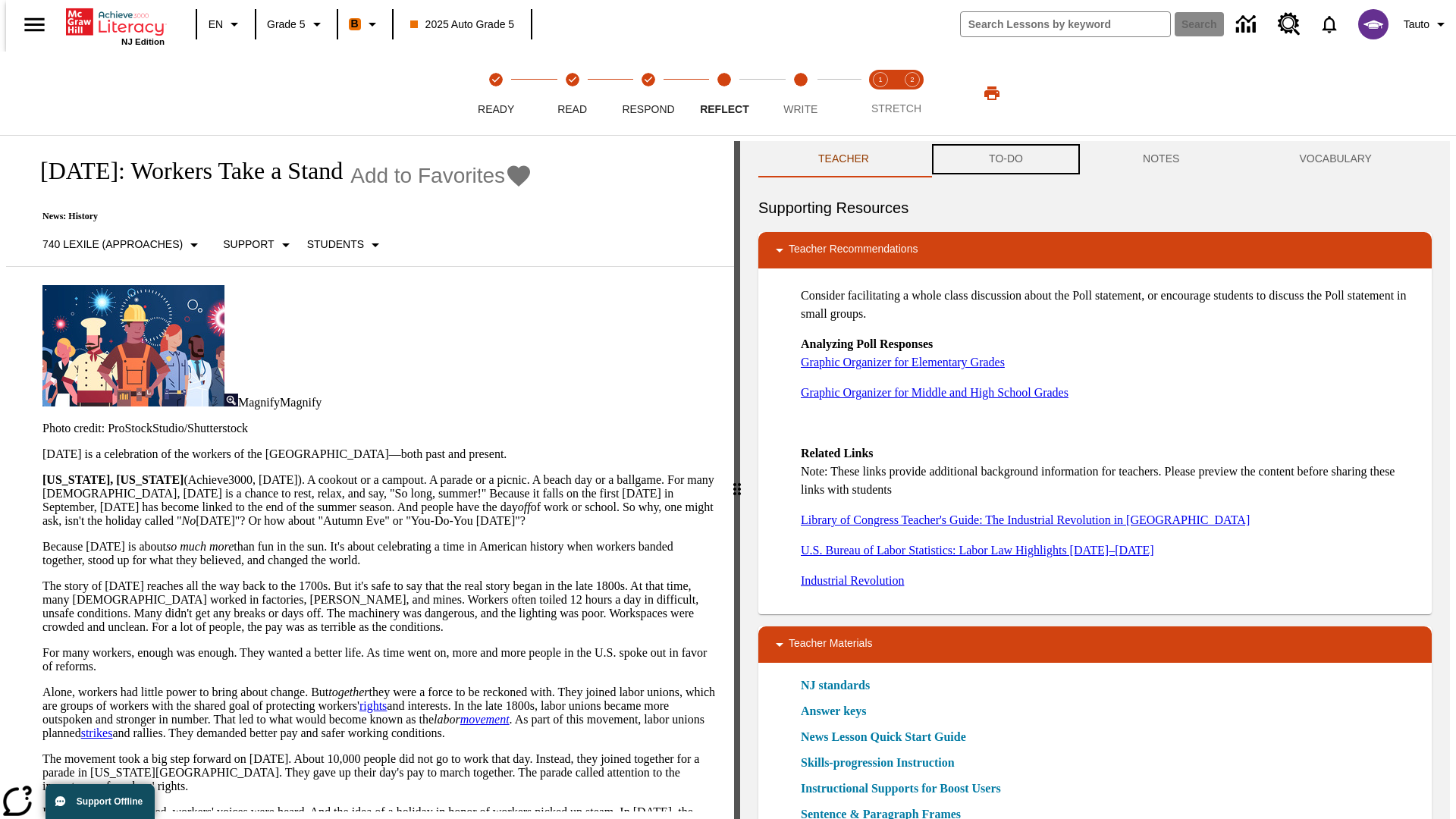
click at [1005, 159] on button "TO-DO" at bounding box center [1005, 159] width 154 height 36
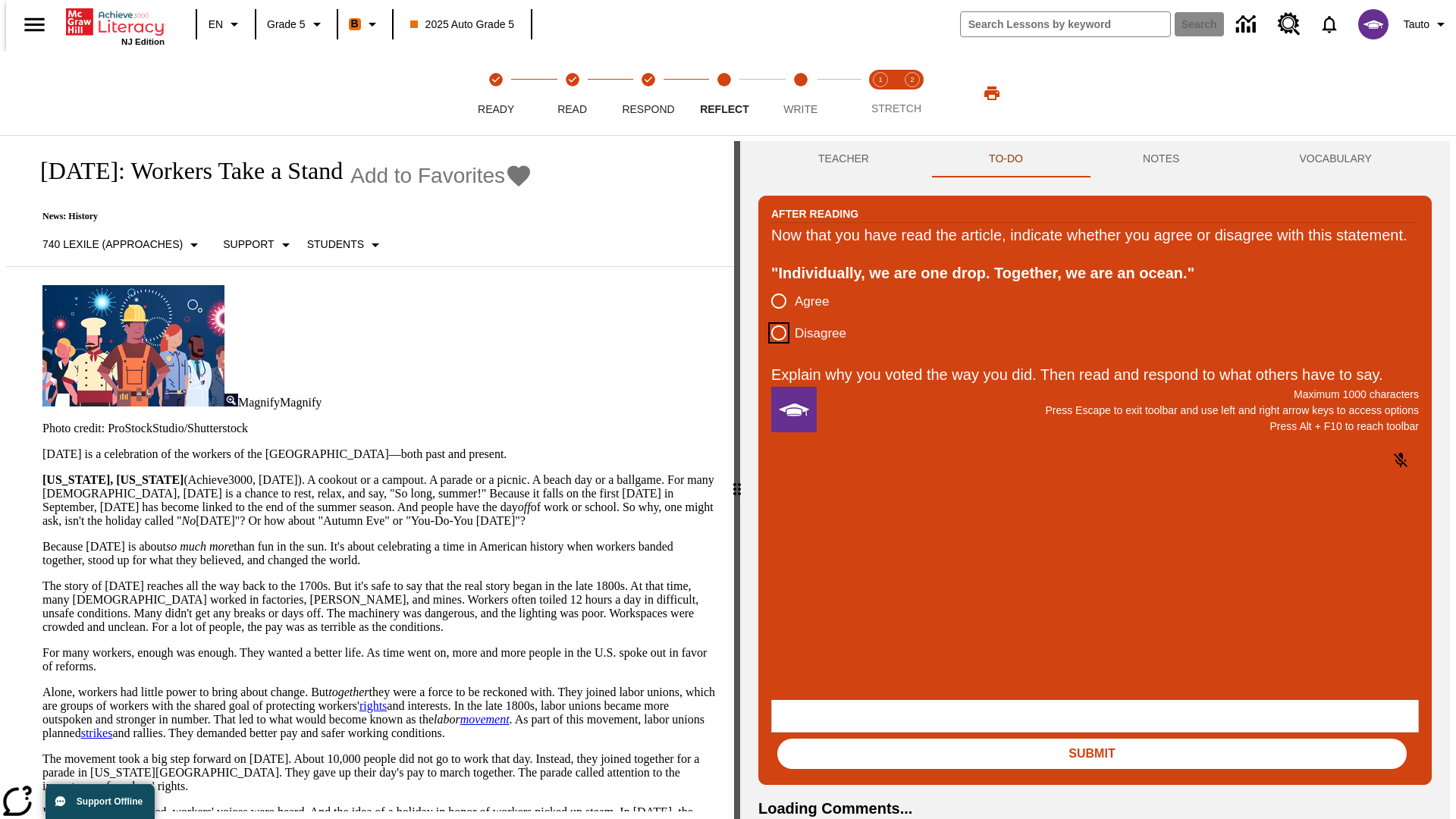
click at [773, 349] on input "Disagree" at bounding box center [778, 333] width 31 height 31
radio input "true"
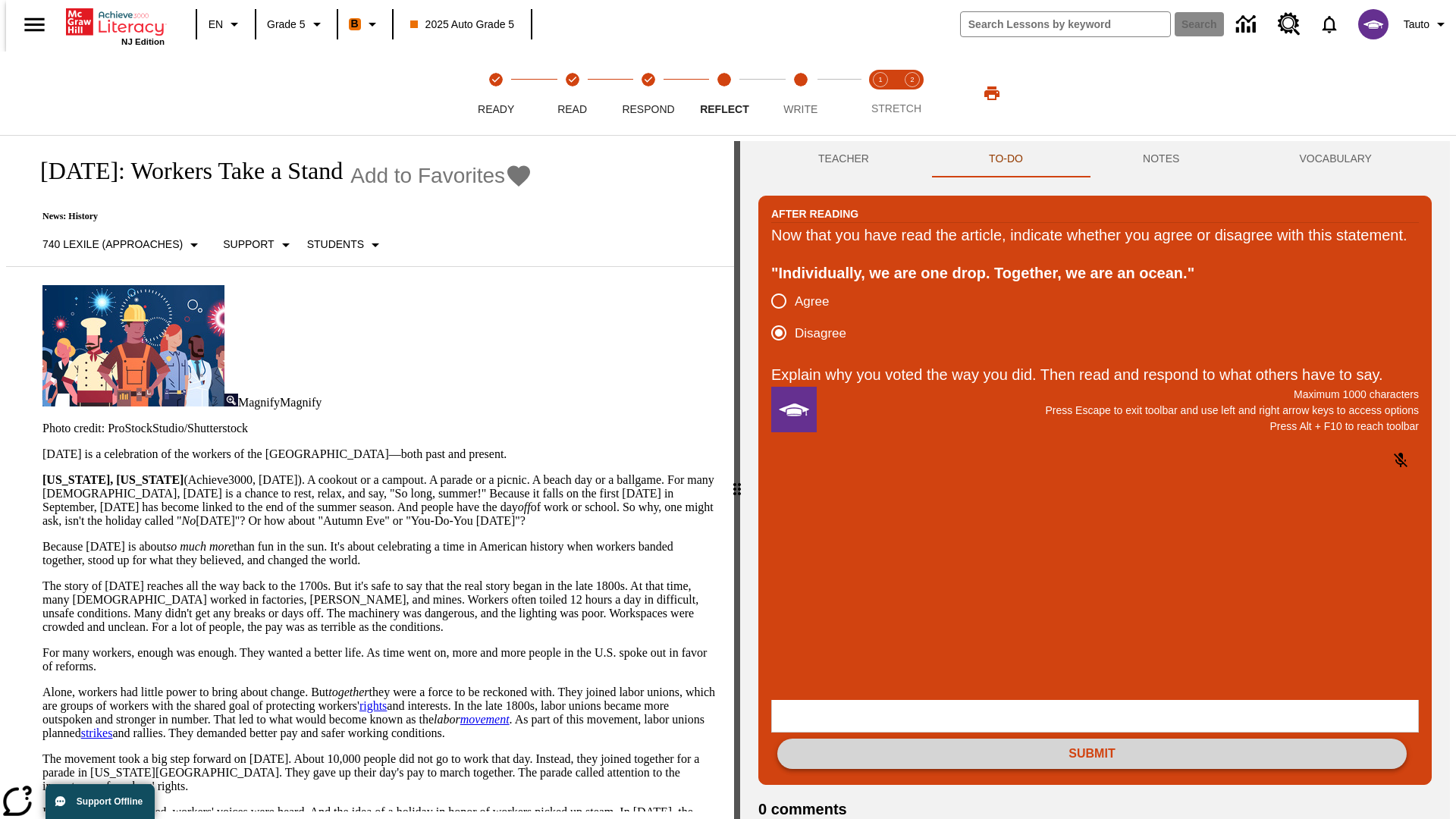
click at [1092, 739] on button "Submit" at bounding box center [1092, 754] width 629 height 31
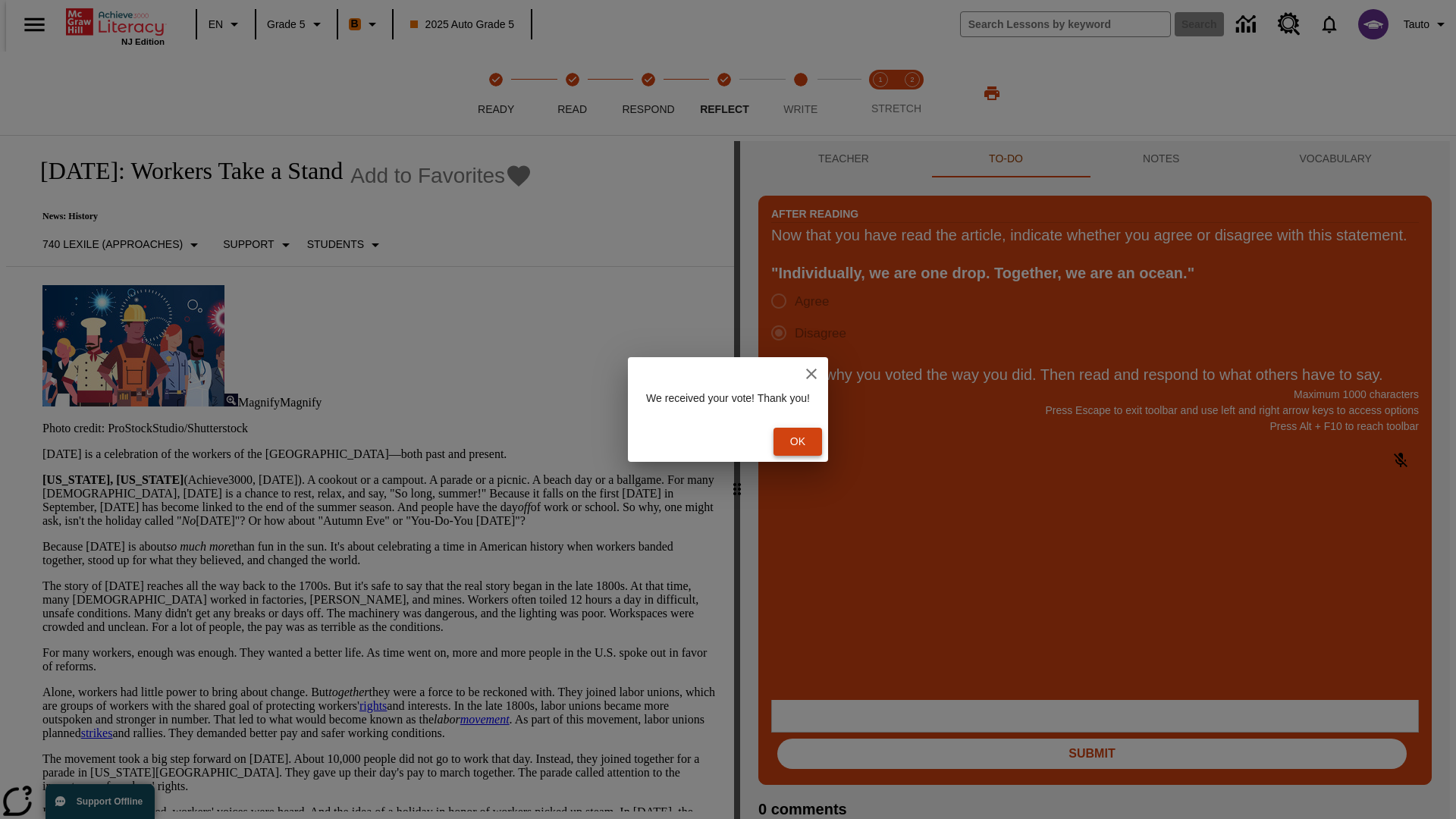
click at [805, 441] on button "Ok" at bounding box center [797, 441] width 49 height 28
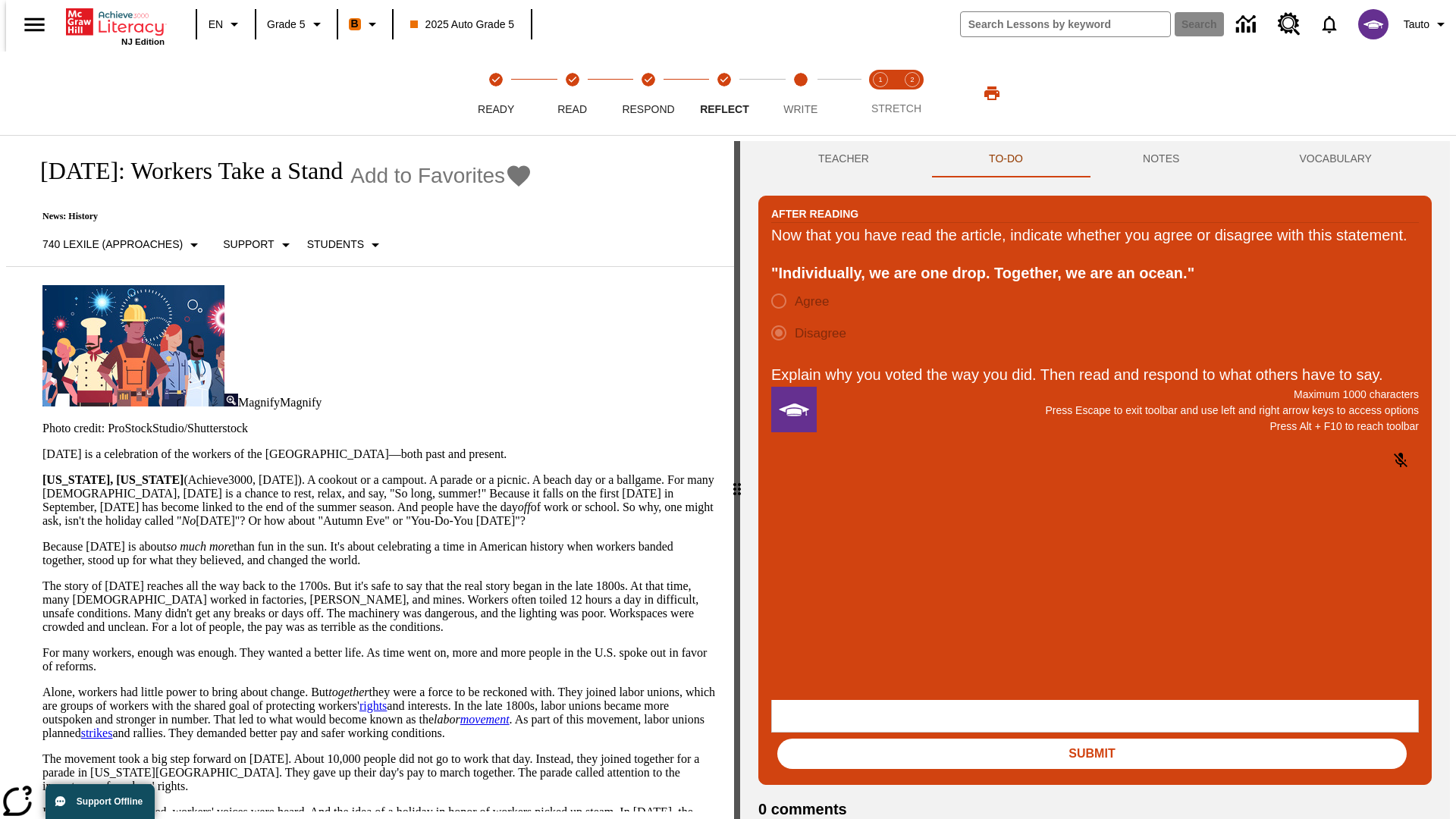
scroll to position [23, 0]
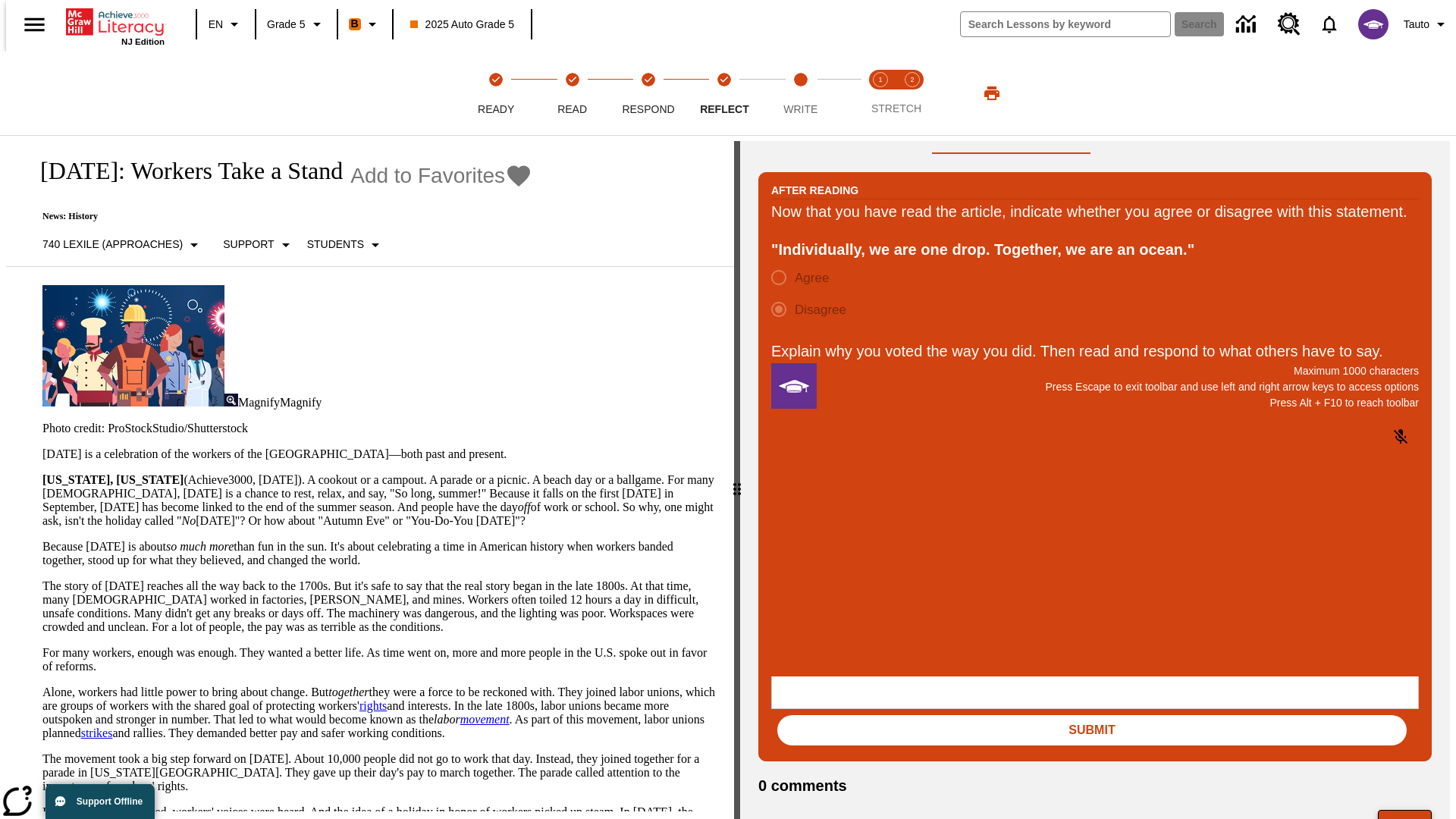
click at [1411, 810] on button "Next" at bounding box center [1405, 824] width 54 height 29
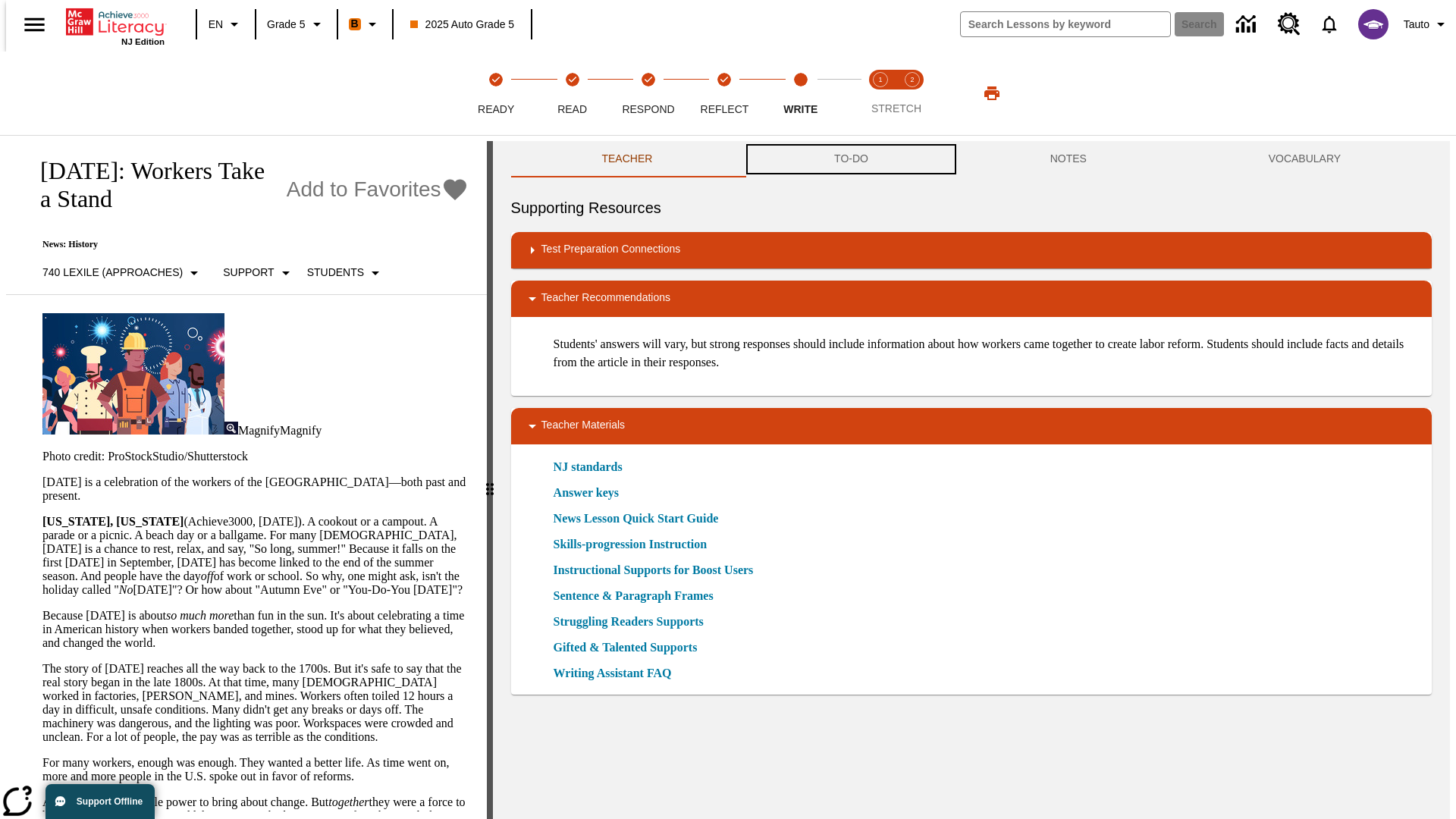
scroll to position [1, 0]
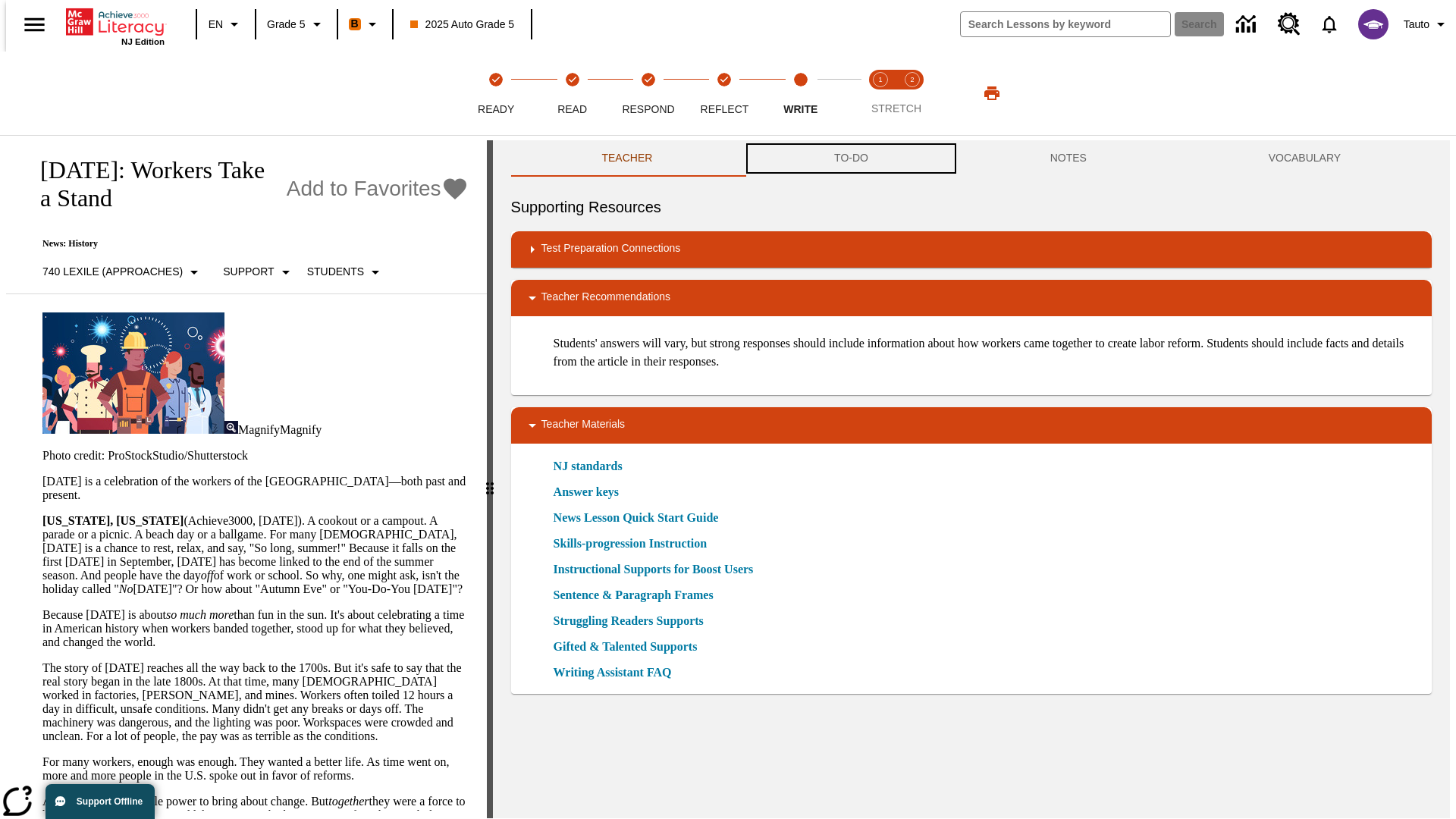
click at [850, 159] on button "TO-DO" at bounding box center [851, 158] width 216 height 36
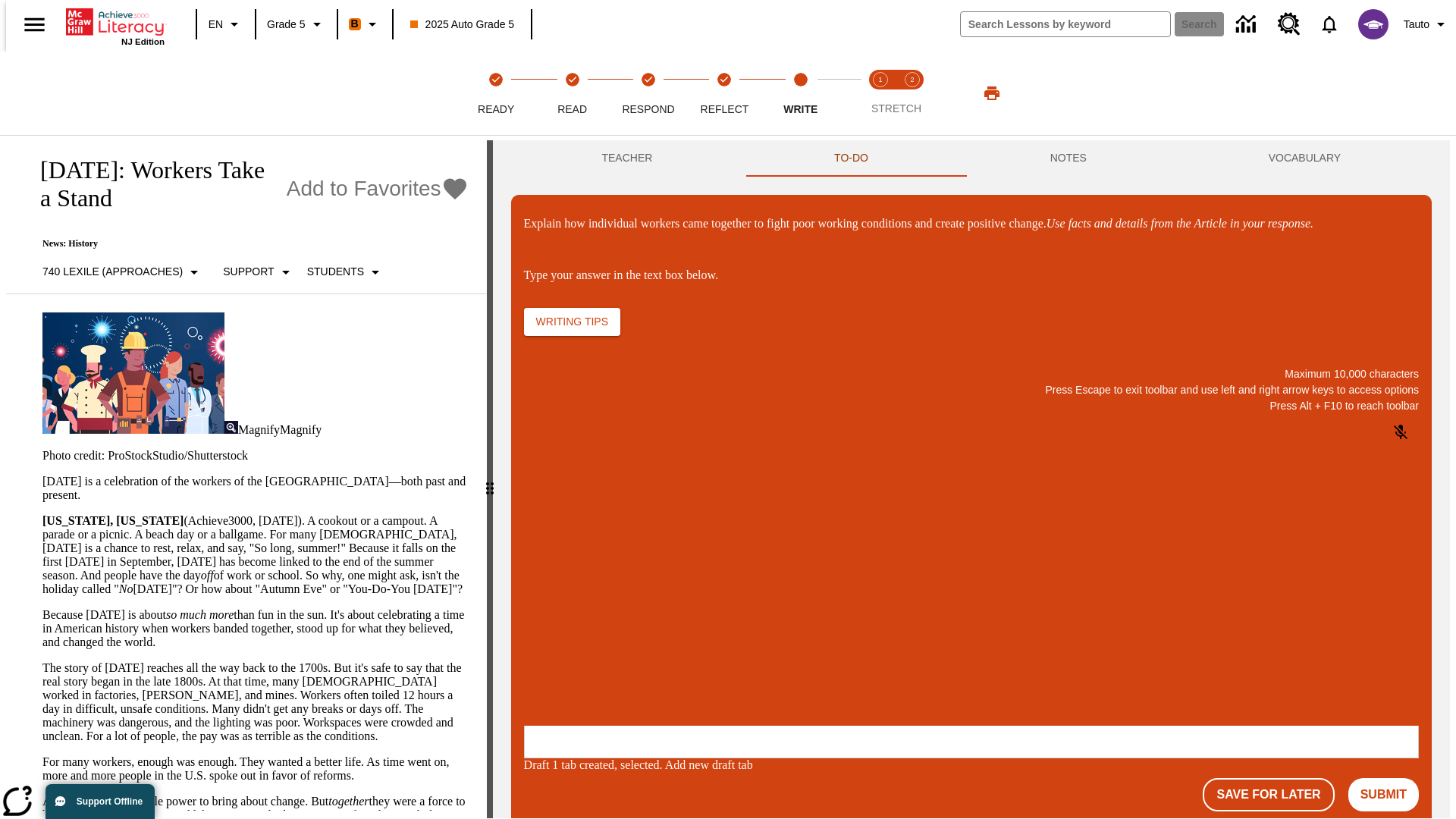
scroll to position [0, 0]
click at [744, 628] on p "\a\9Explain how individual workers came together to fight poor working conditio…" at bounding box center [637, 627] width 216 height 13
click at [1389, 778] on button "Submit" at bounding box center [1383, 794] width 70 height 33
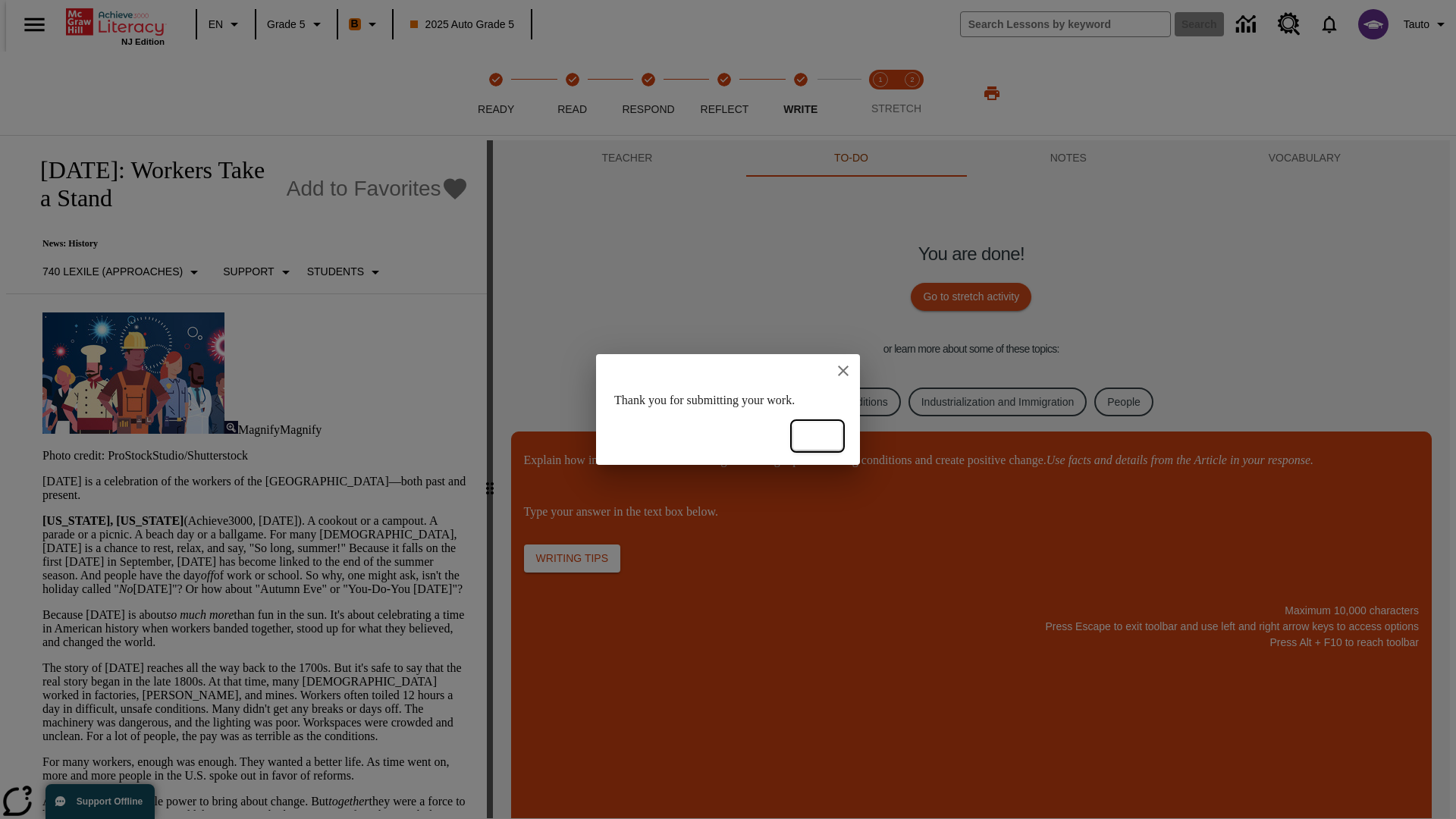
click at [817, 436] on button "Ok" at bounding box center [817, 436] width 49 height 28
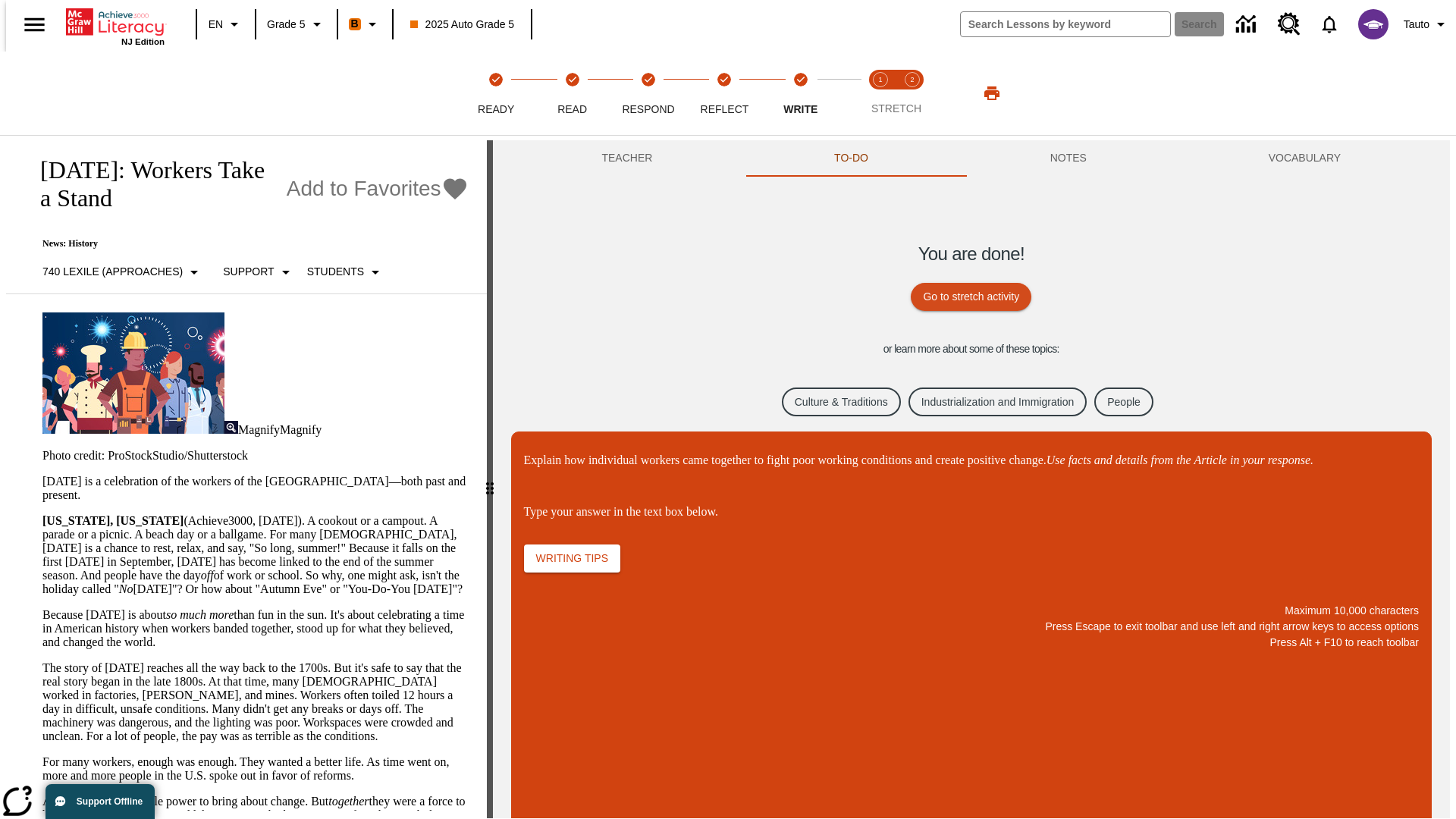
click at [829, 401] on link "Culture & Traditions" at bounding box center [841, 402] width 119 height 30
